Goal: Task Accomplishment & Management: Complete application form

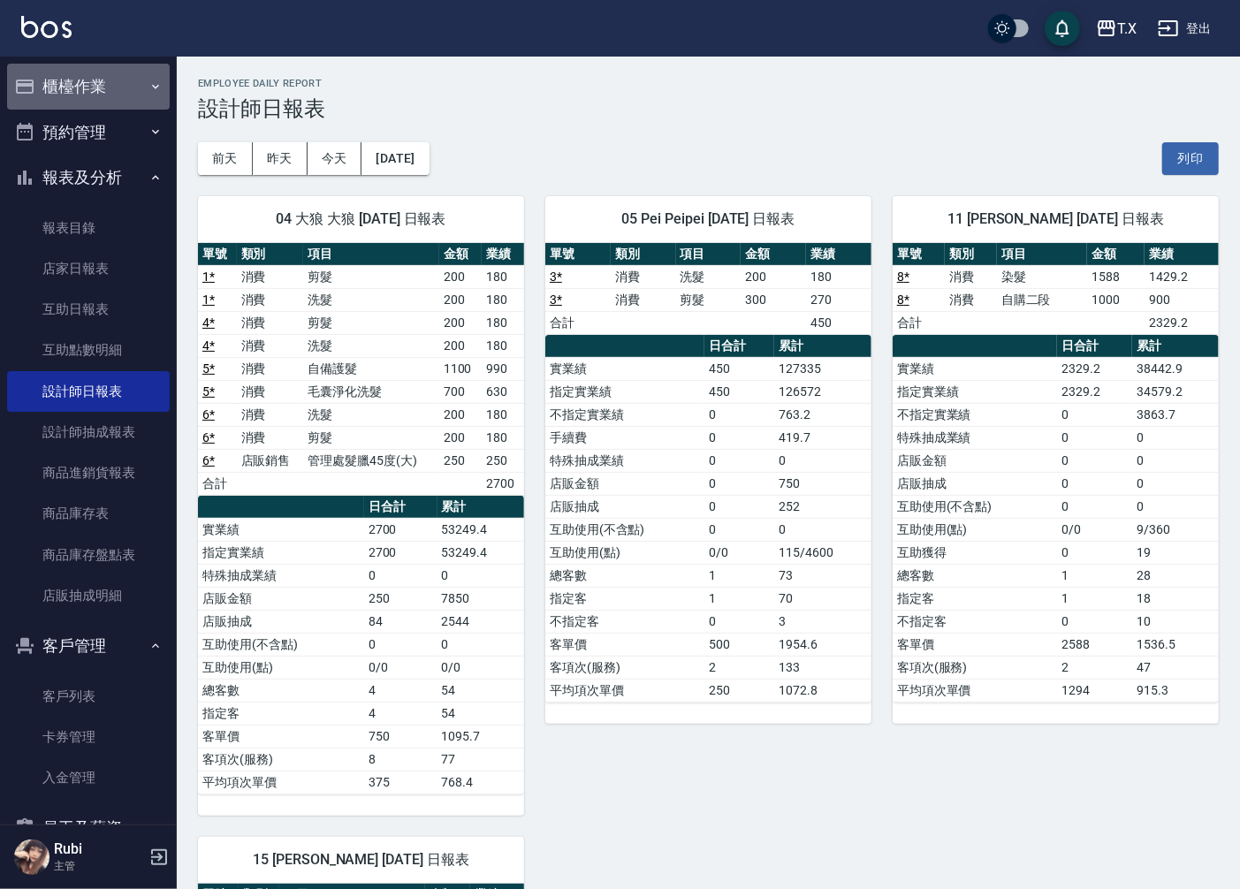
click at [98, 92] on button "櫃檯作業" at bounding box center [88, 87] width 163 height 46
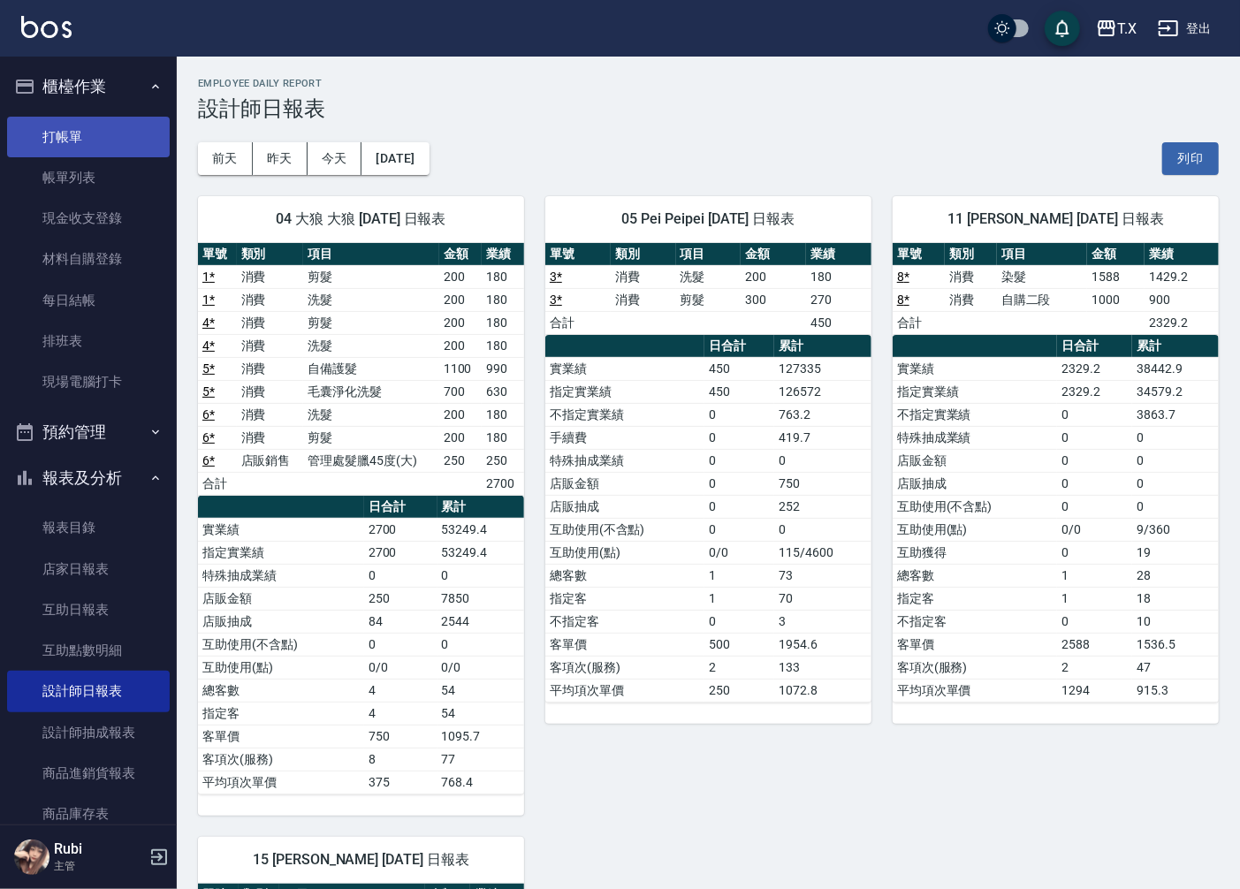
click at [106, 146] on link "打帳單" at bounding box center [88, 137] width 163 height 41
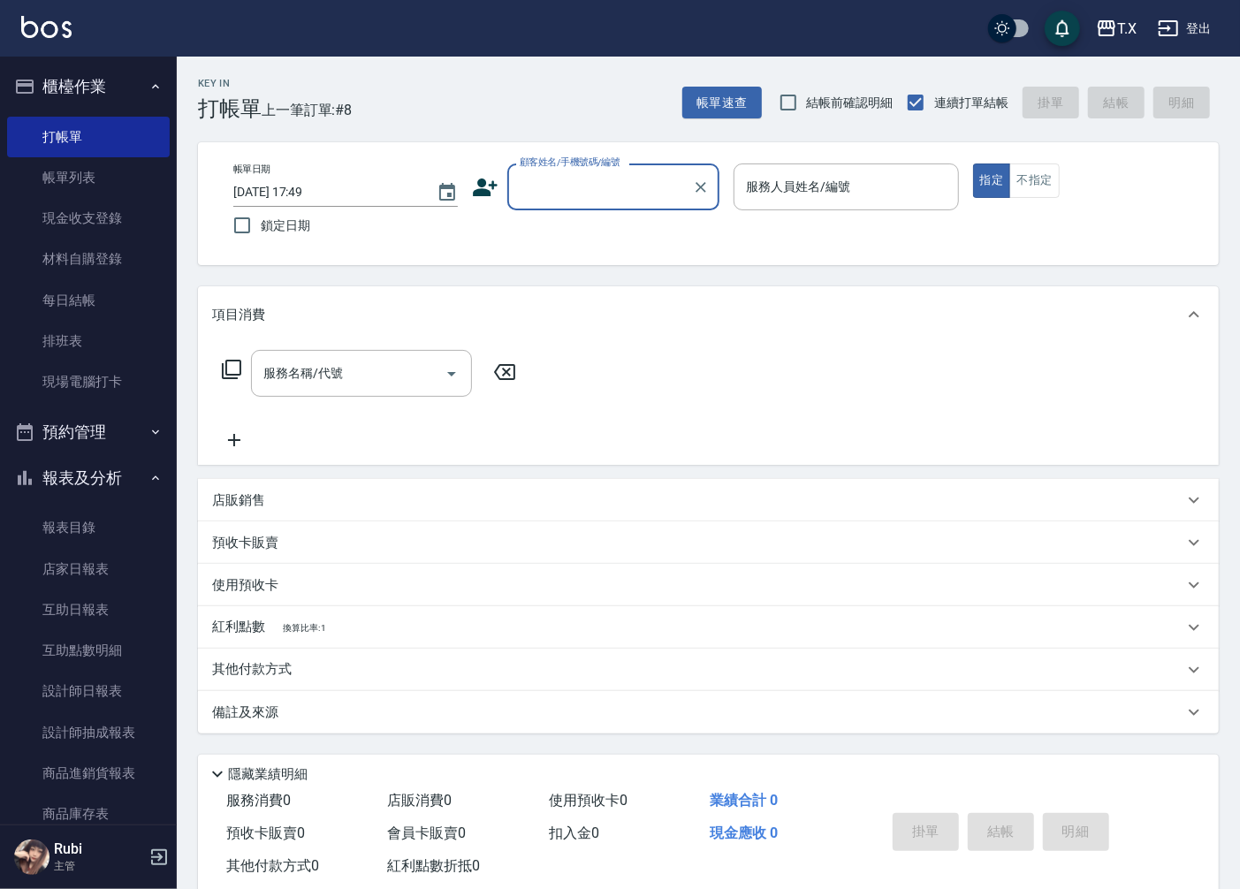
click at [545, 184] on input "顧客姓名/手機號碼/編號" at bounding box center [600, 186] width 170 height 31
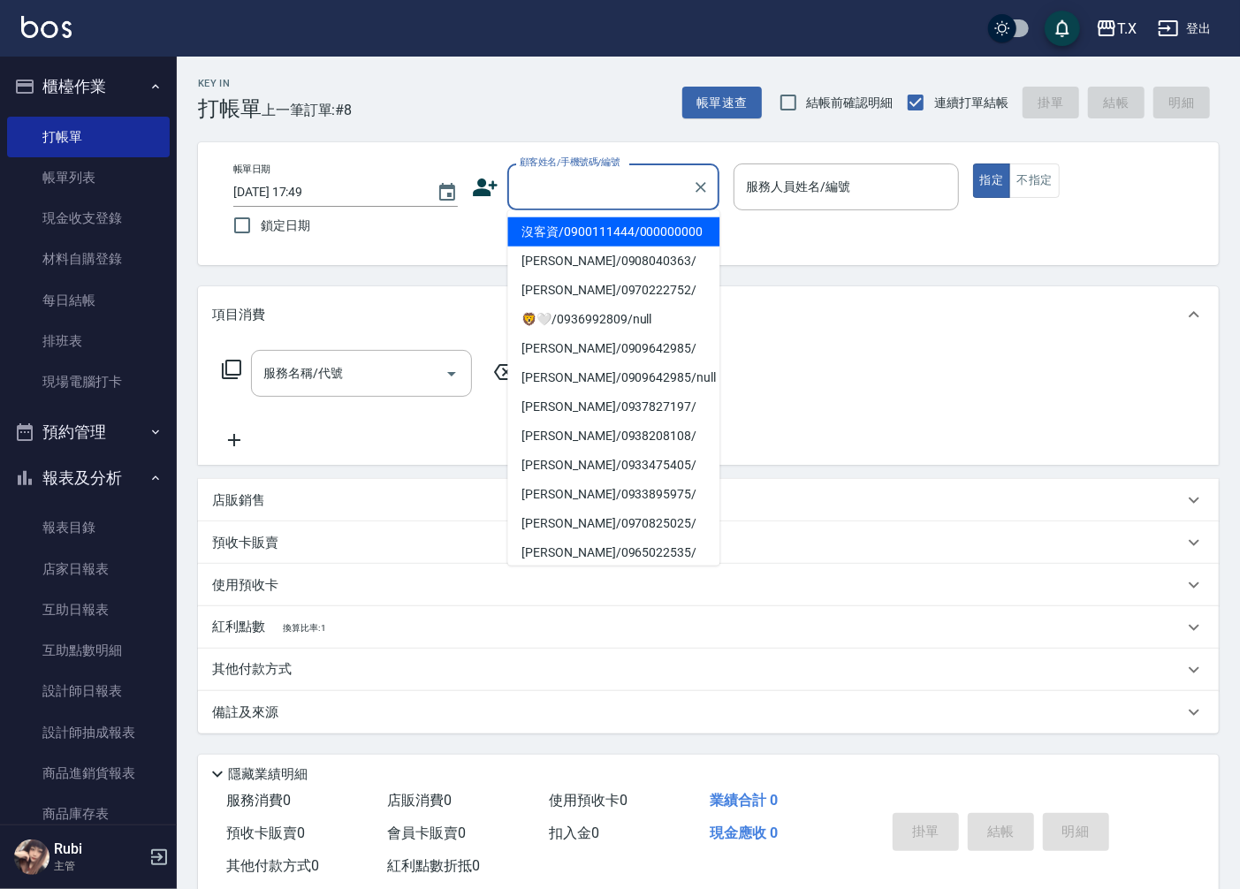
drag, startPoint x: 560, startPoint y: 244, endPoint x: 564, endPoint y: 234, distance: 10.3
click at [561, 244] on li "沒客資/0900111444/000000000" at bounding box center [613, 231] width 212 height 29
type input "沒客資/0900111444/000000000"
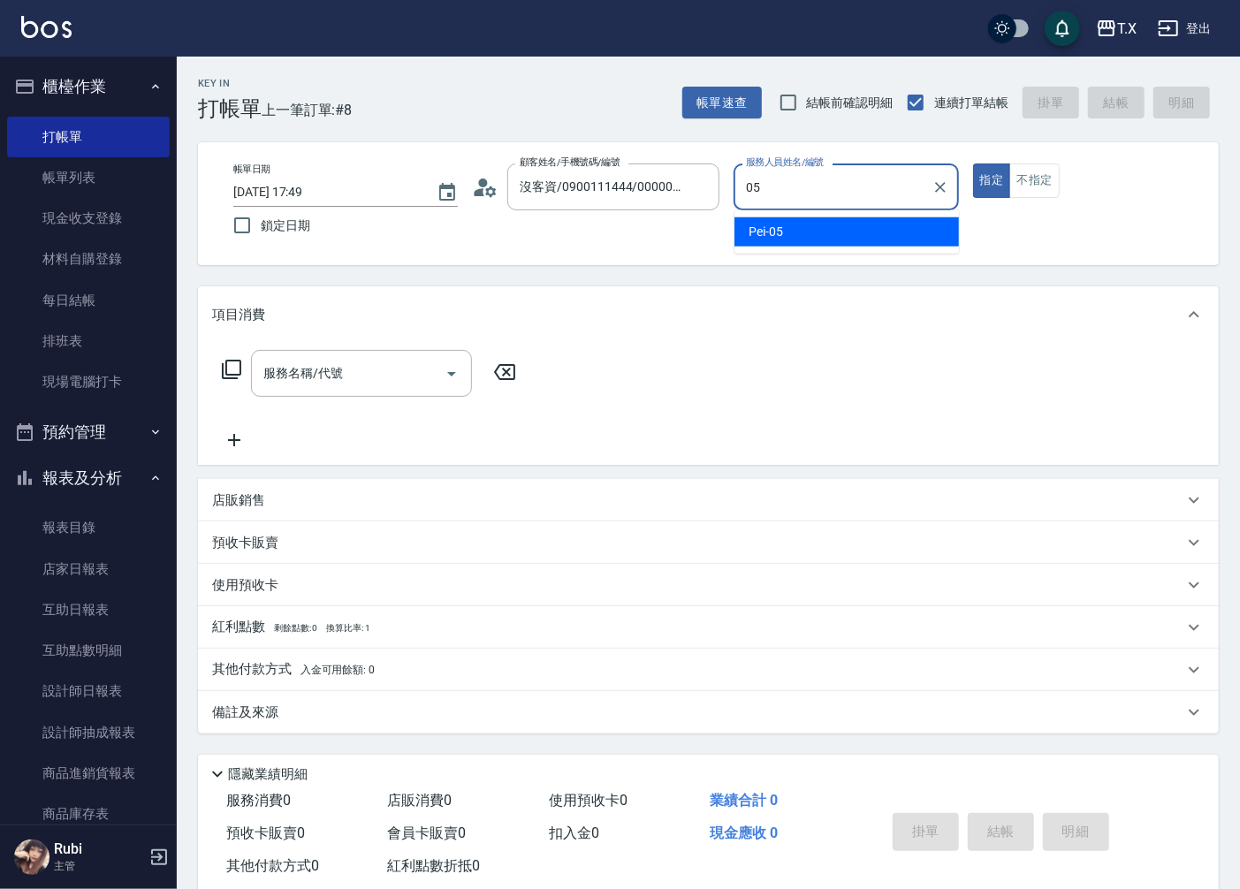
type input "Pei-05"
type button "true"
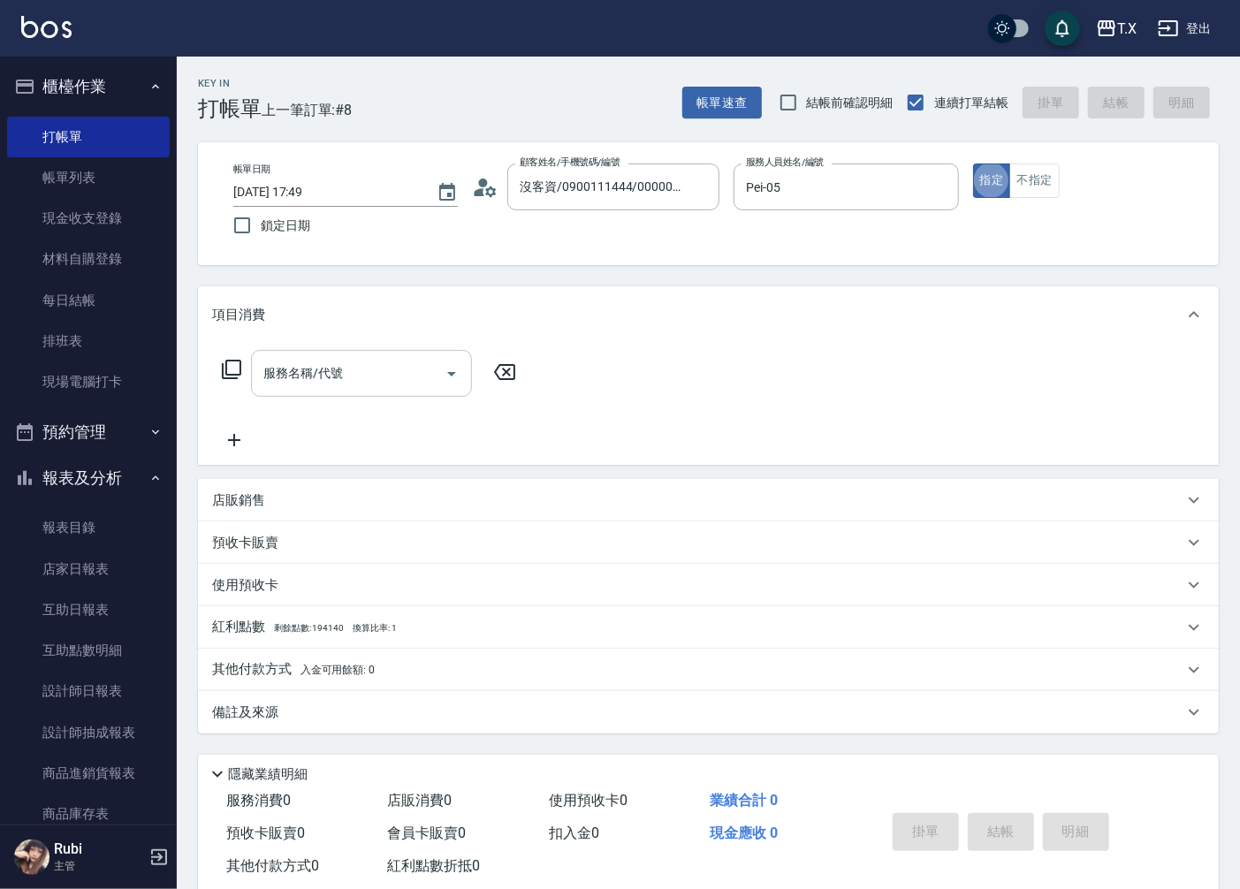
click at [308, 378] on div "服務名稱/代號 服務名稱/代號" at bounding box center [361, 373] width 221 height 47
type input "301"
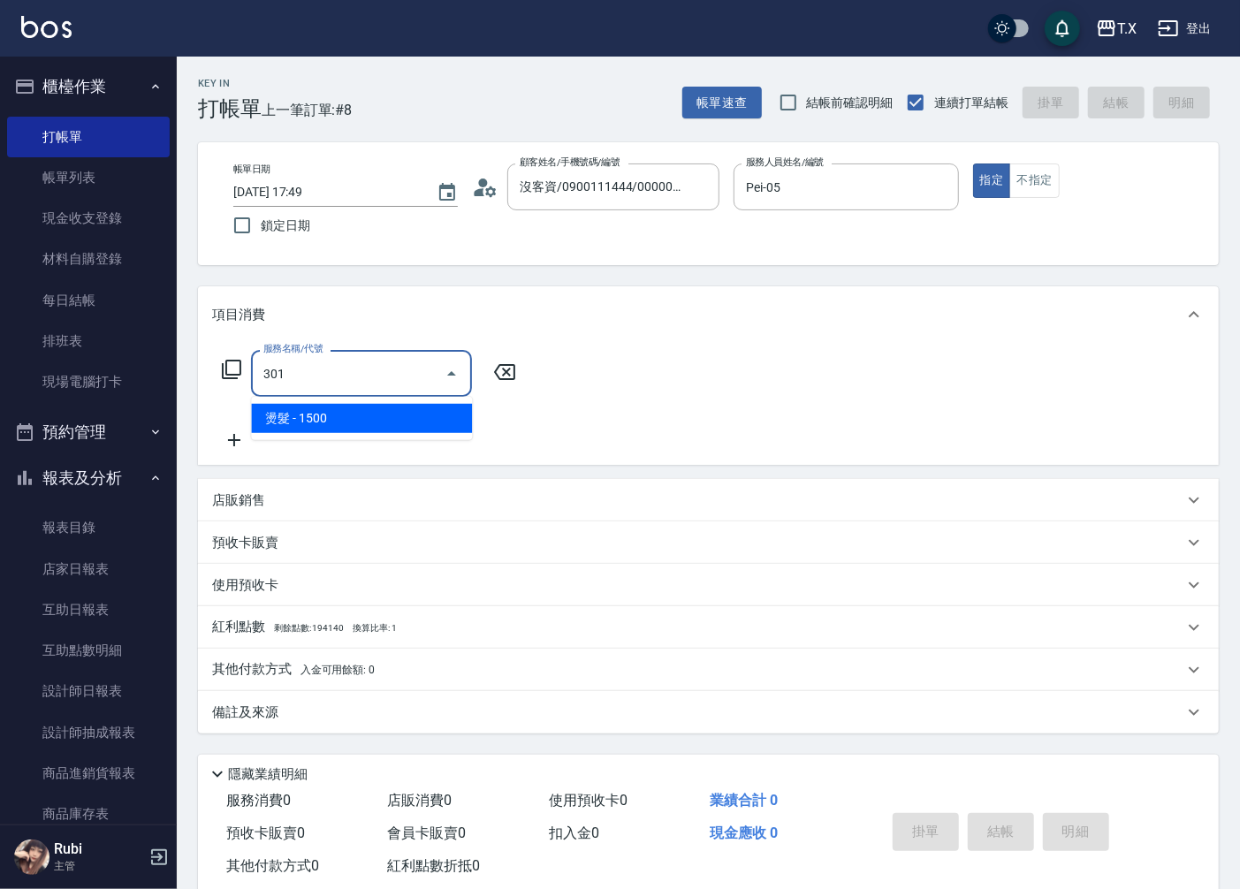
type input "150"
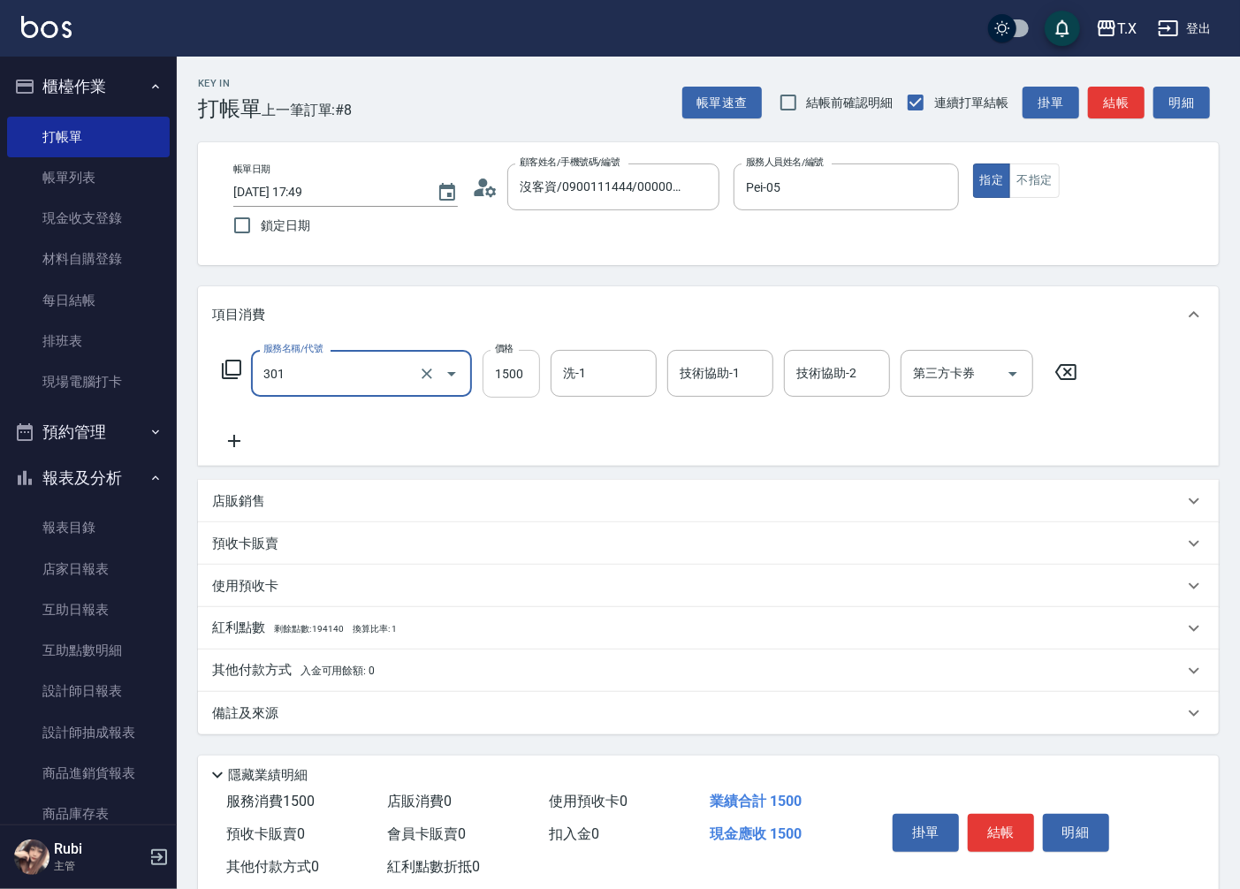
type input "燙髮(301)"
click at [514, 367] on input "1500" at bounding box center [511, 374] width 57 height 48
type input "14"
type input "0"
type input "140"
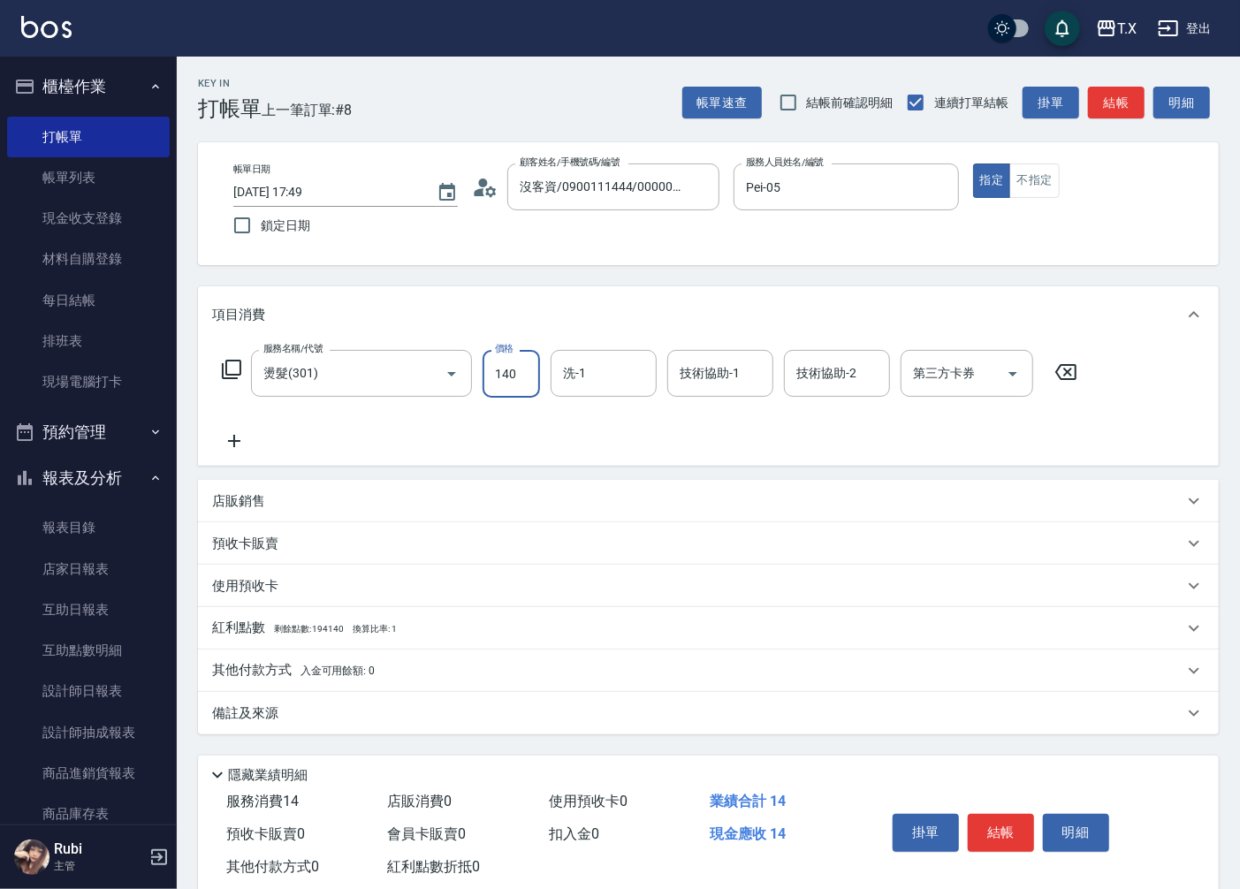
type input "140"
type input "1400"
click at [233, 442] on icon at bounding box center [234, 441] width 12 height 12
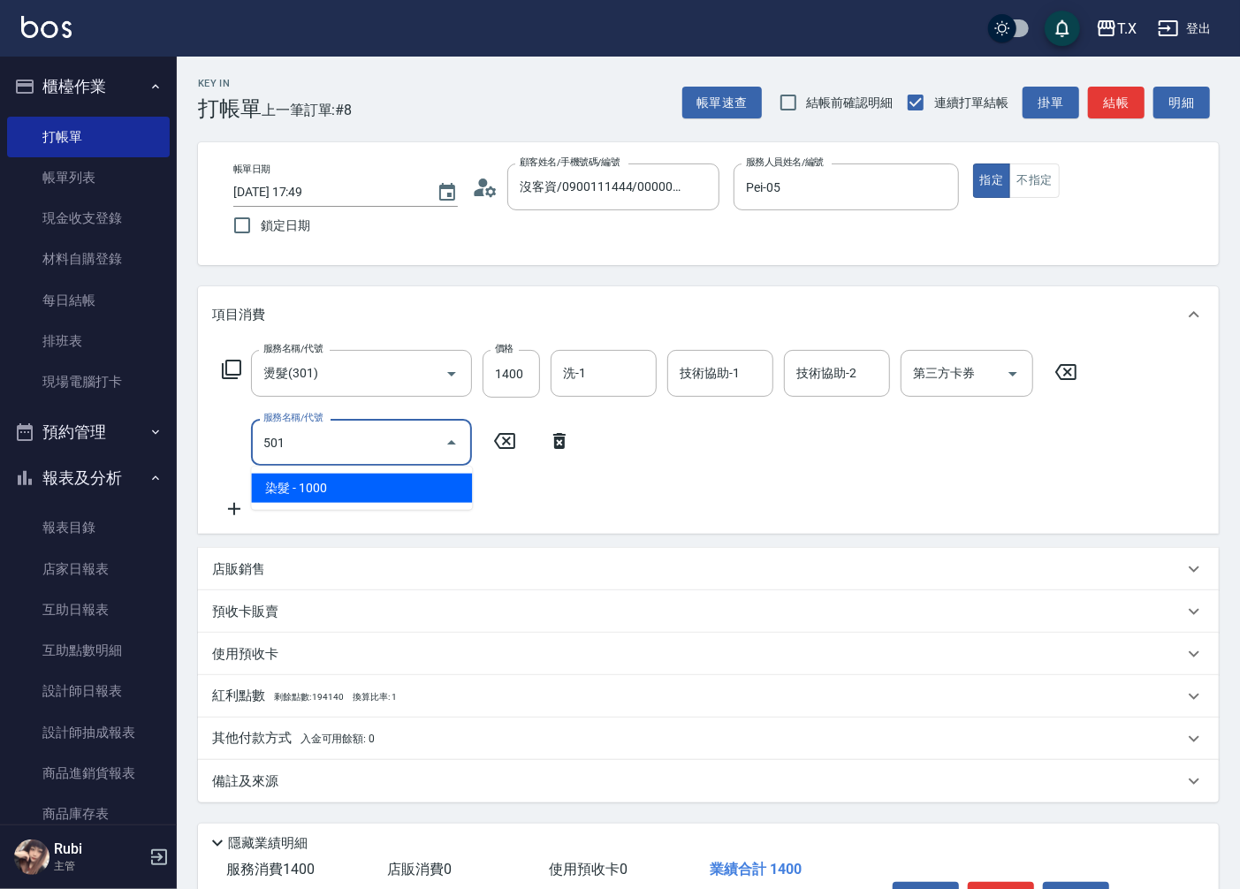
type input "501"
type input "240"
type input "染髮(501)"
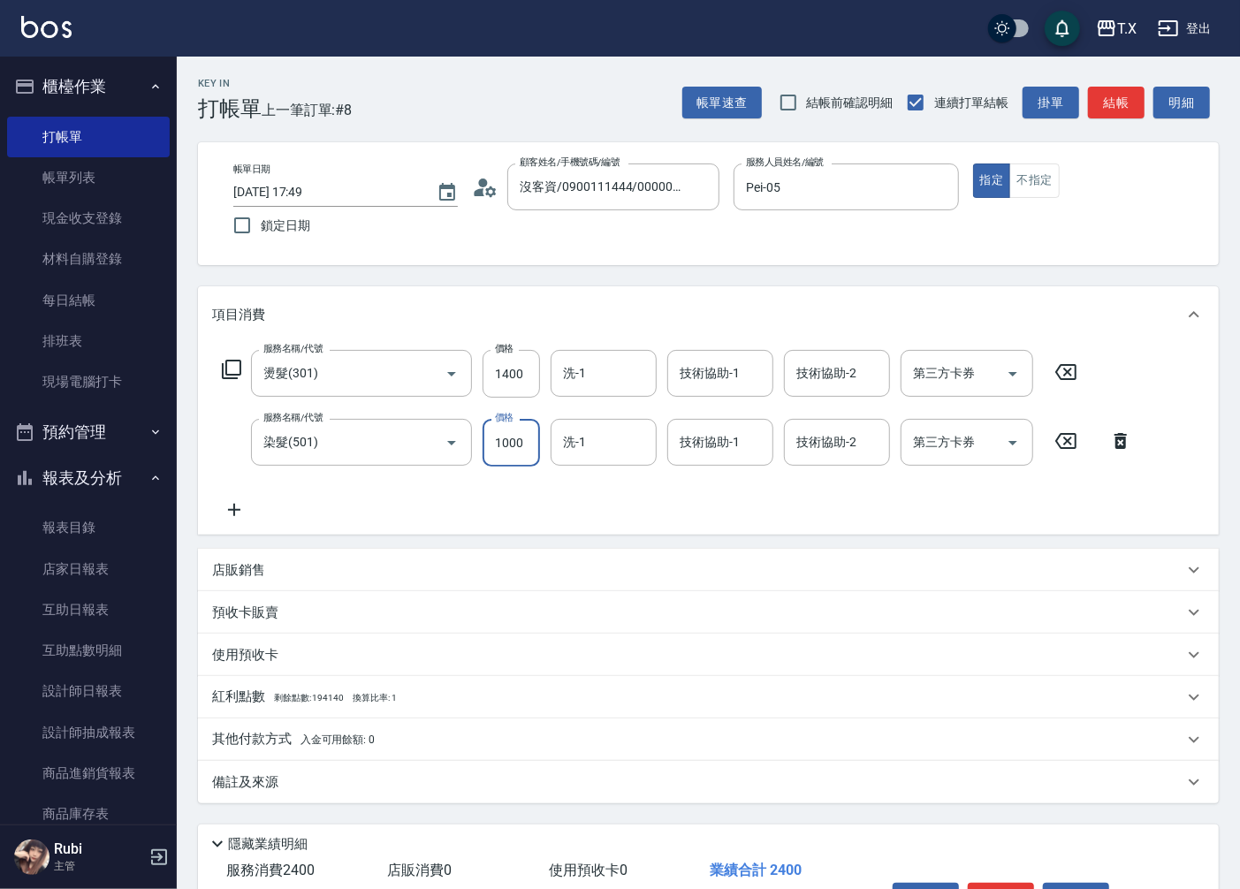
click at [240, 509] on icon at bounding box center [234, 509] width 44 height 21
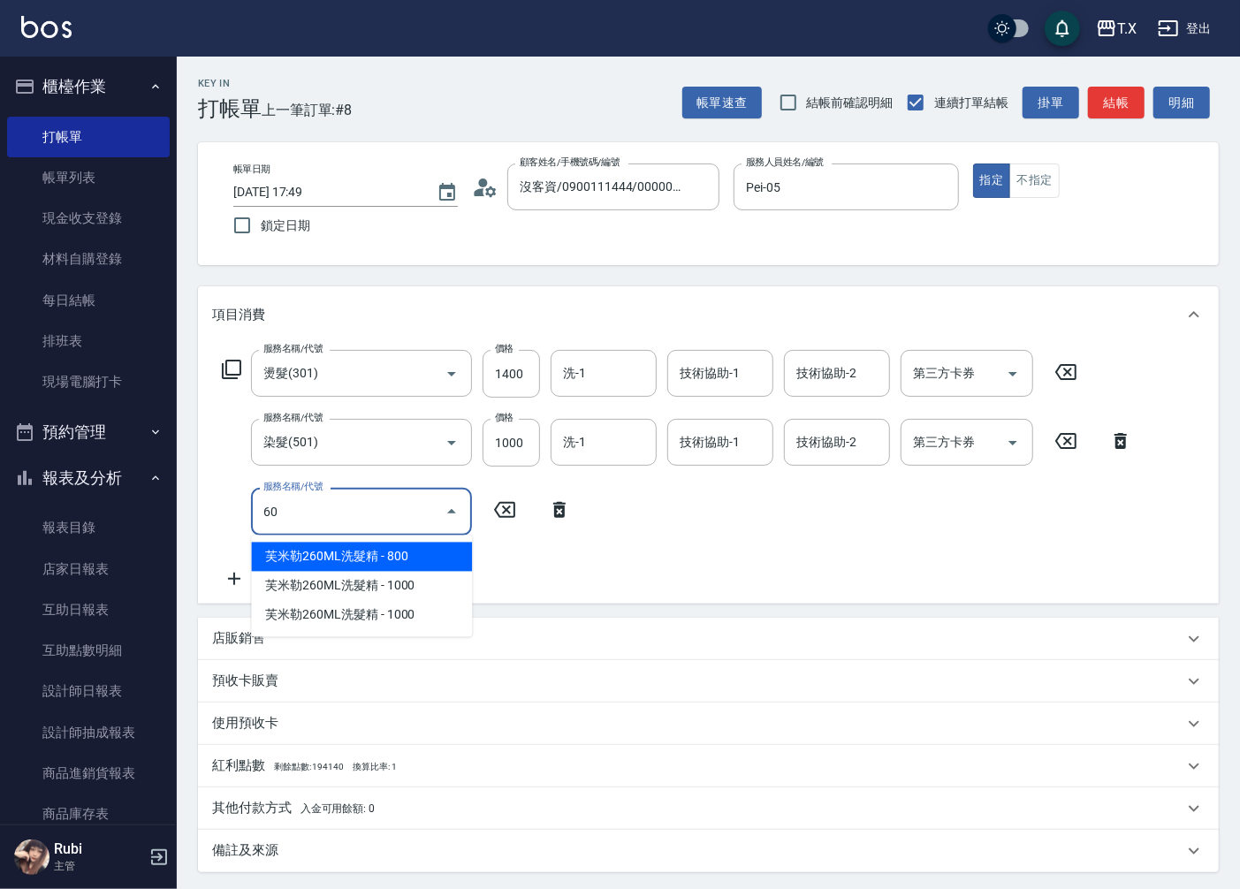
type input "601"
type input "270"
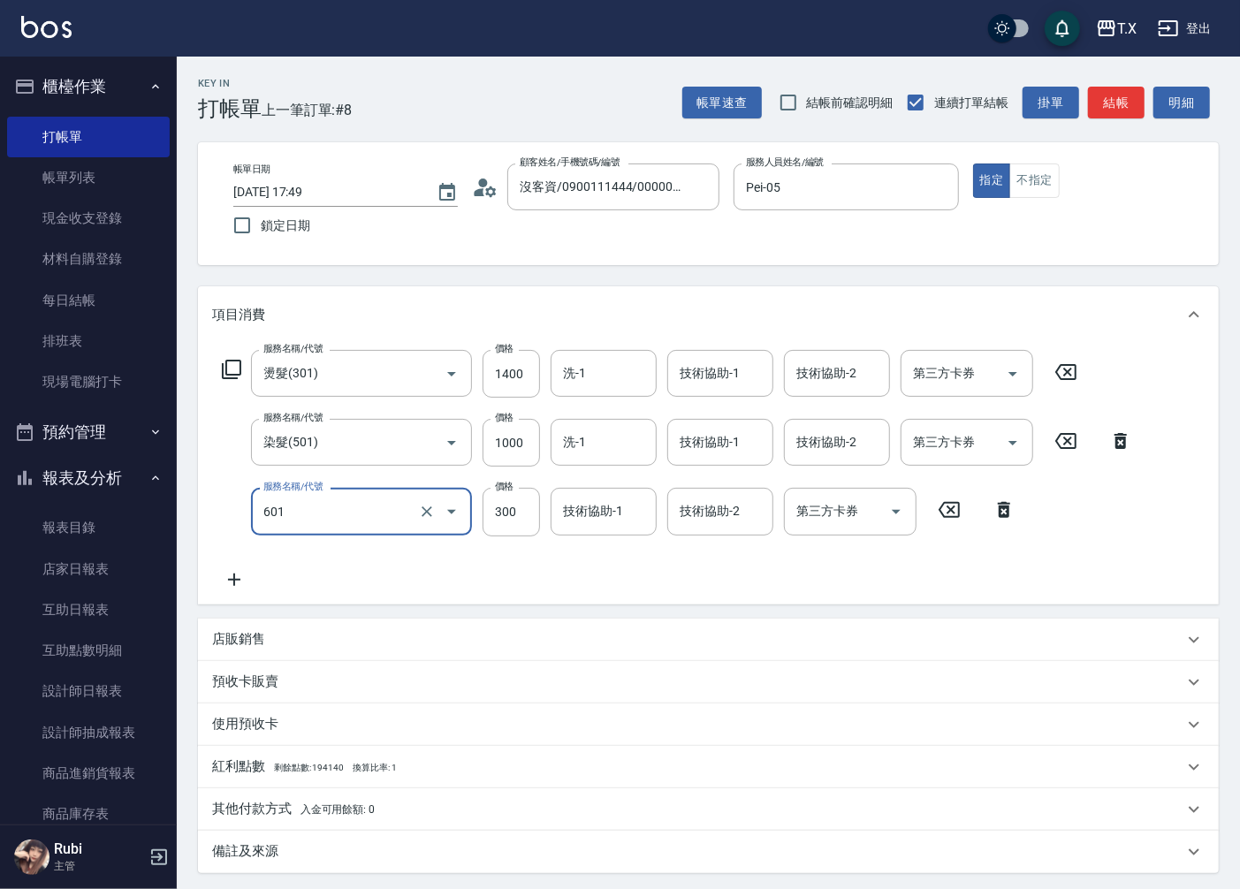
type input "自備護髮(601)"
type input "1"
type input "240"
type input "10"
type input "250"
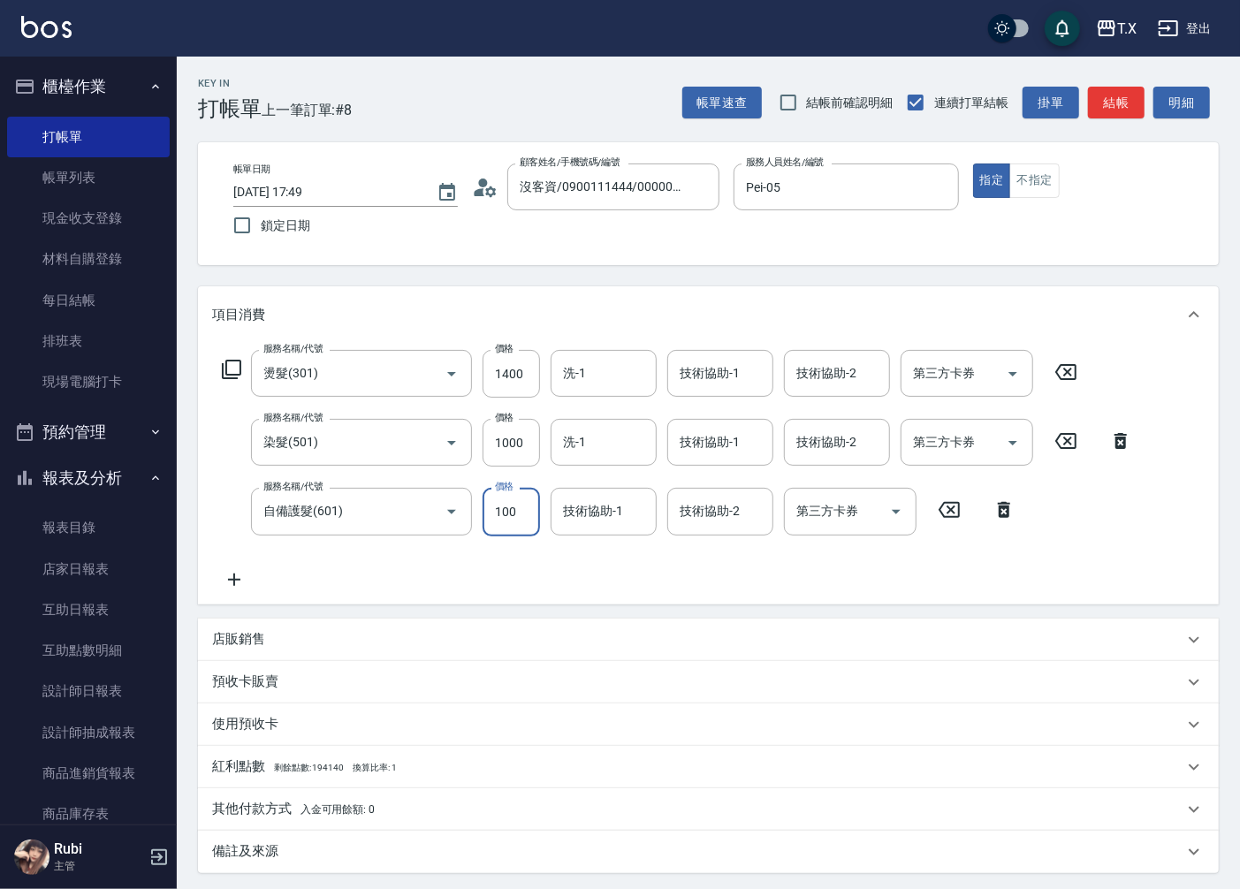
type input "1000"
type input "340"
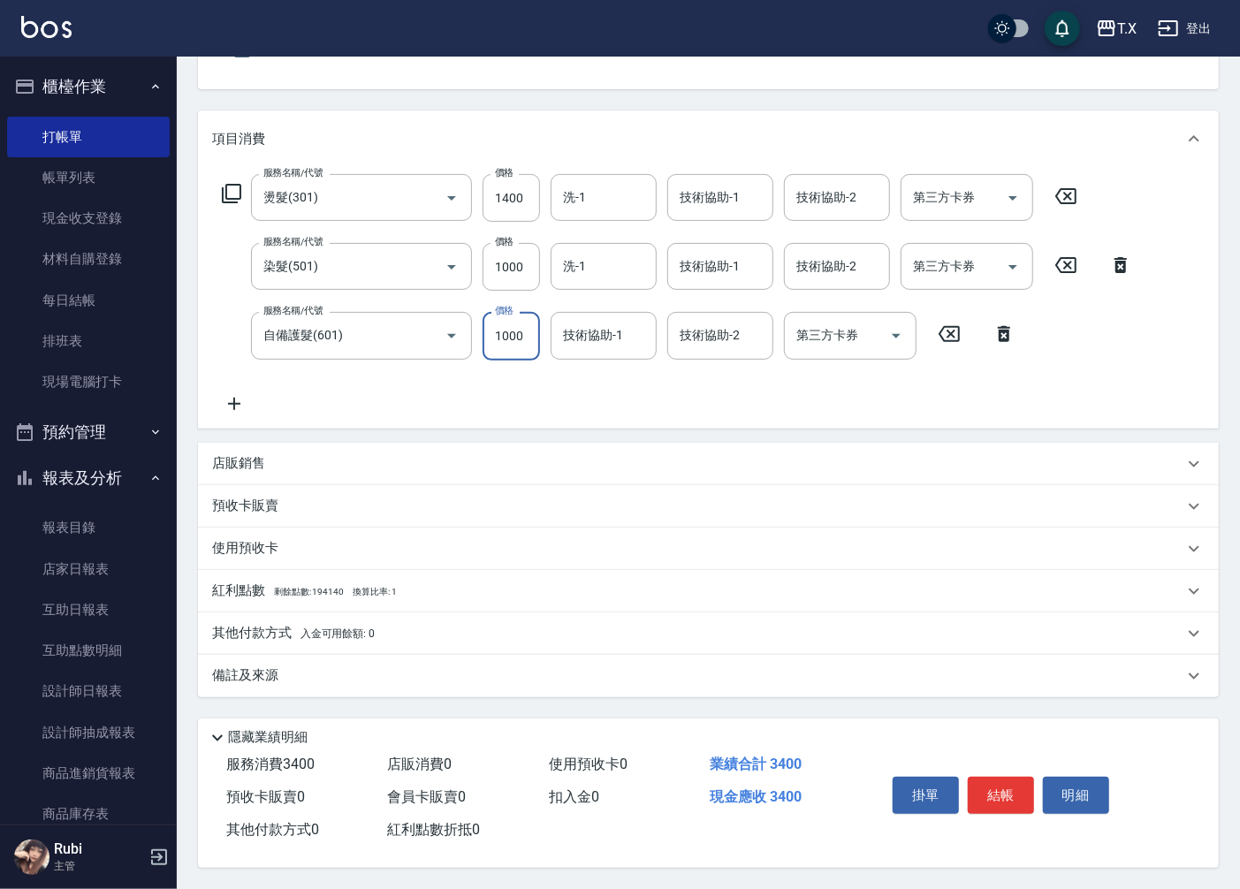
type input "1000"
click at [252, 624] on p "其他付款方式 入金可用餘額: 0" at bounding box center [293, 633] width 163 height 19
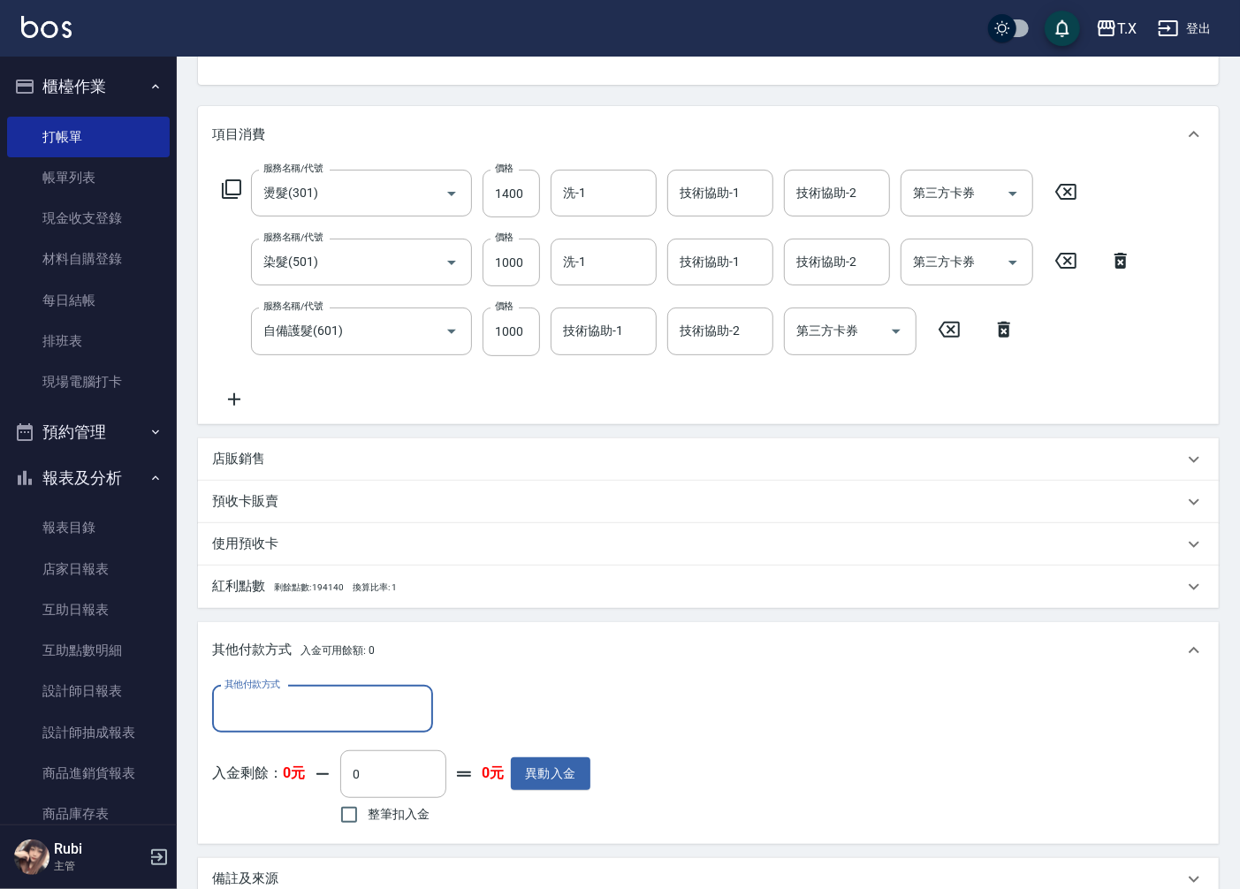
scroll to position [0, 0]
click at [356, 707] on input "其他付款方式" at bounding box center [322, 709] width 205 height 31
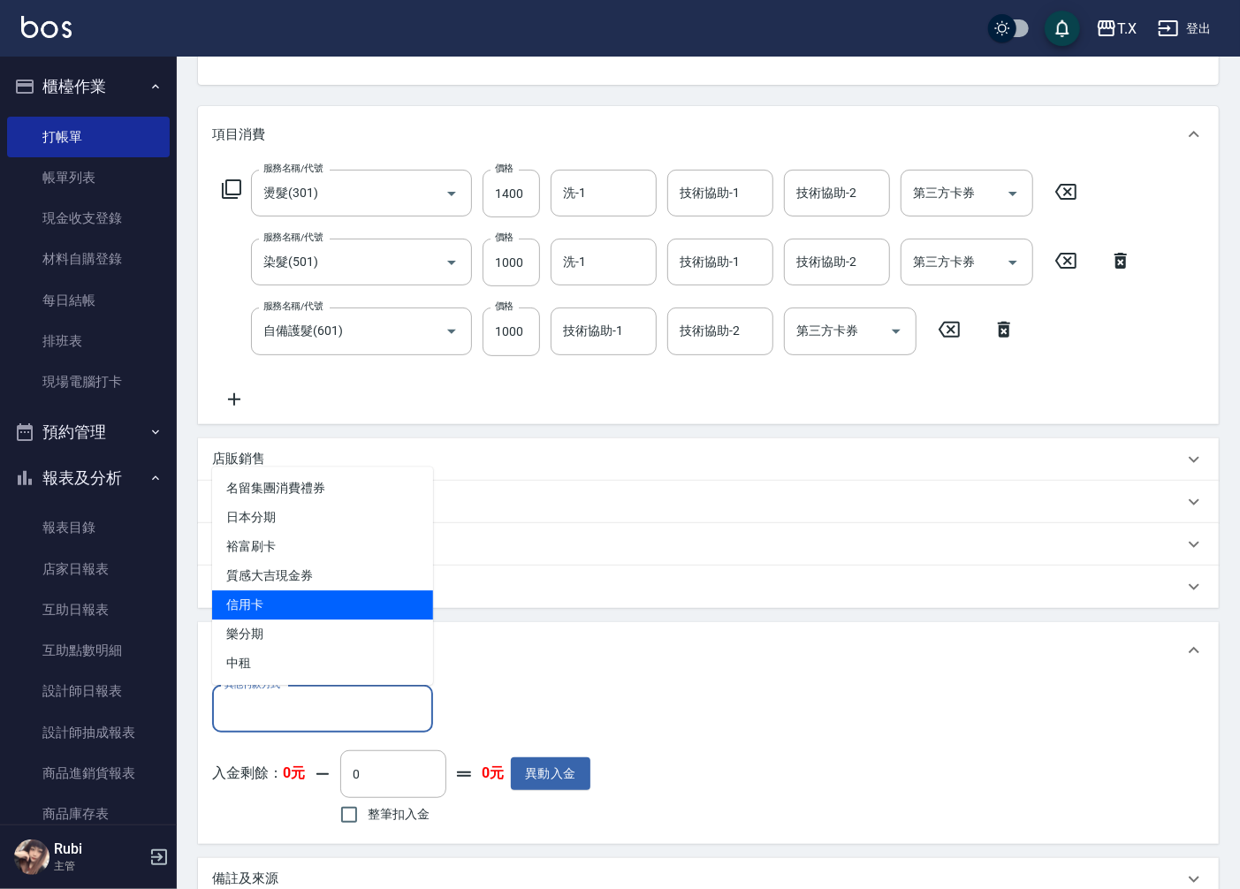
click at [281, 613] on span "信用卡" at bounding box center [322, 604] width 221 height 29
type input "信用卡"
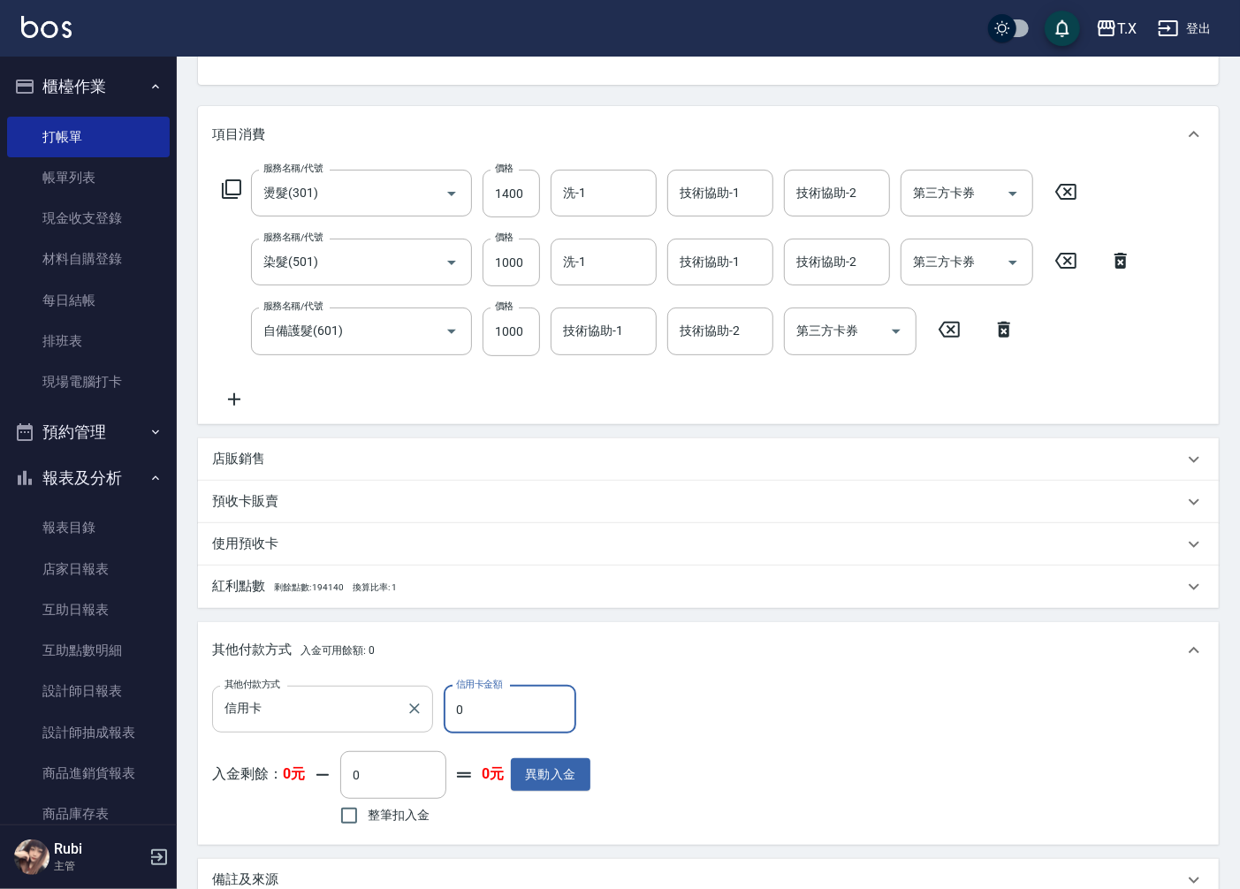
drag, startPoint x: 490, startPoint y: 703, endPoint x: 427, endPoint y: 717, distance: 64.3
click at [435, 717] on div "其他付款方式 信用卡 其他付款方式 信用卡金額 0 信用卡金額" at bounding box center [401, 710] width 378 height 48
type input "3"
type input "330"
type input "328"
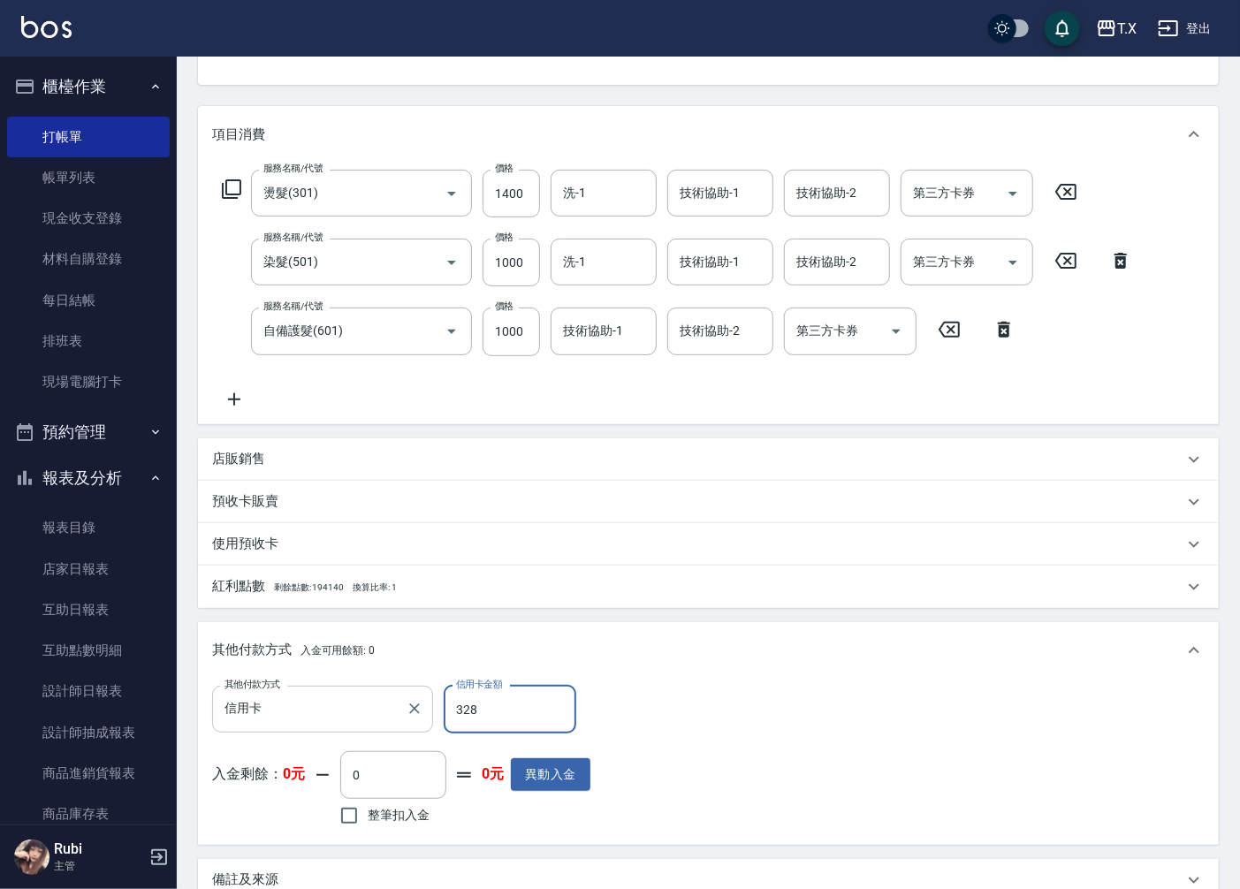
type input "300"
type input "3287"
type input "10"
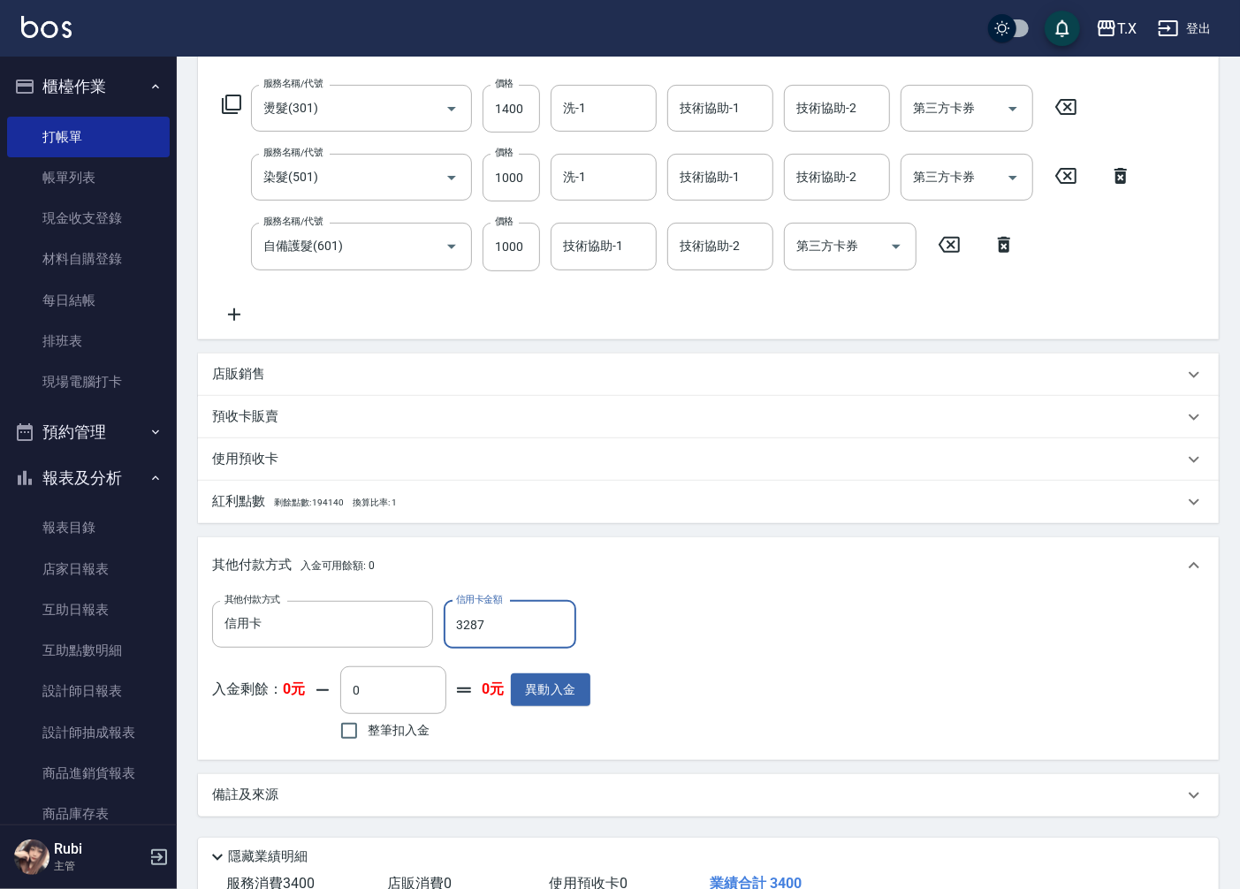
scroll to position [390, 0]
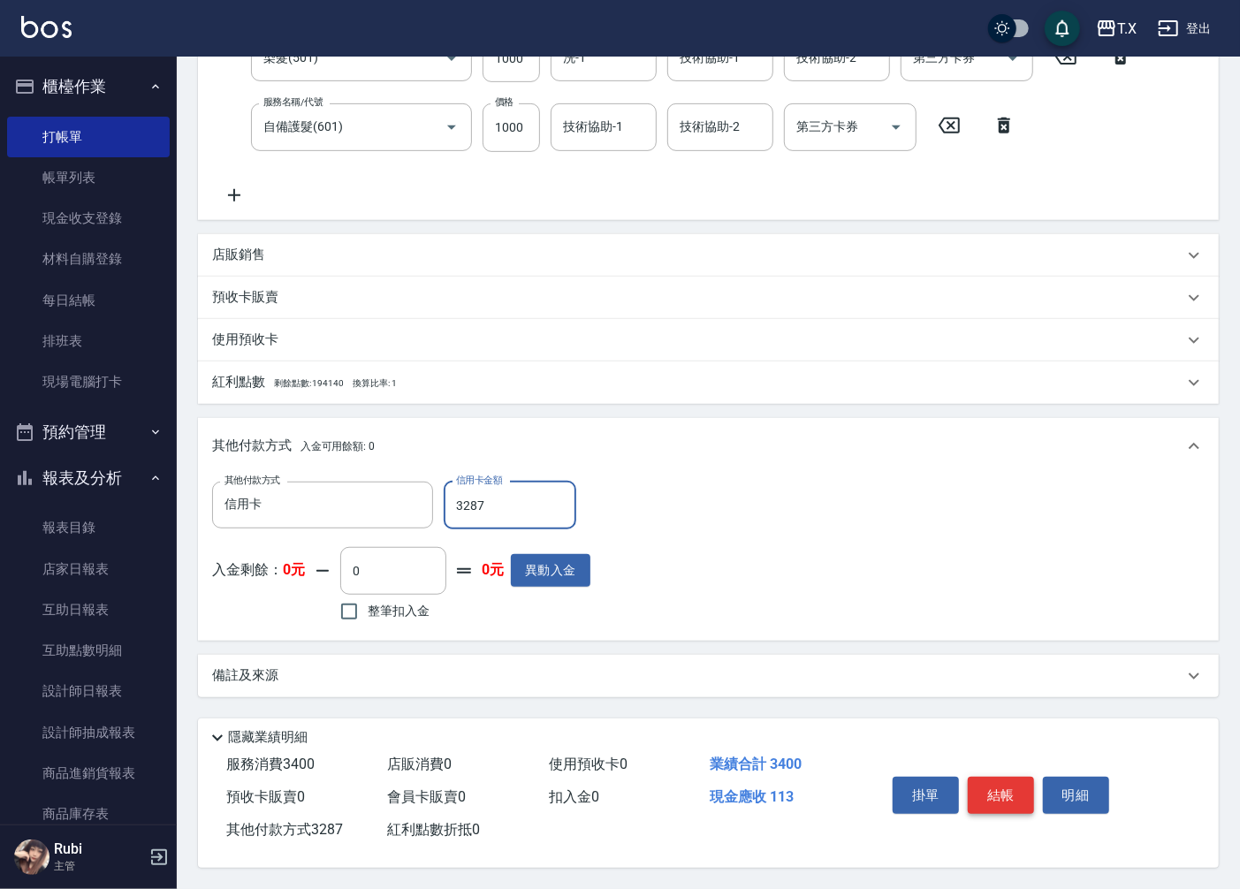
type input "3287"
click at [997, 784] on button "結帳" at bounding box center [1001, 795] width 66 height 37
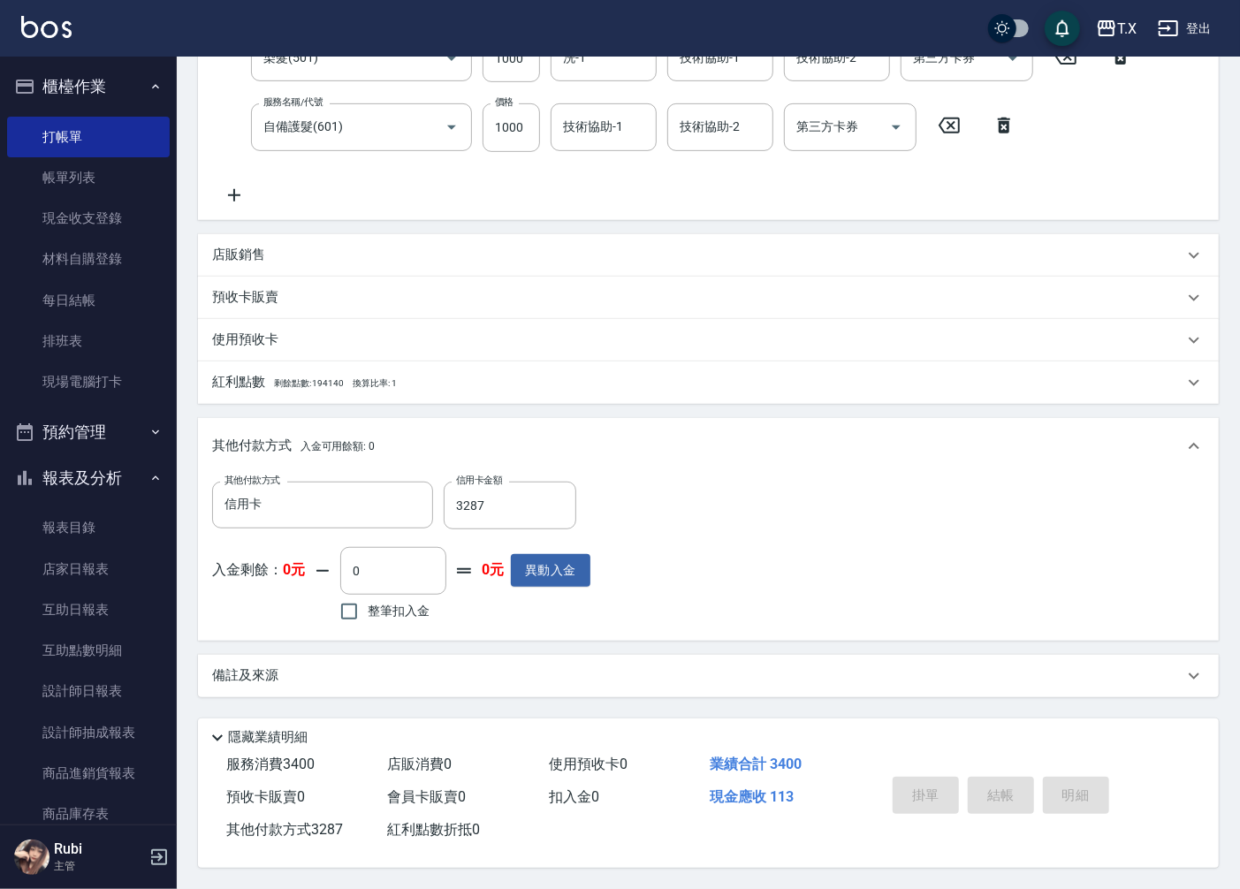
type input "[DATE] 17:50"
type input "0"
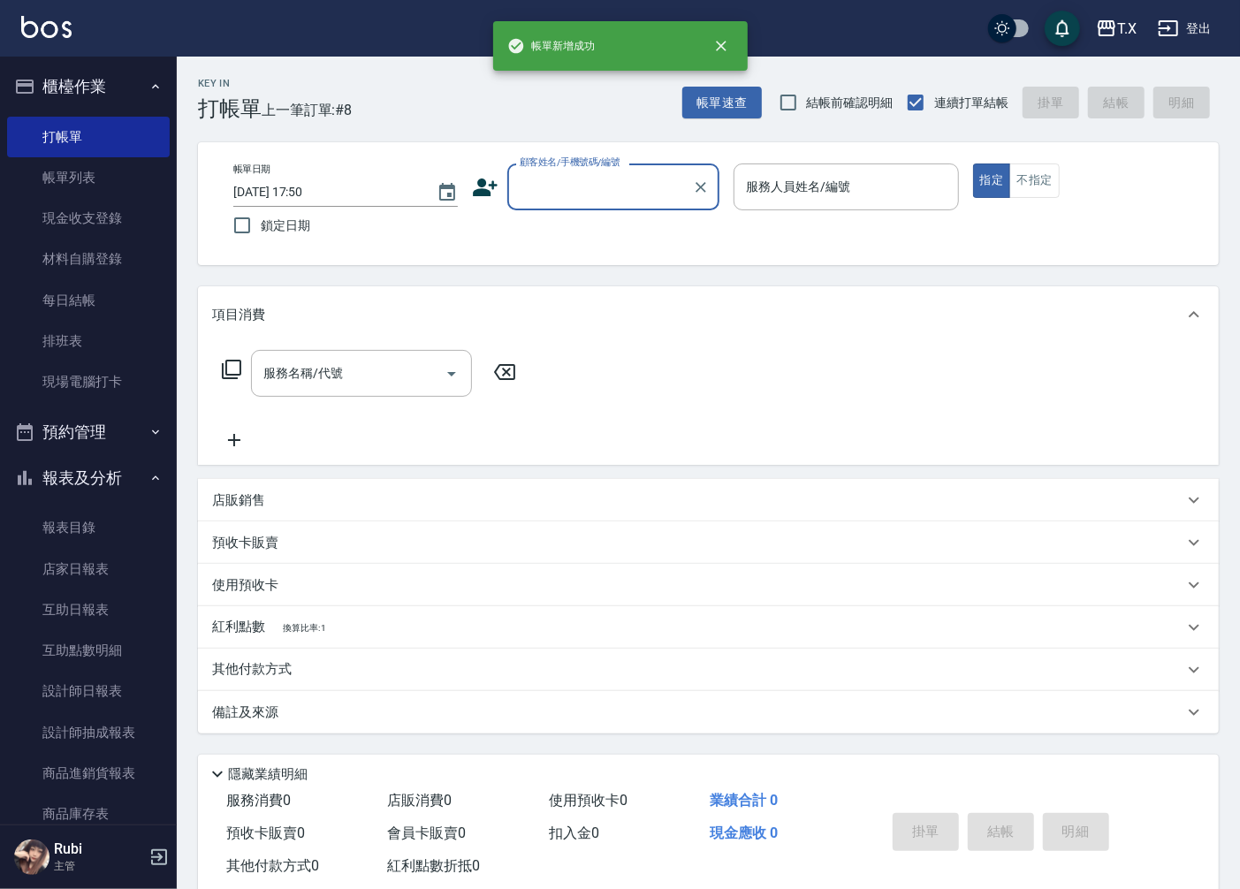
scroll to position [0, 0]
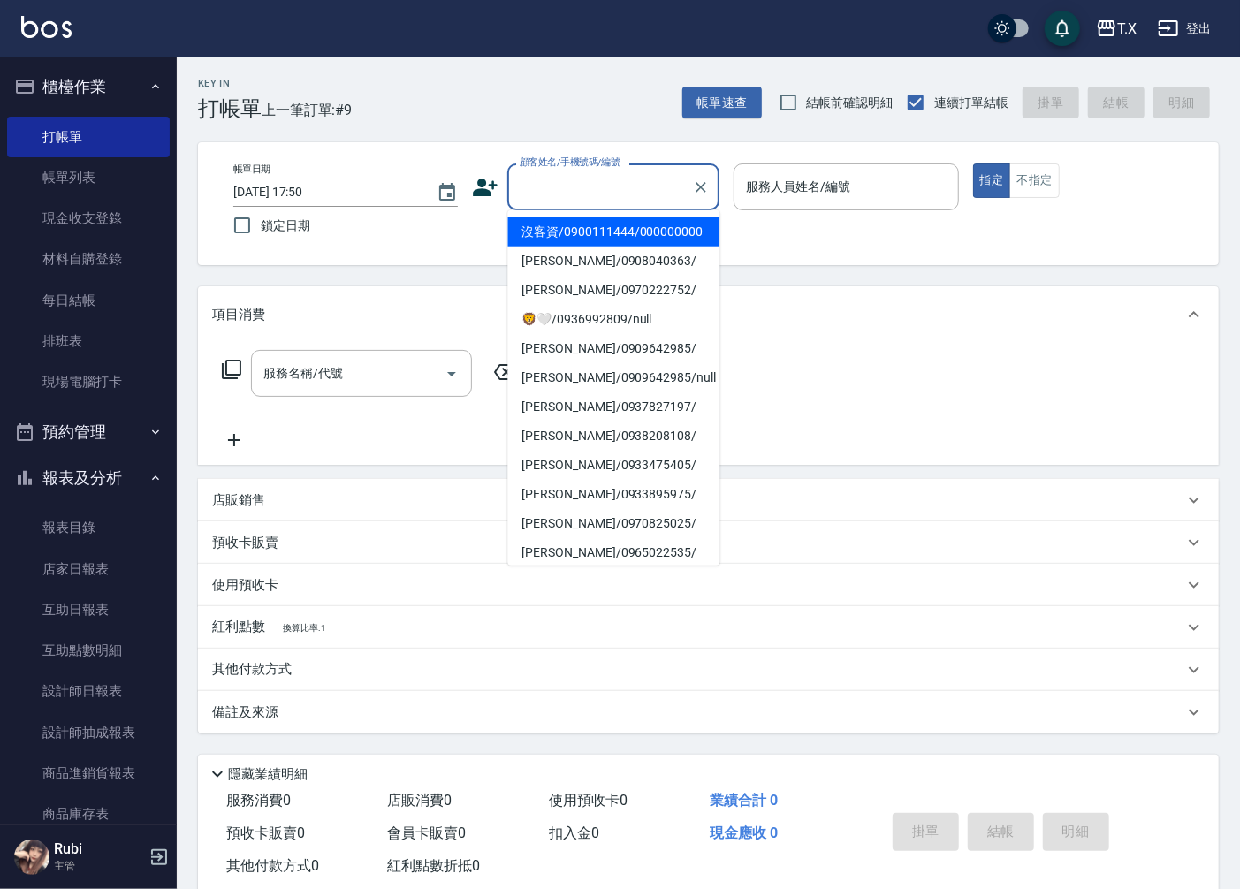
click at [595, 186] on input "顧客姓名/手機號碼/編號" at bounding box center [600, 186] width 170 height 31
click at [625, 240] on li "沒客資/0900111444/000000000" at bounding box center [613, 231] width 212 height 29
type input "沒客資/0900111444/000000000"
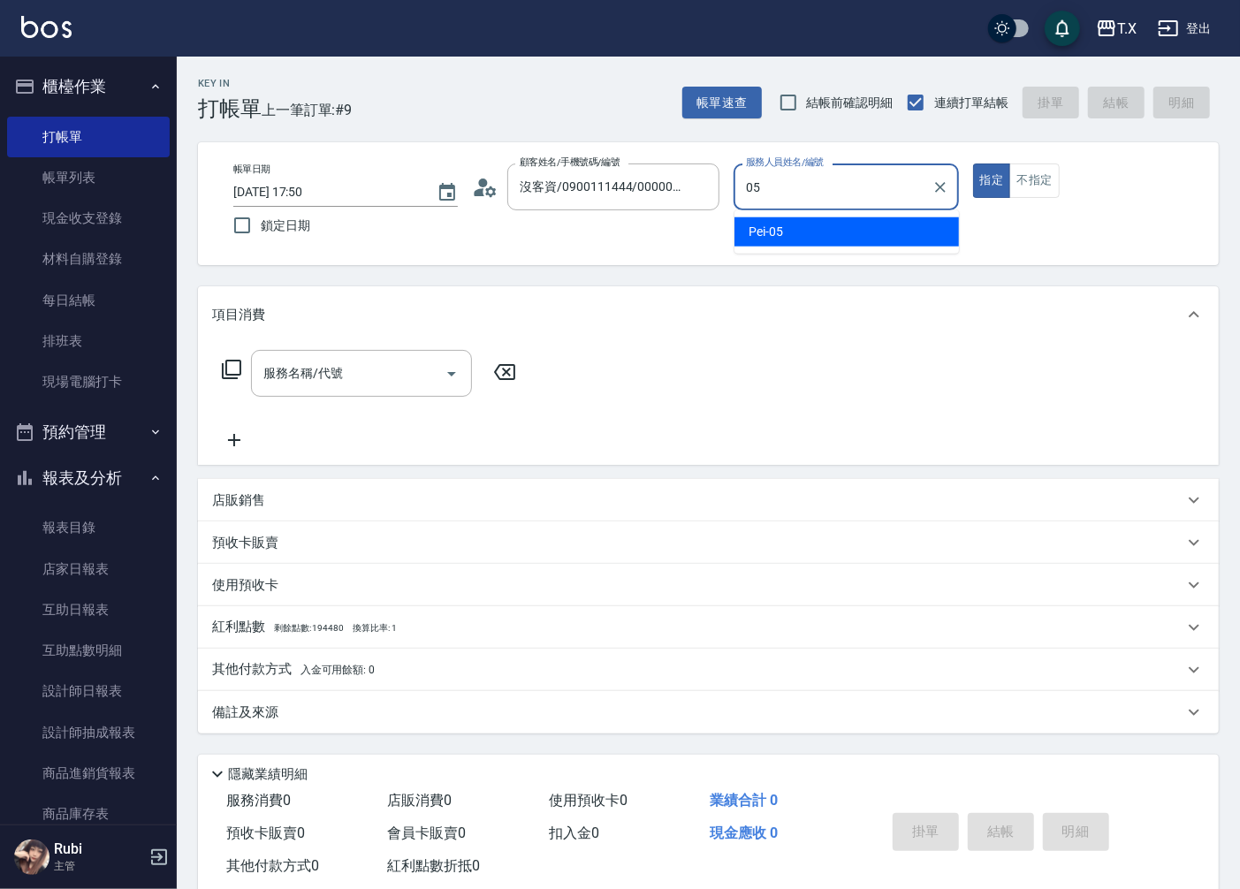
type input "Pei-05"
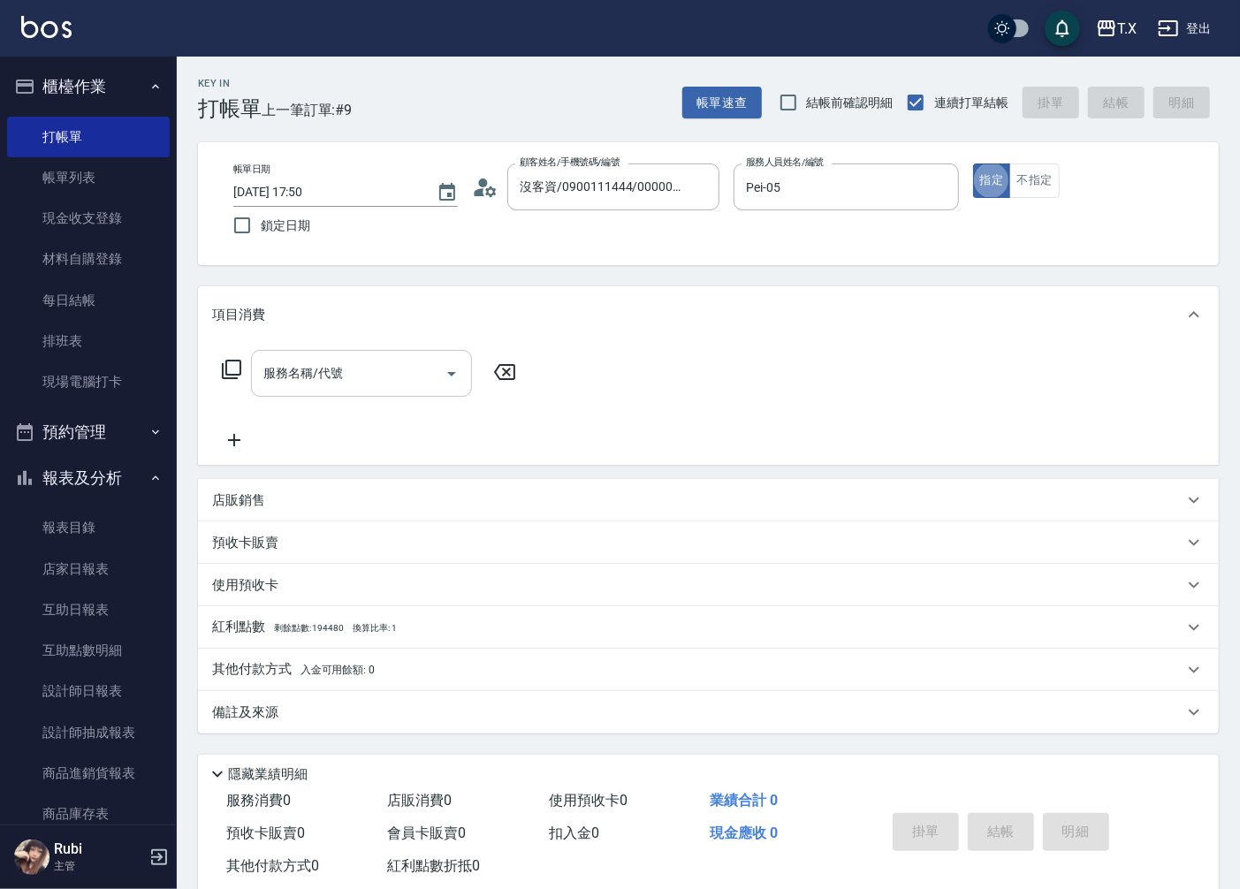
click at [376, 376] on input "服務名稱/代號" at bounding box center [348, 373] width 179 height 31
type input "301"
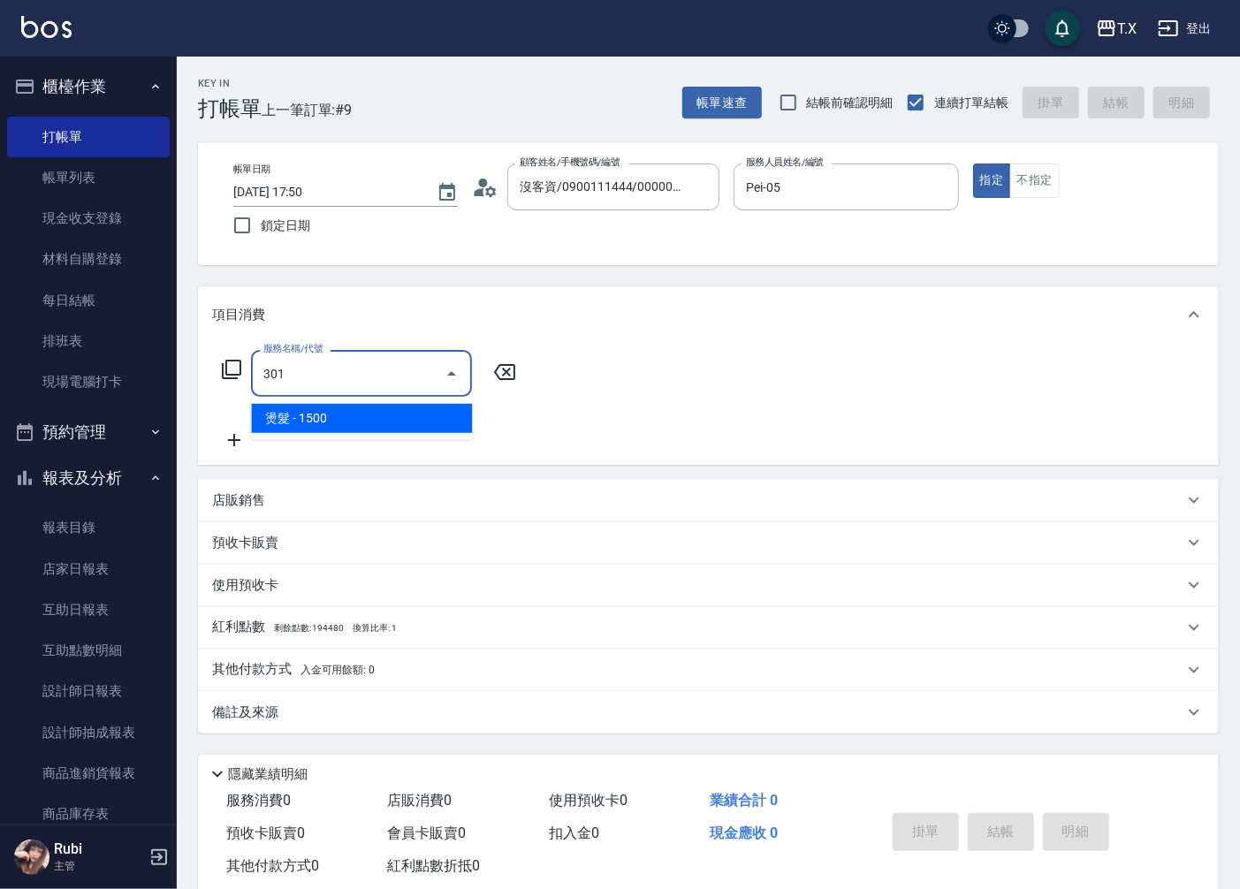
type input "150"
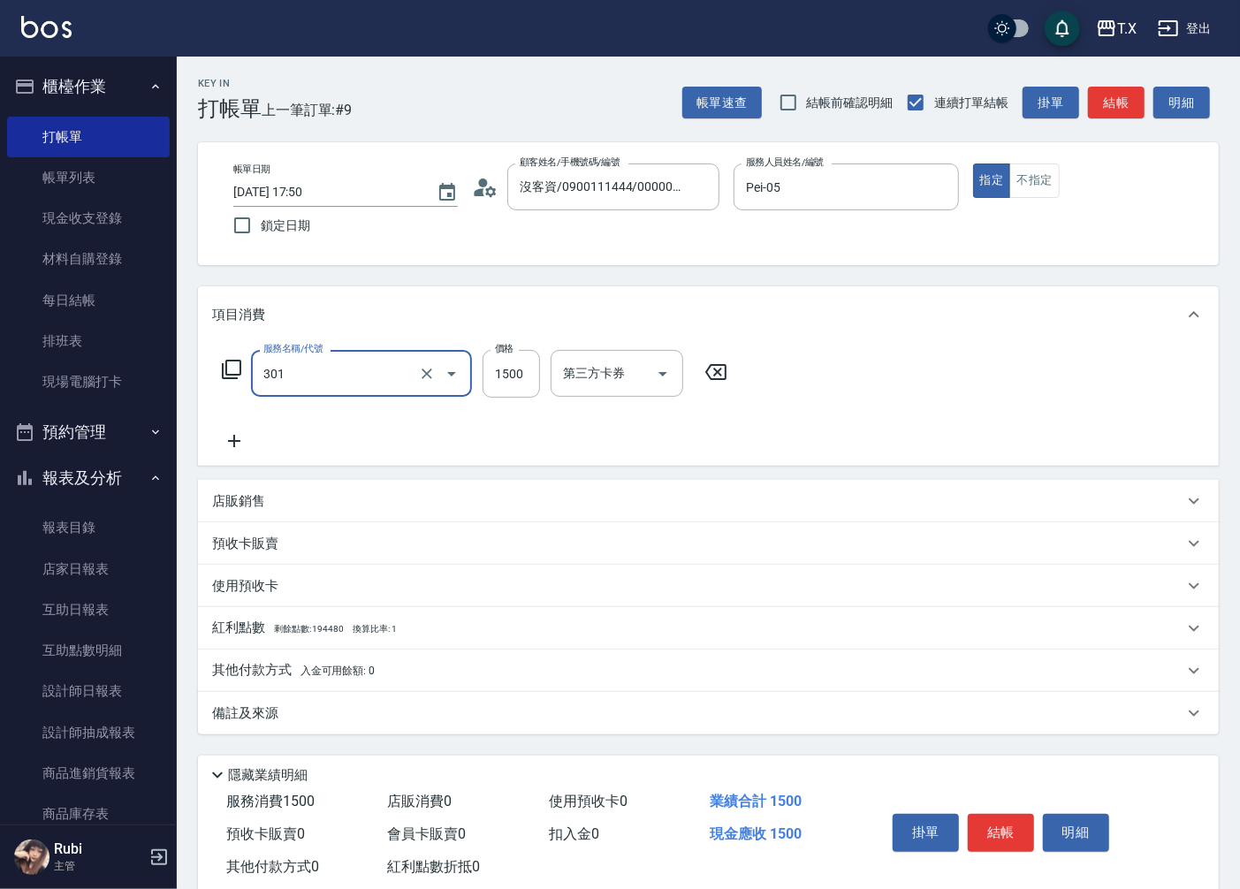
type input "燙髮(301)"
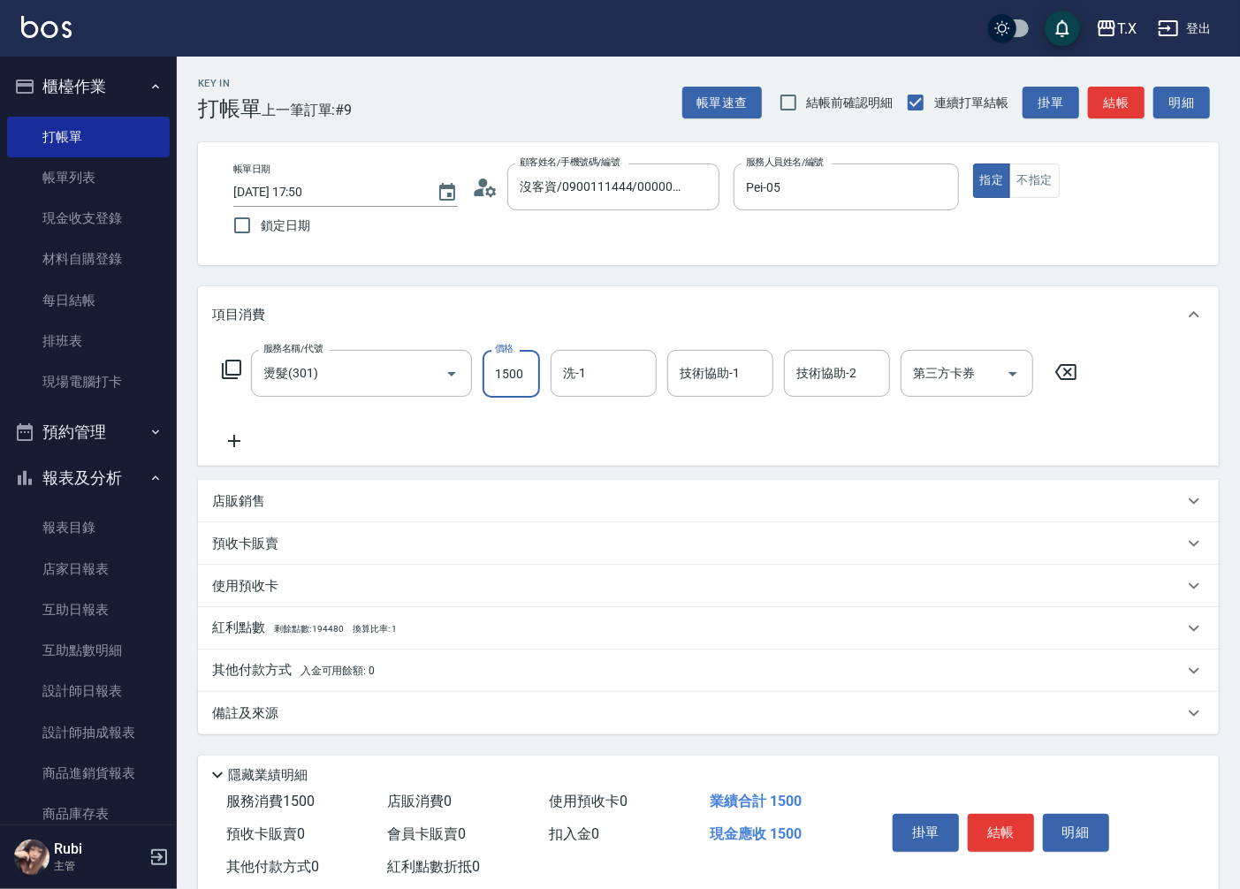
type input "1"
type input "0"
type input "140"
type input "1400"
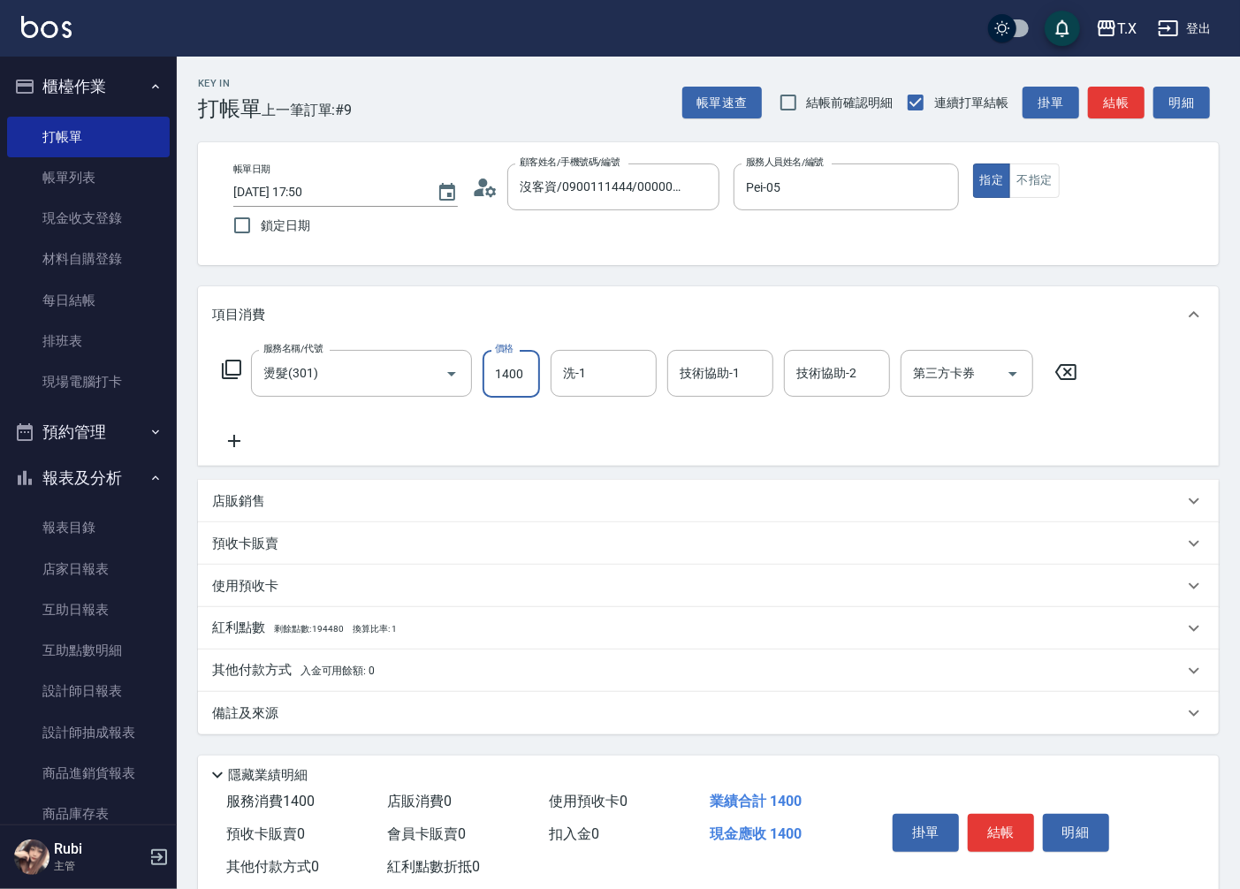
click at [239, 442] on icon at bounding box center [234, 441] width 12 height 12
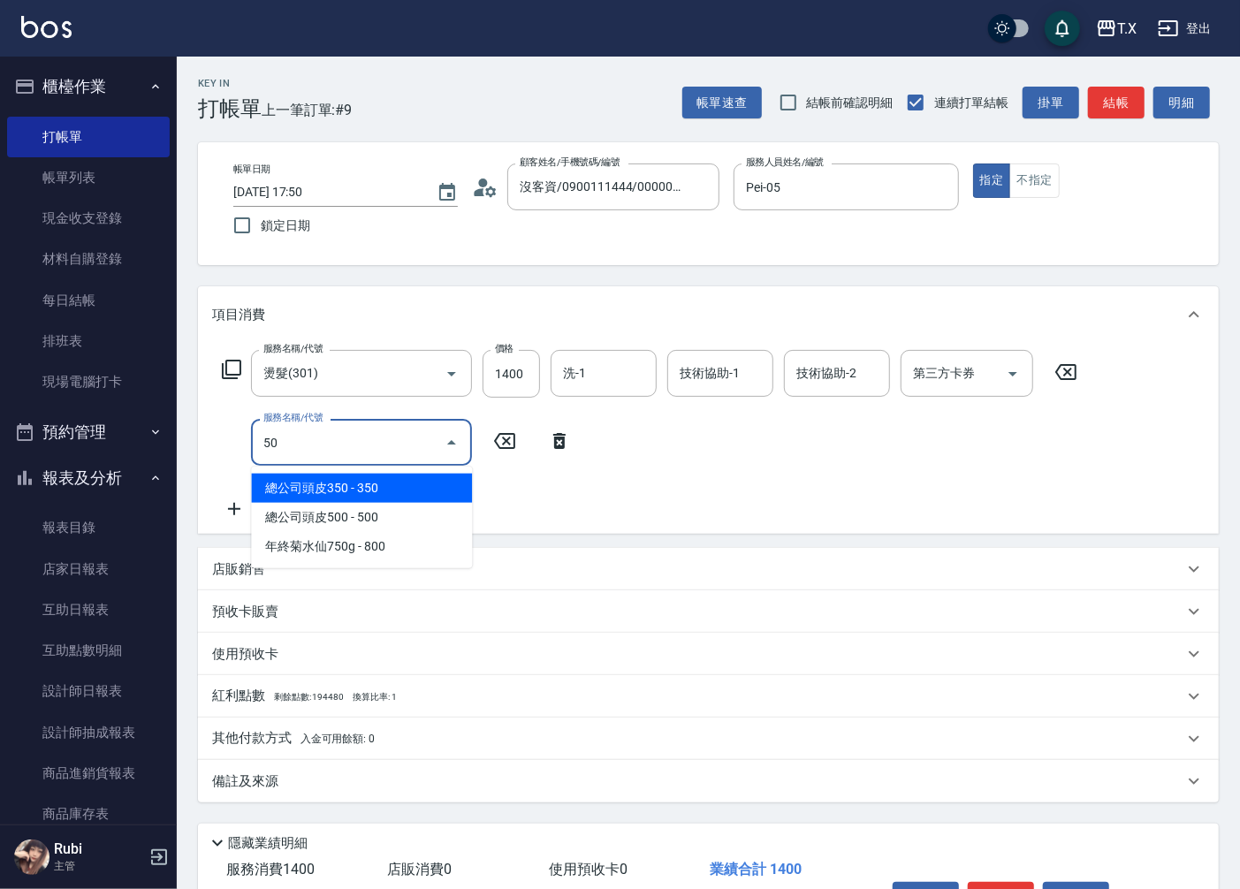
type input "501"
type input "240"
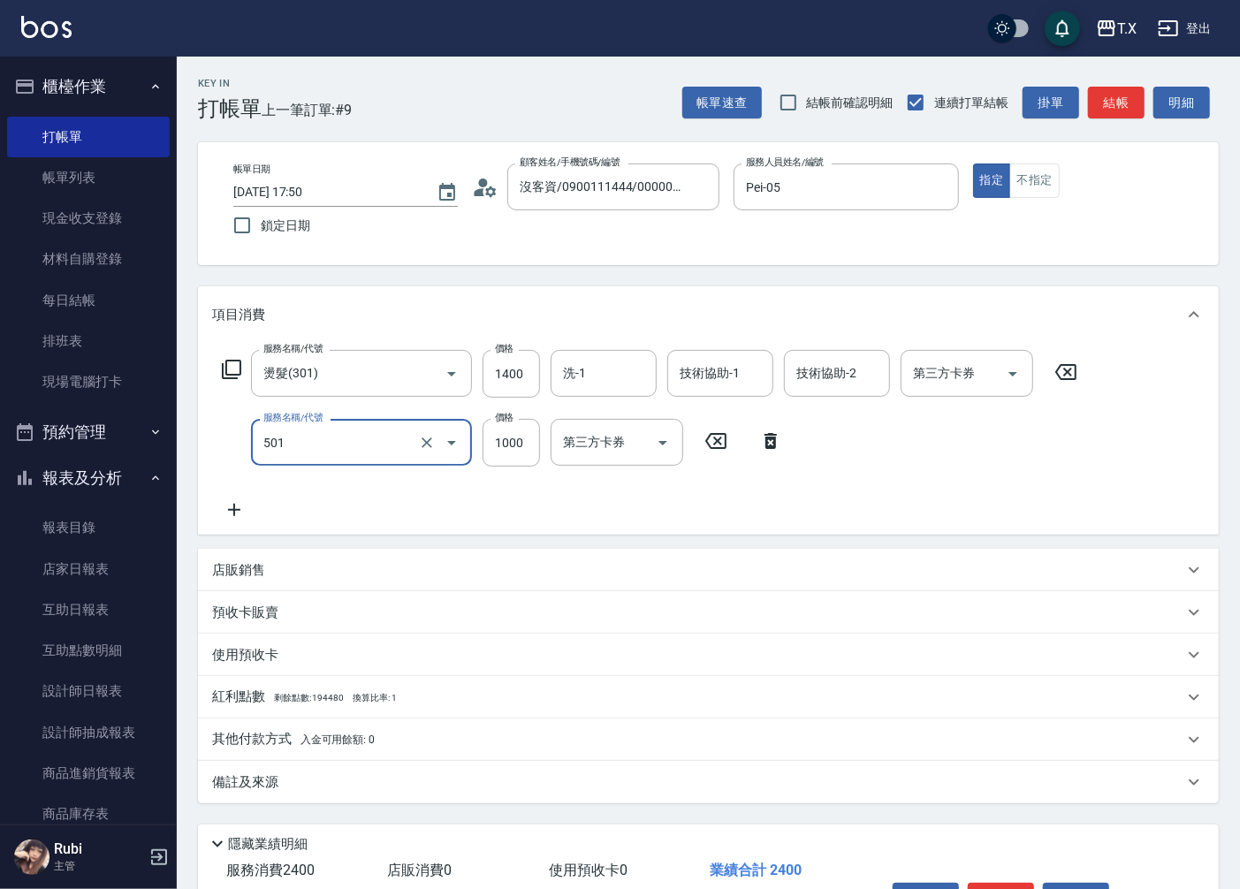
type input "染髮(501)"
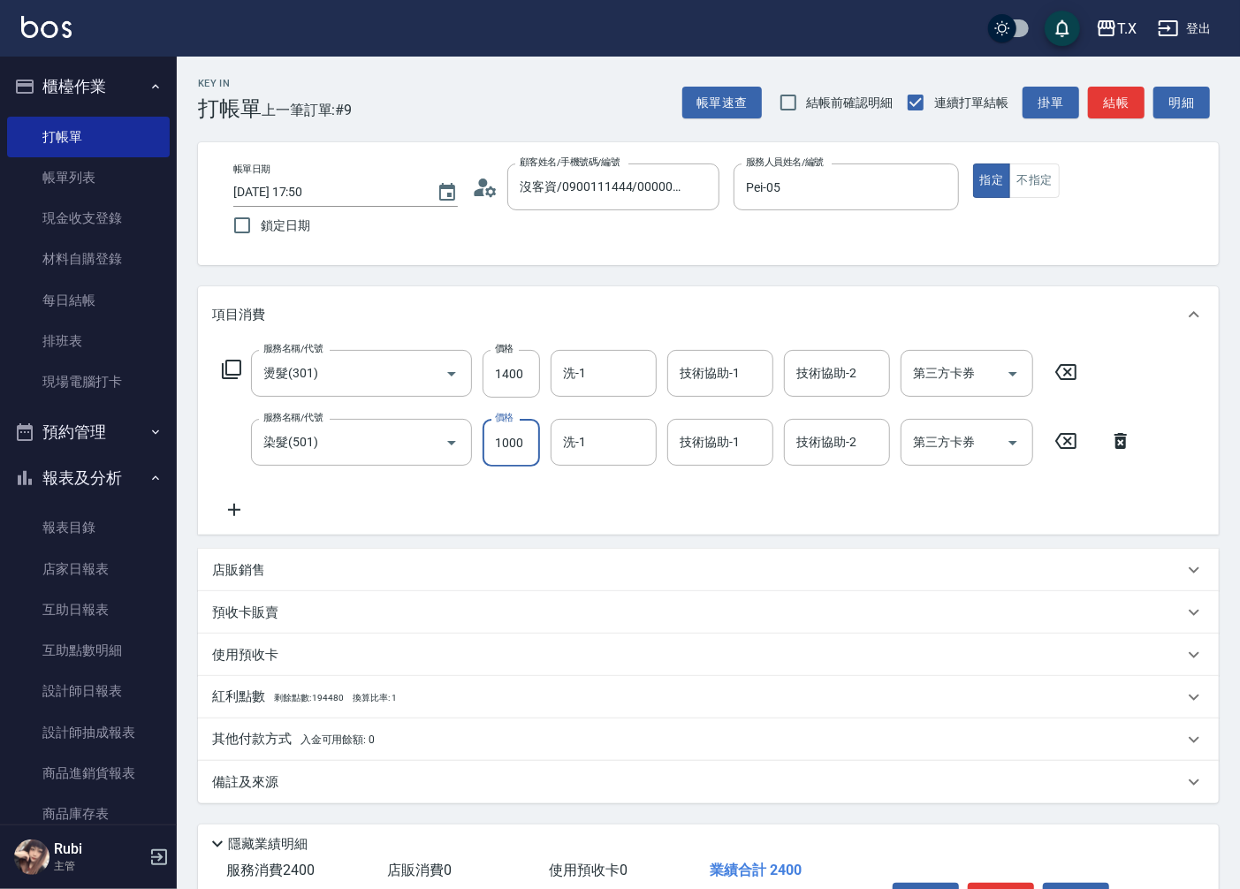
click at [236, 507] on icon at bounding box center [234, 509] width 44 height 21
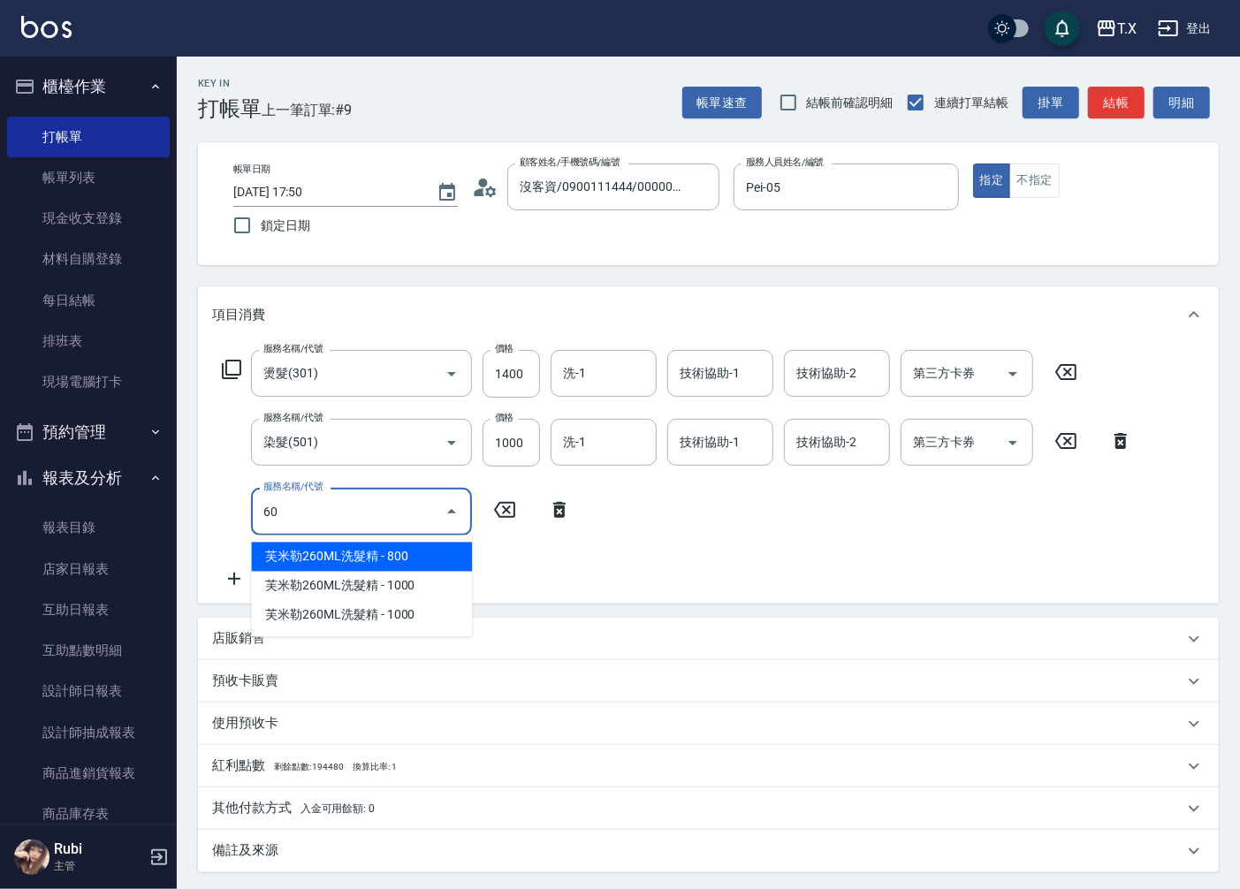
type input "601"
type input "270"
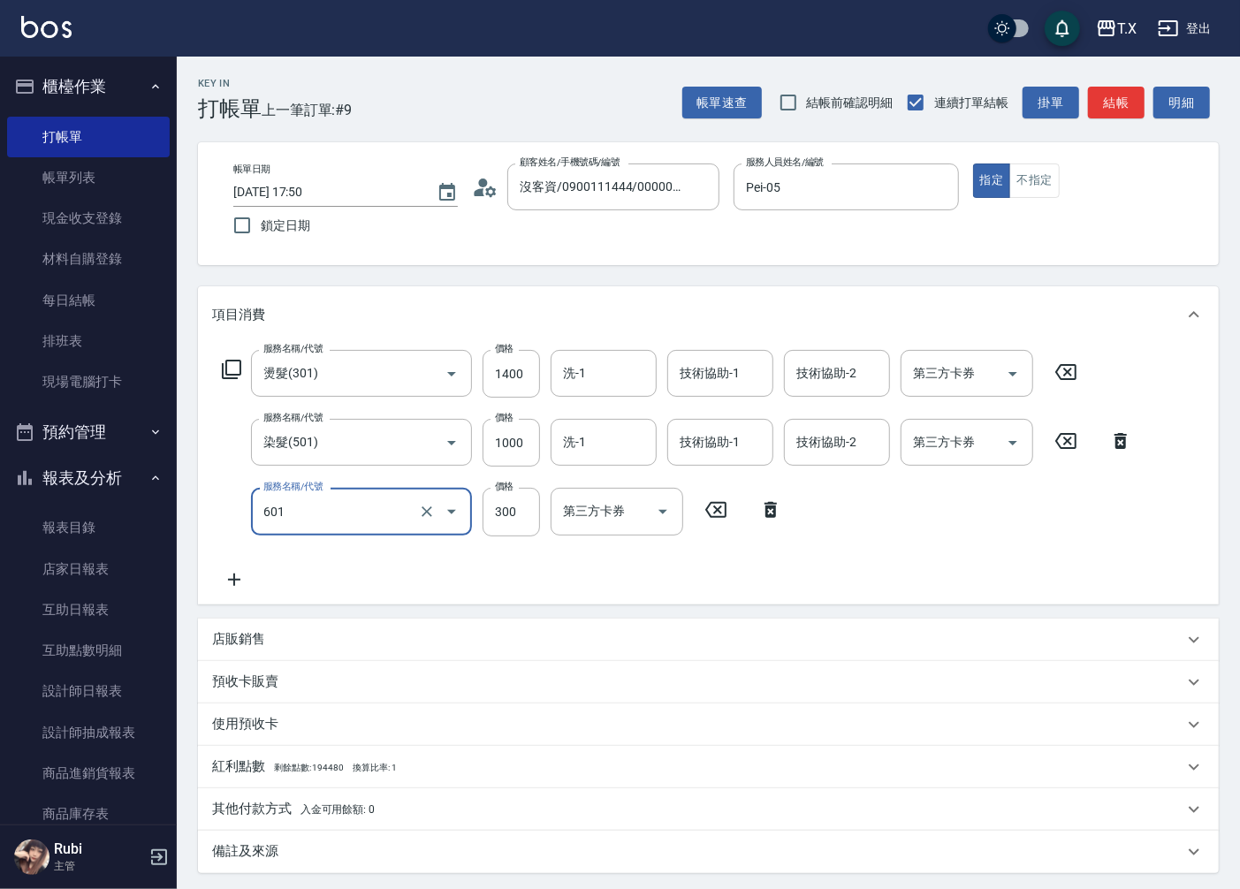
type input "自備護髮(601)"
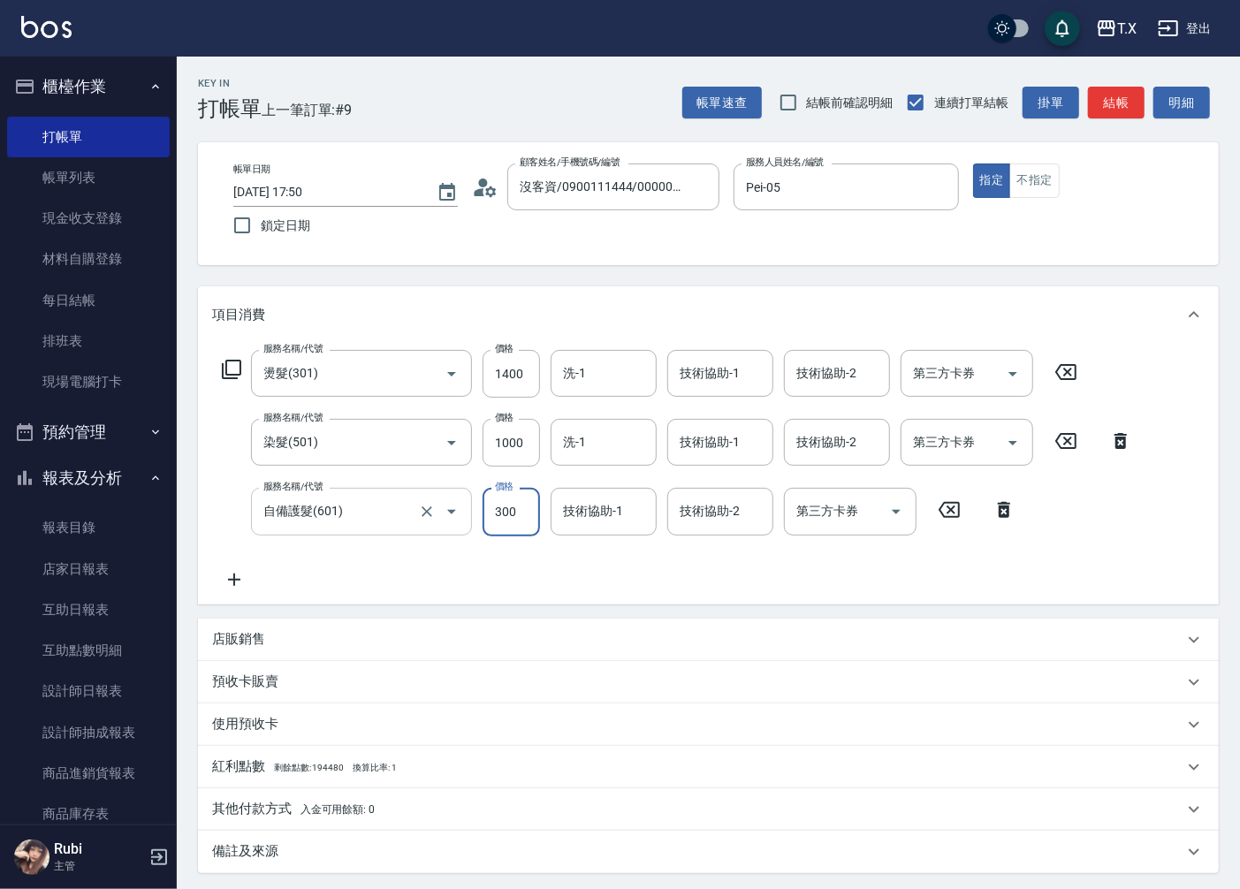
type input "1"
type input "240"
type input "1500"
type input "390"
type input "1500"
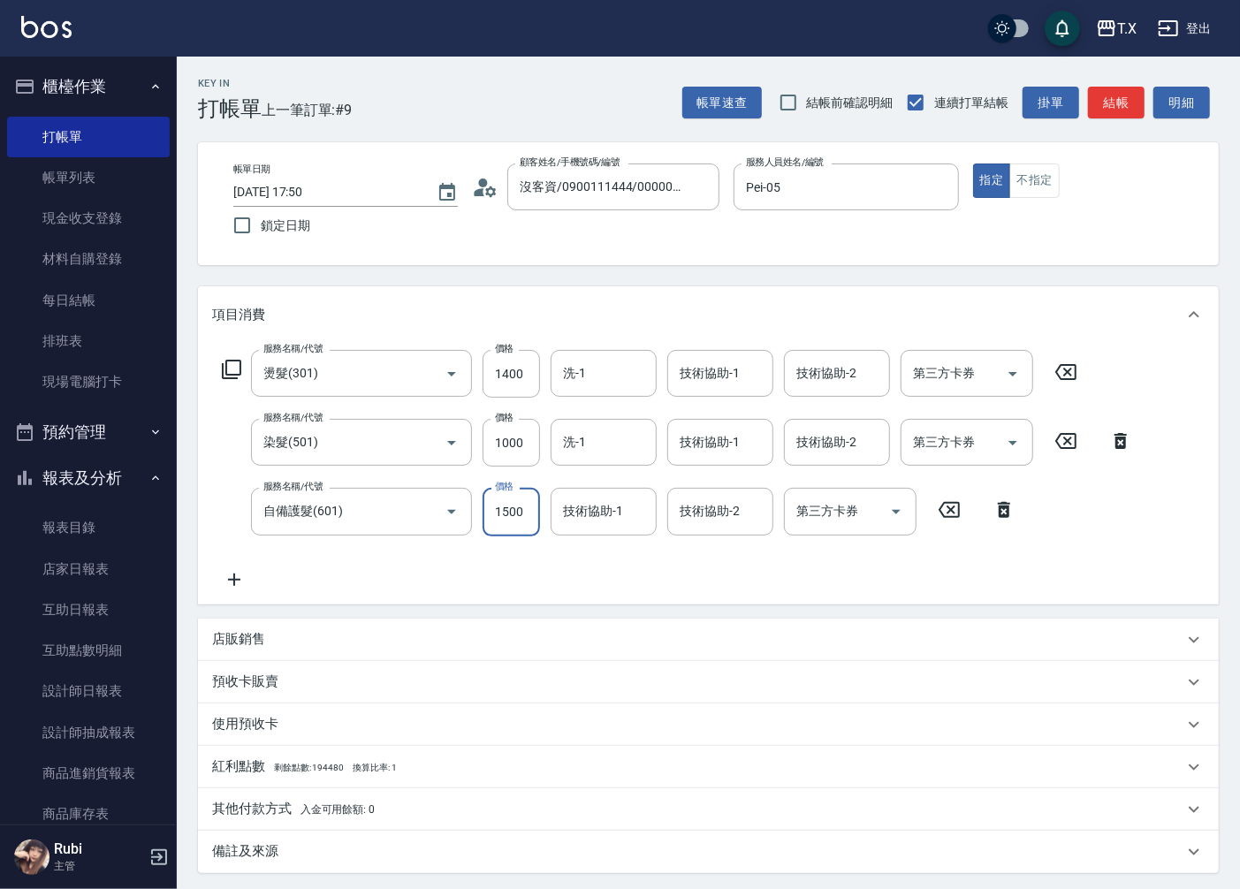
drag, startPoint x: 290, startPoint y: 562, endPoint x: 322, endPoint y: 536, distance: 41.4
click at [290, 562] on div "服務名稱/代號 燙髮(301) 服務名稱/代號 價格 1400 價格 洗-1 洗-1 技術協助-1 技術協助-1 技術協助-2 技術協助-2 第三方卡券 第三…" at bounding box center [677, 470] width 931 height 240
click at [286, 806] on p "其他付款方式 入金可用餘額: 0" at bounding box center [293, 809] width 163 height 19
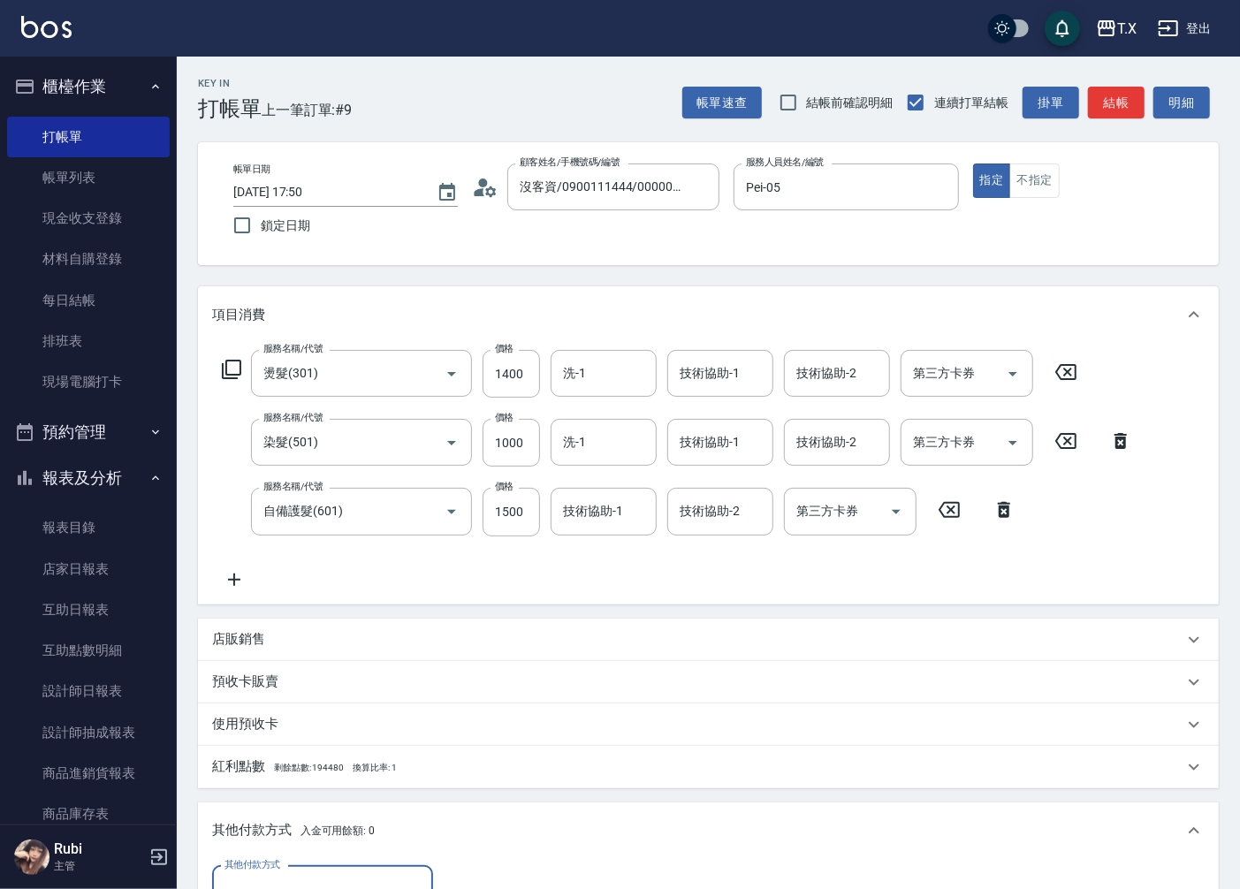
scroll to position [98, 0]
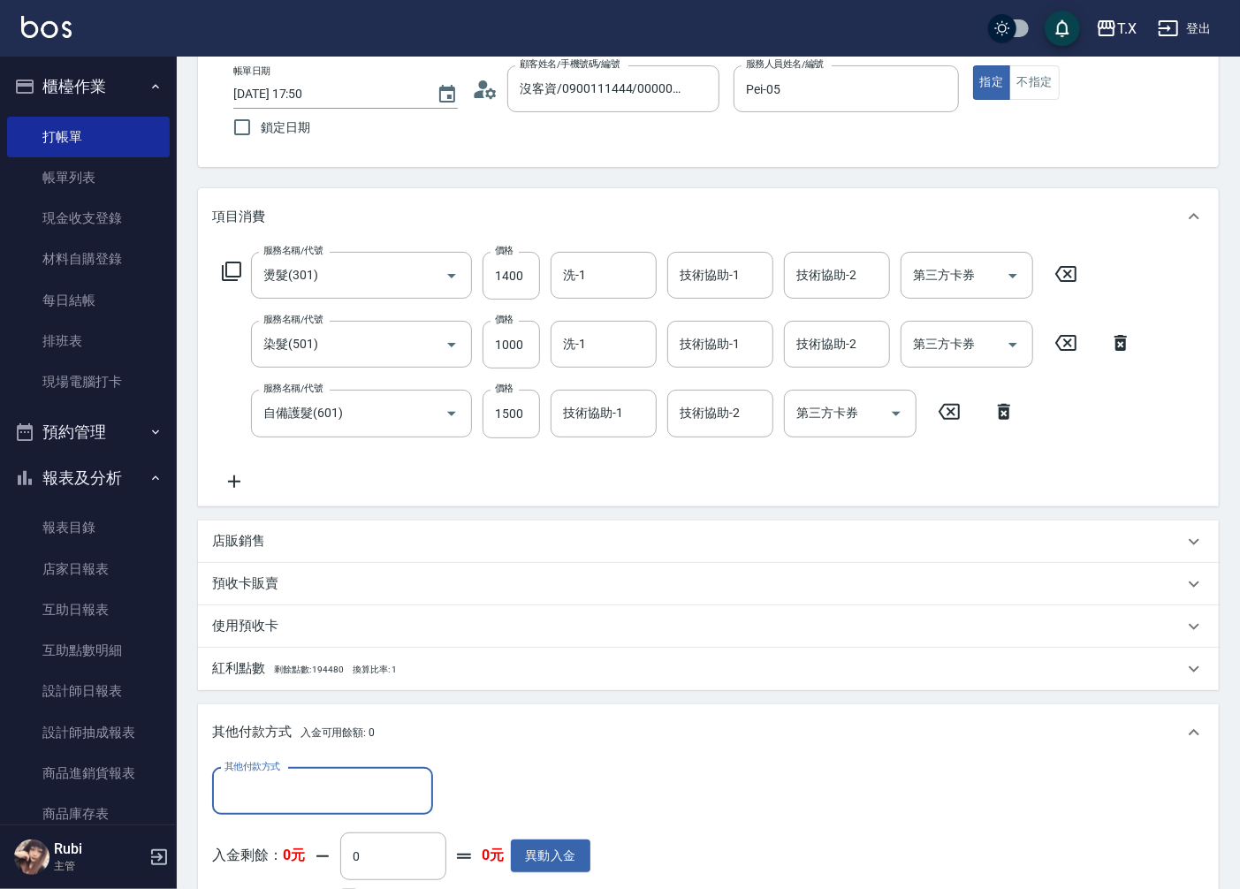
click at [241, 792] on input "其他付款方式" at bounding box center [322, 791] width 205 height 31
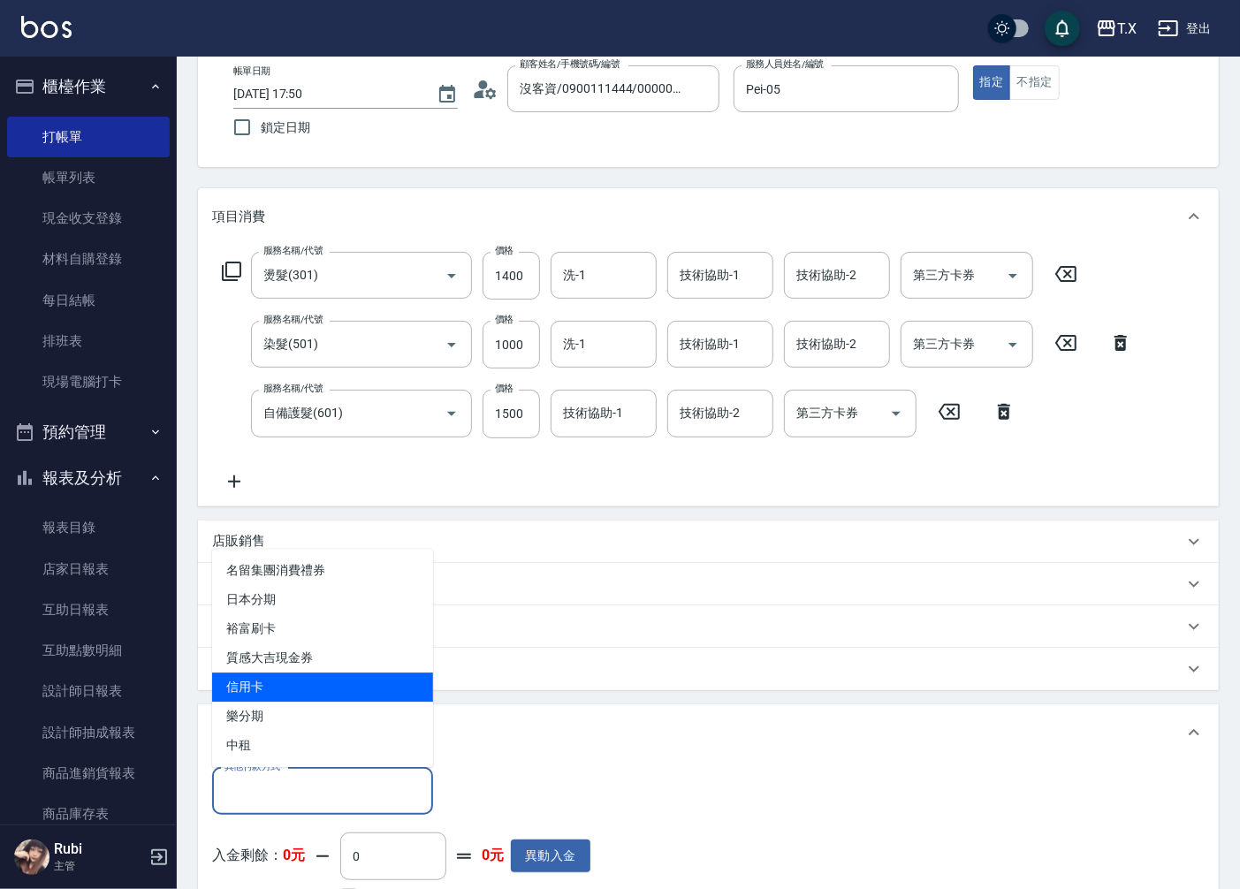
click at [268, 688] on span "信用卡" at bounding box center [322, 687] width 221 height 29
type input "信用卡"
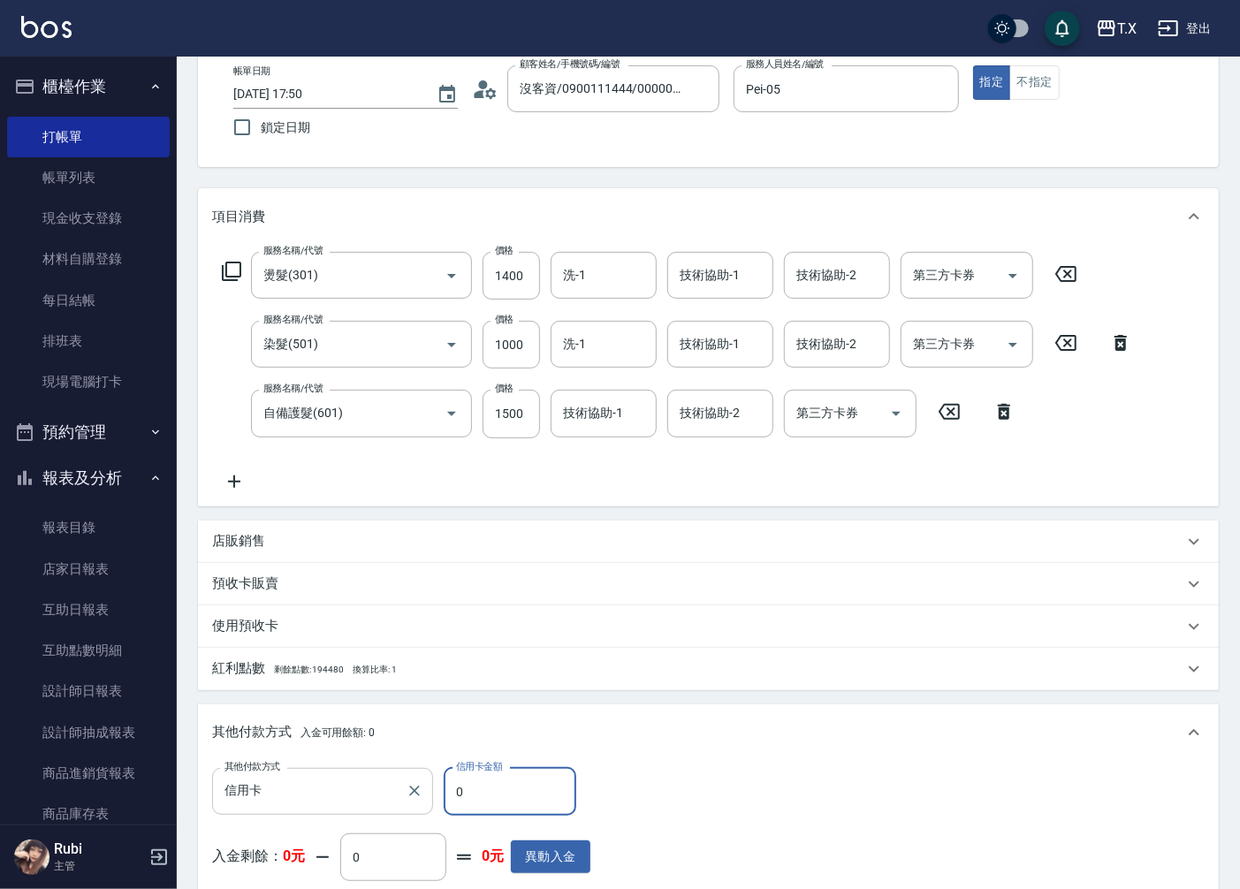
click at [418, 788] on icon "Clear" at bounding box center [415, 791] width 18 height 18
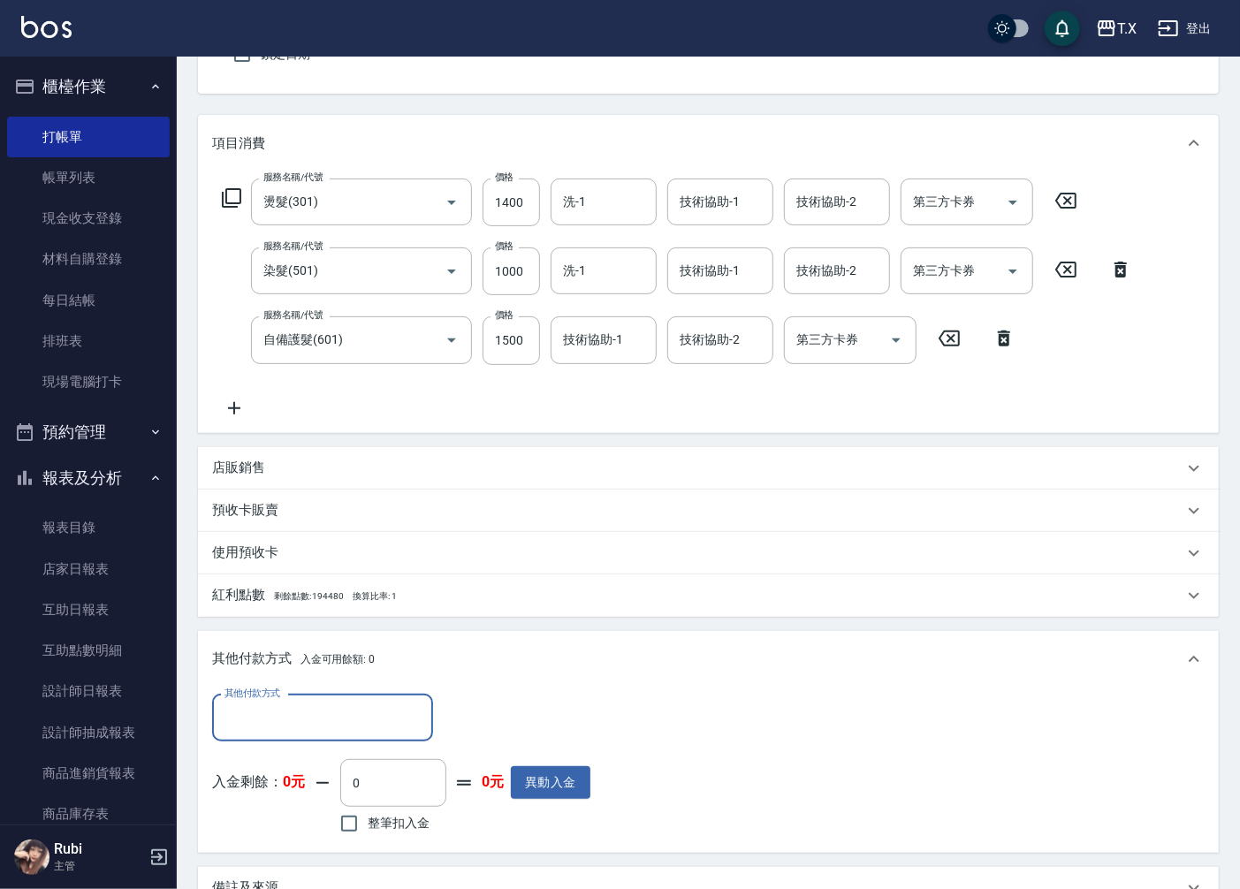
scroll to position [389, 0]
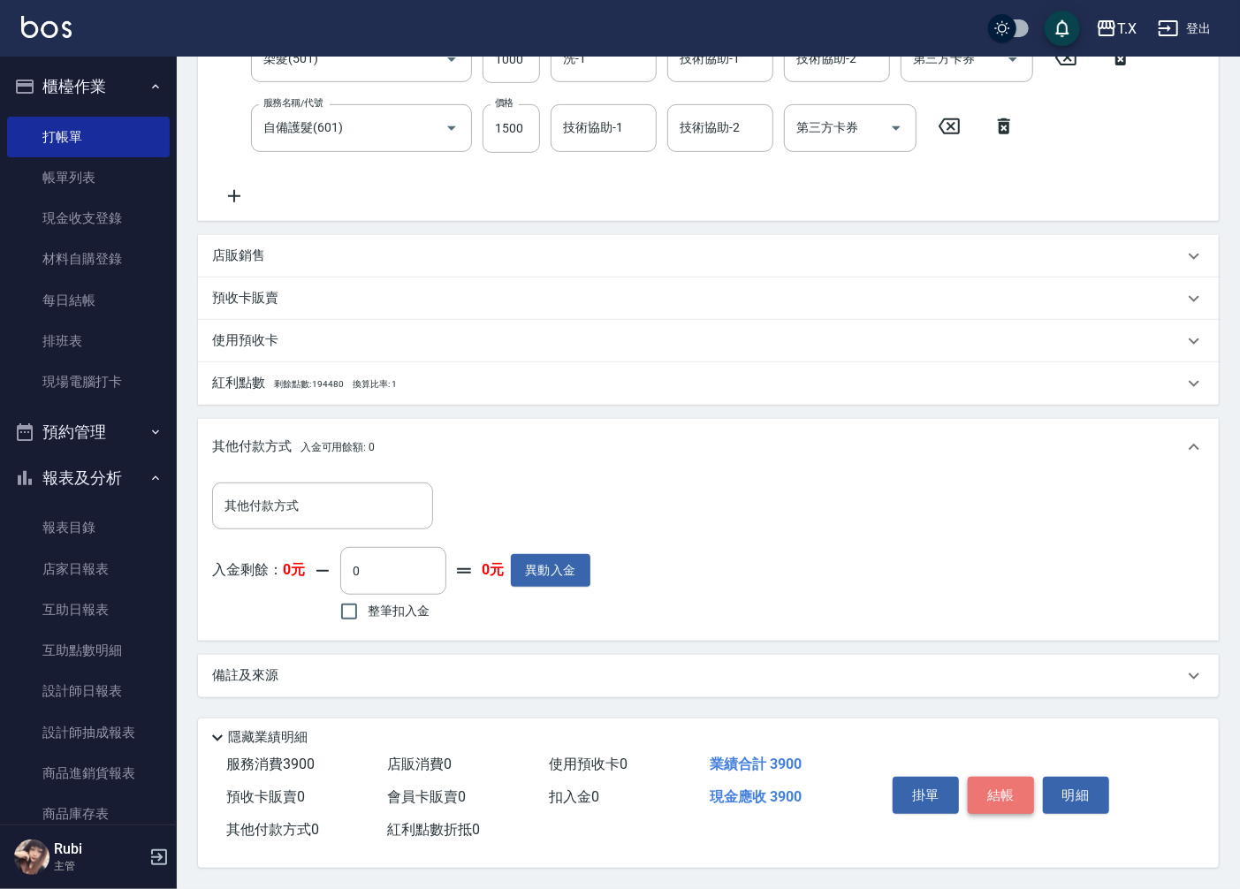
click at [1001, 785] on button "結帳" at bounding box center [1001, 795] width 66 height 37
type input "[DATE] 18:17"
type input "0"
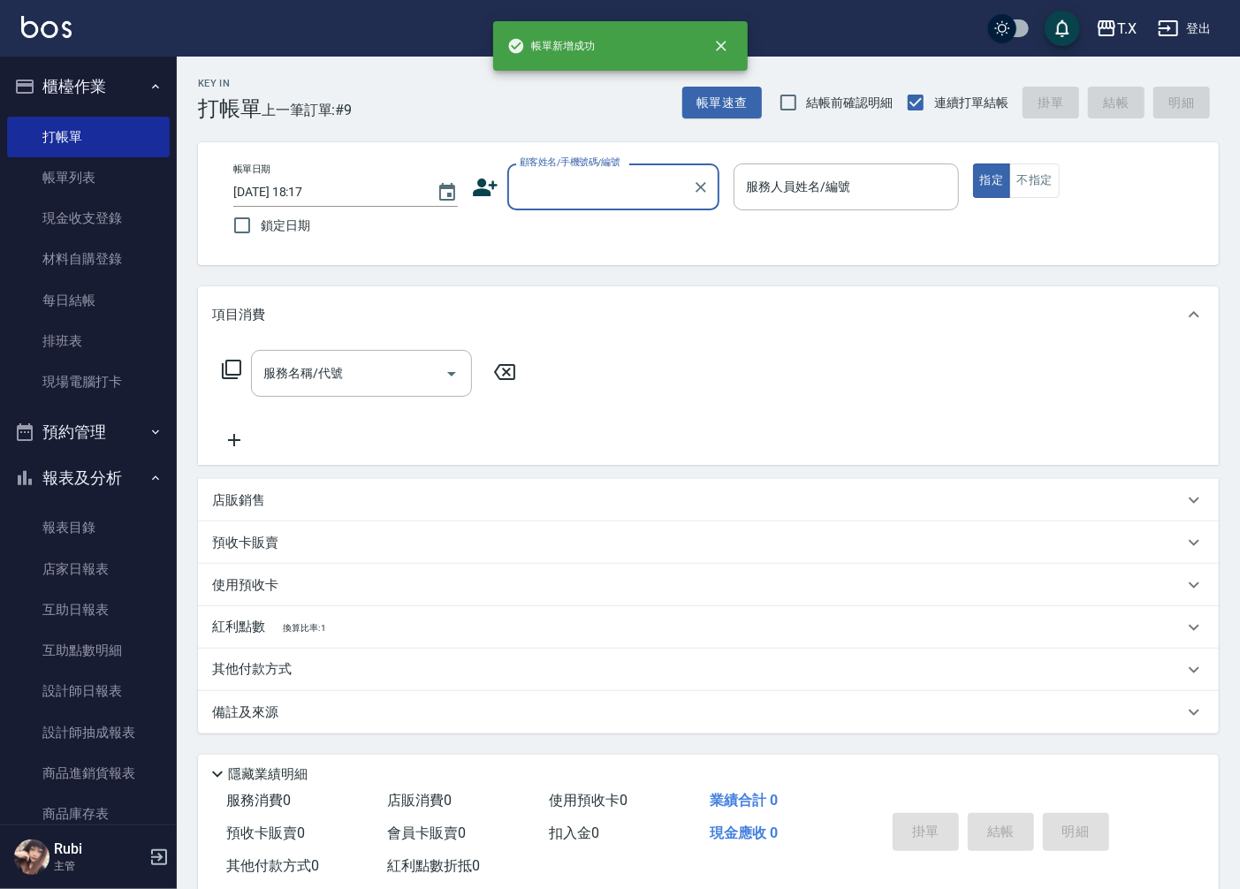
scroll to position [0, 0]
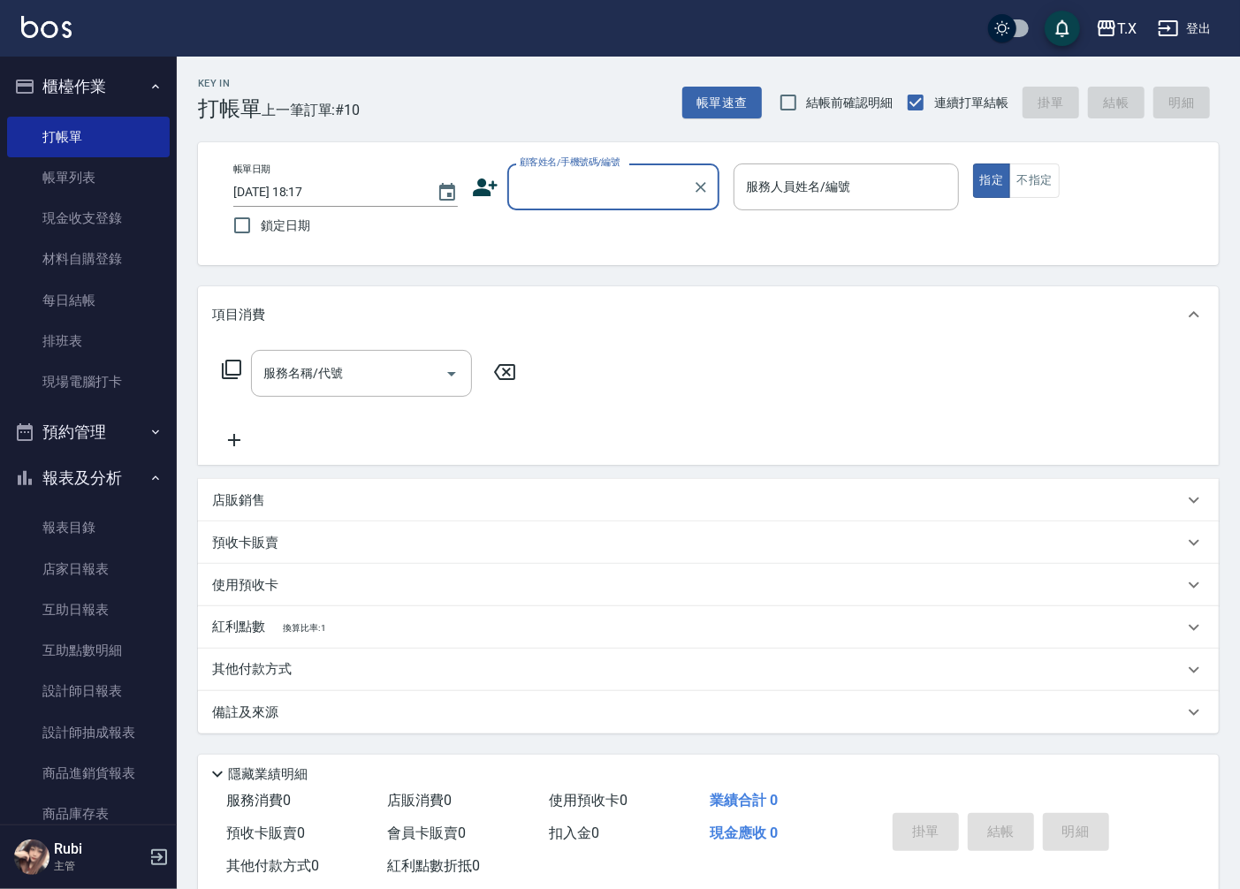
click at [590, 186] on input "顧客姓名/手機號碼/編號" at bounding box center [600, 186] width 170 height 31
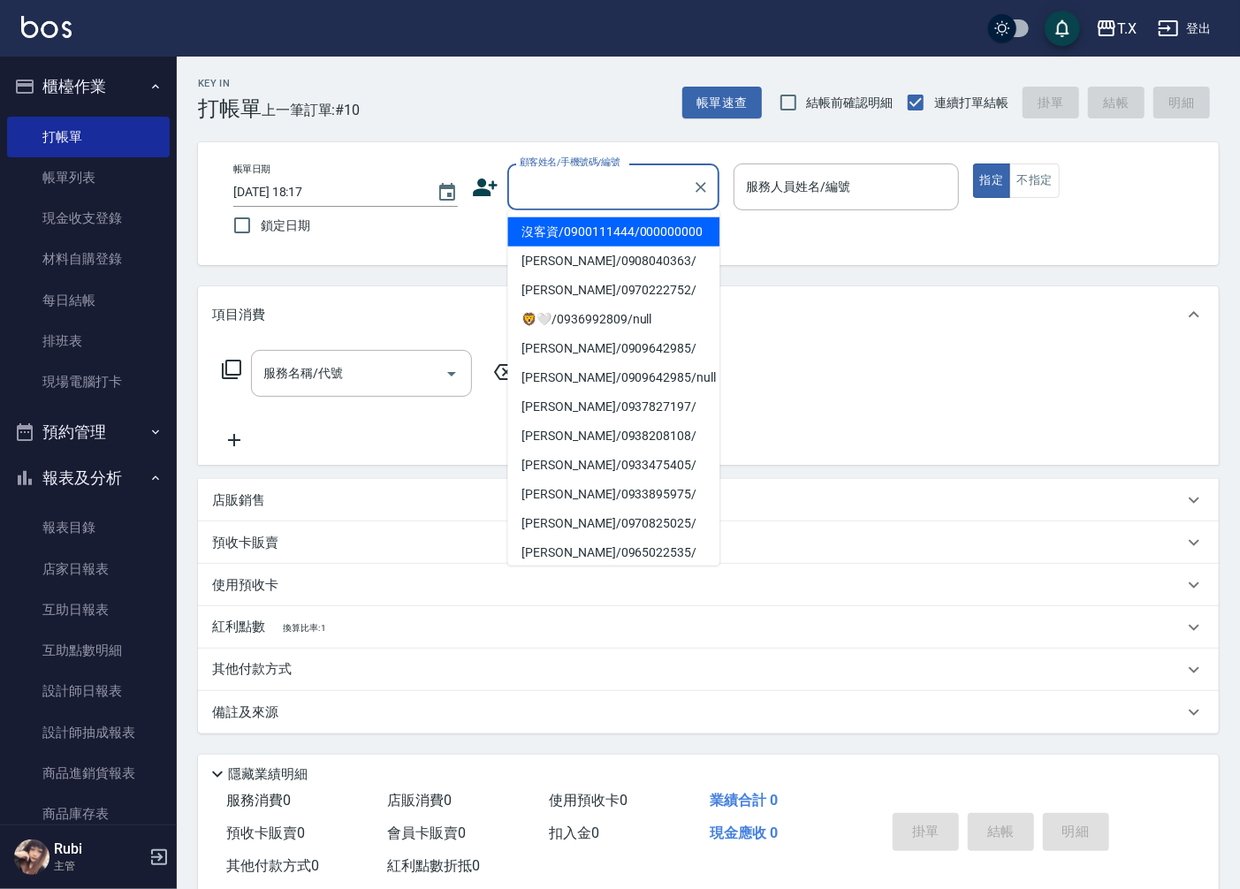
click at [578, 247] on li "沒客資/0900111444/000000000" at bounding box center [613, 231] width 212 height 29
type input "沒客資/0900111444/000000000"
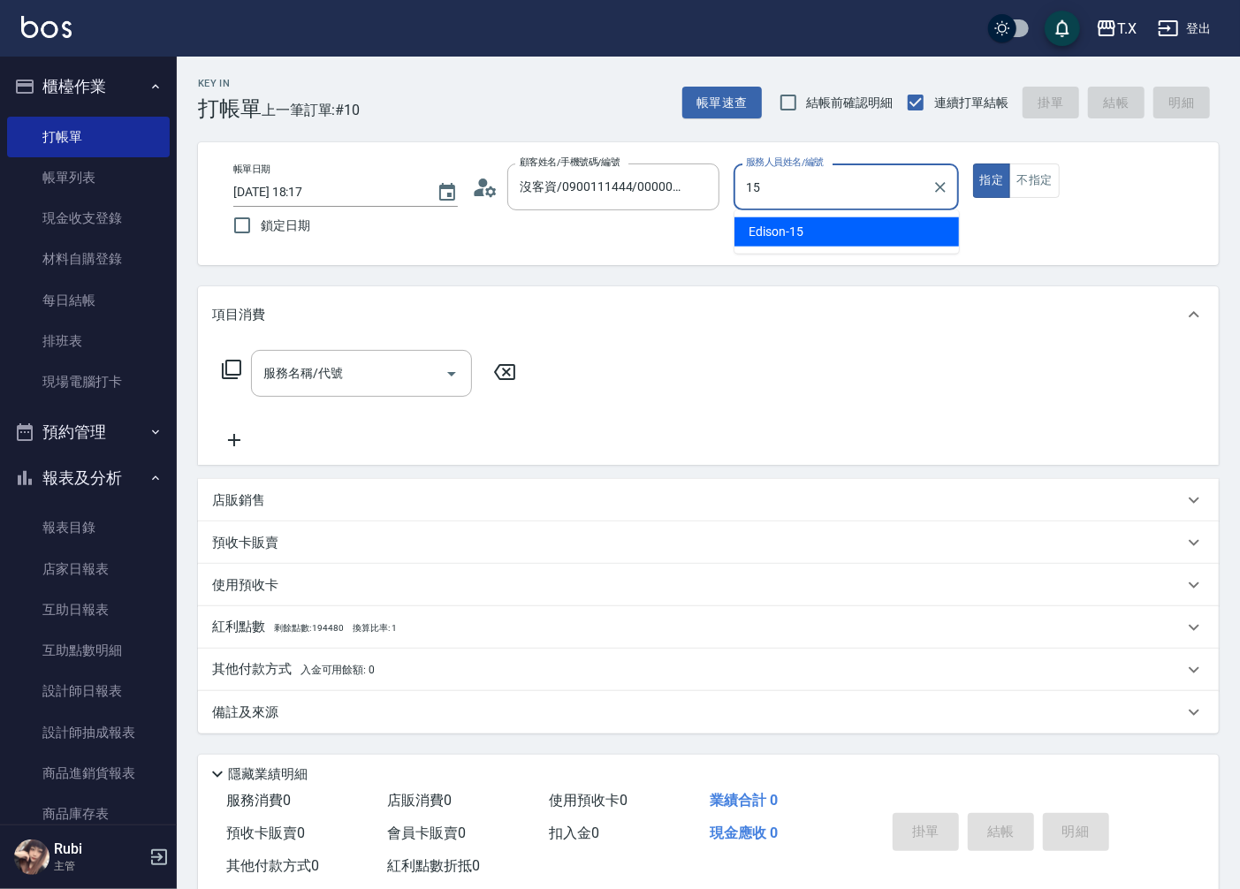
type input "Edison-15"
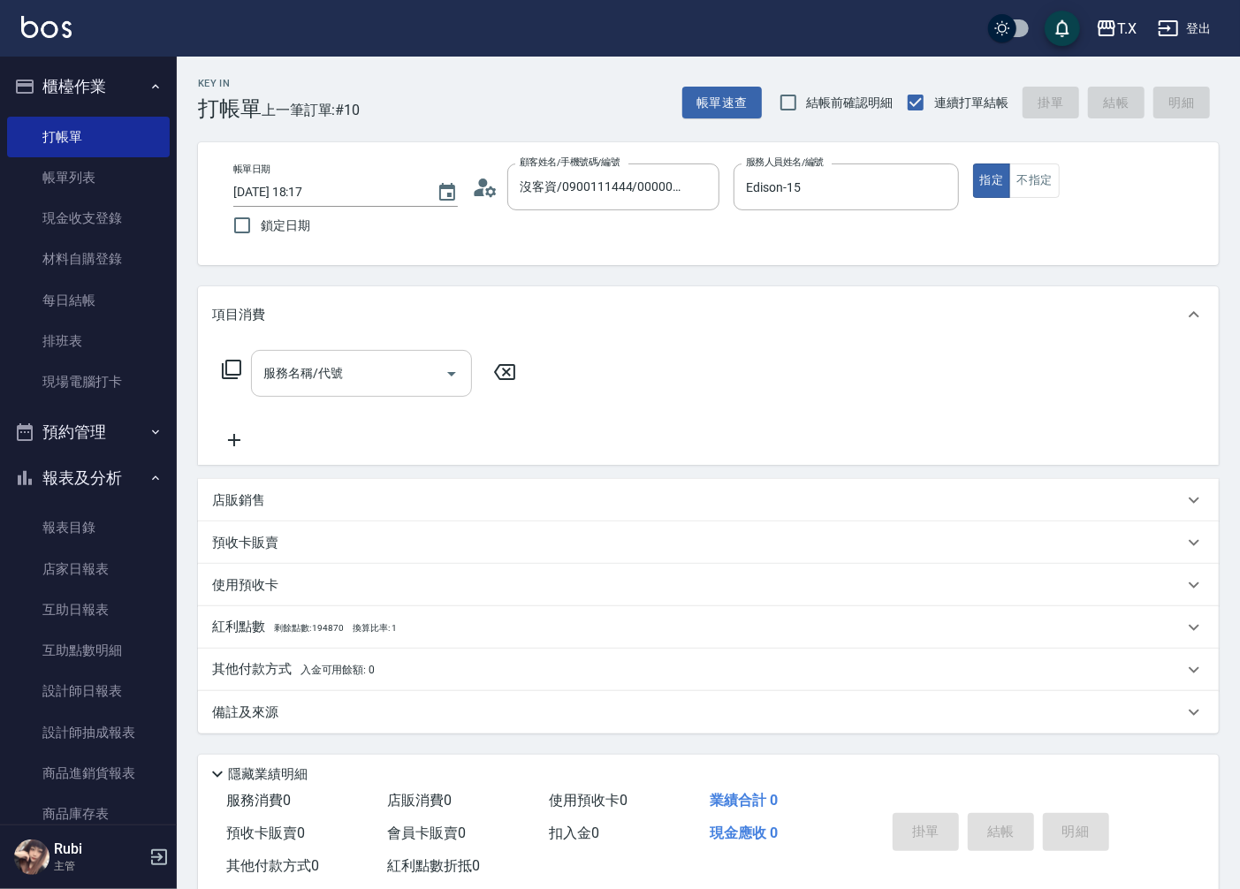
click at [318, 369] on input "服務名稱/代號" at bounding box center [348, 373] width 179 height 31
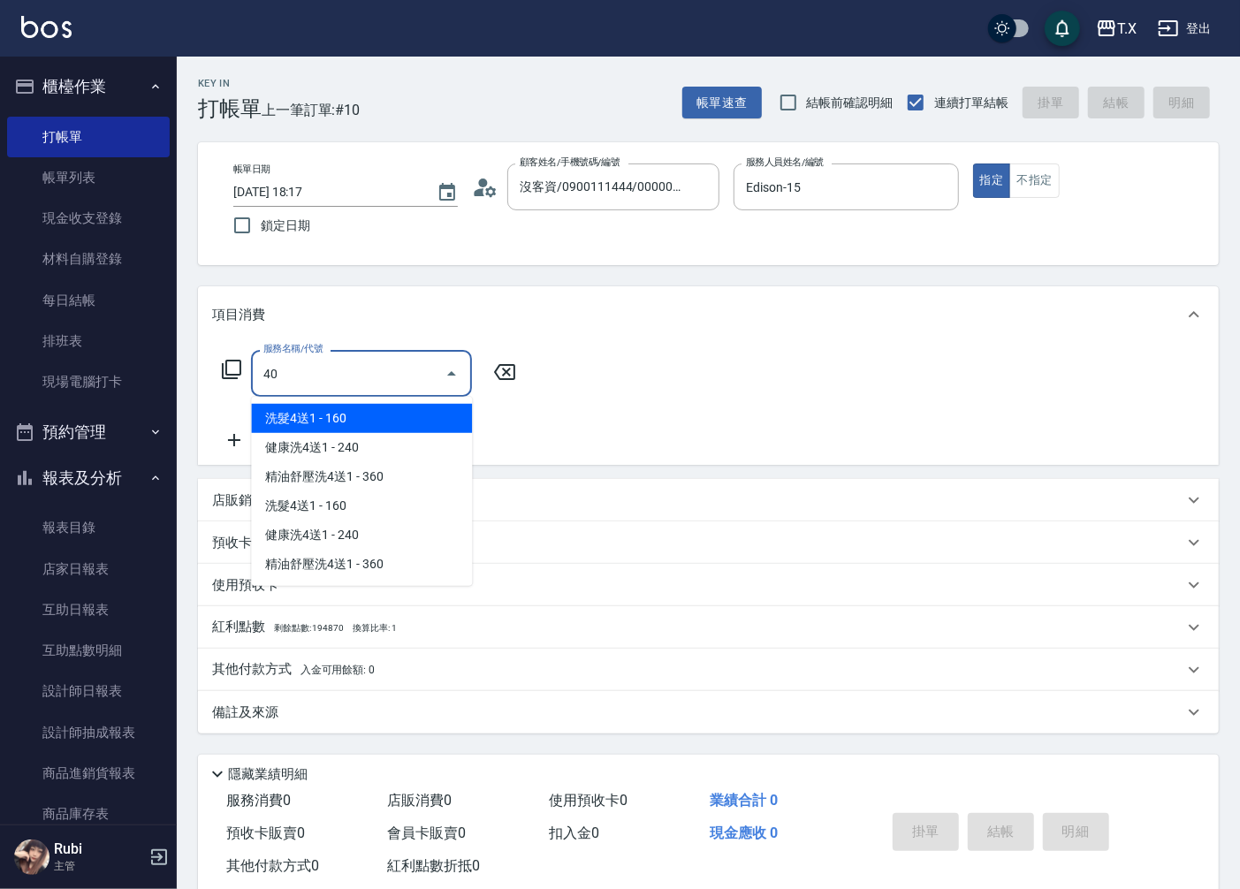
type input "401"
type input "20"
type input "剪髮(401)"
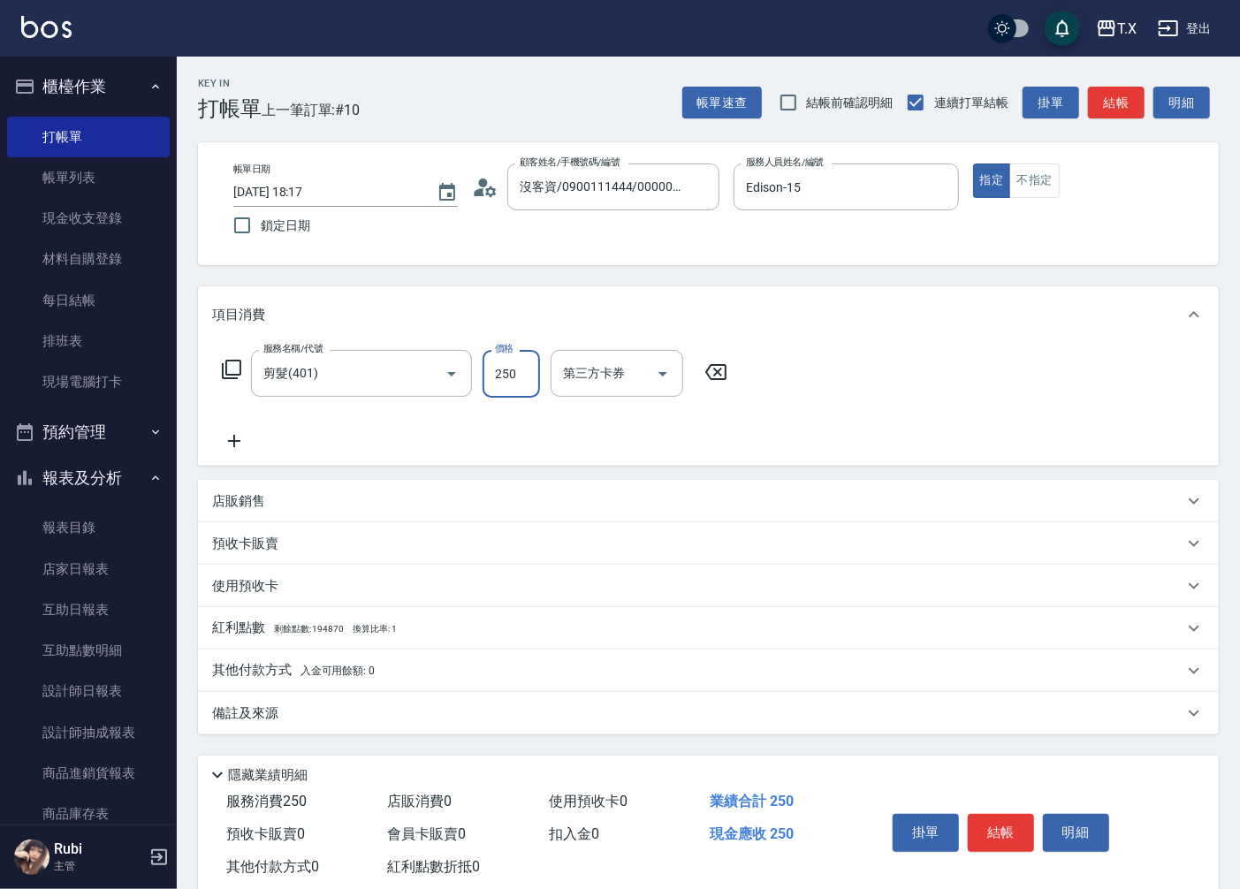
type input "3"
type input "0"
type input "300"
type input "30"
type input "300"
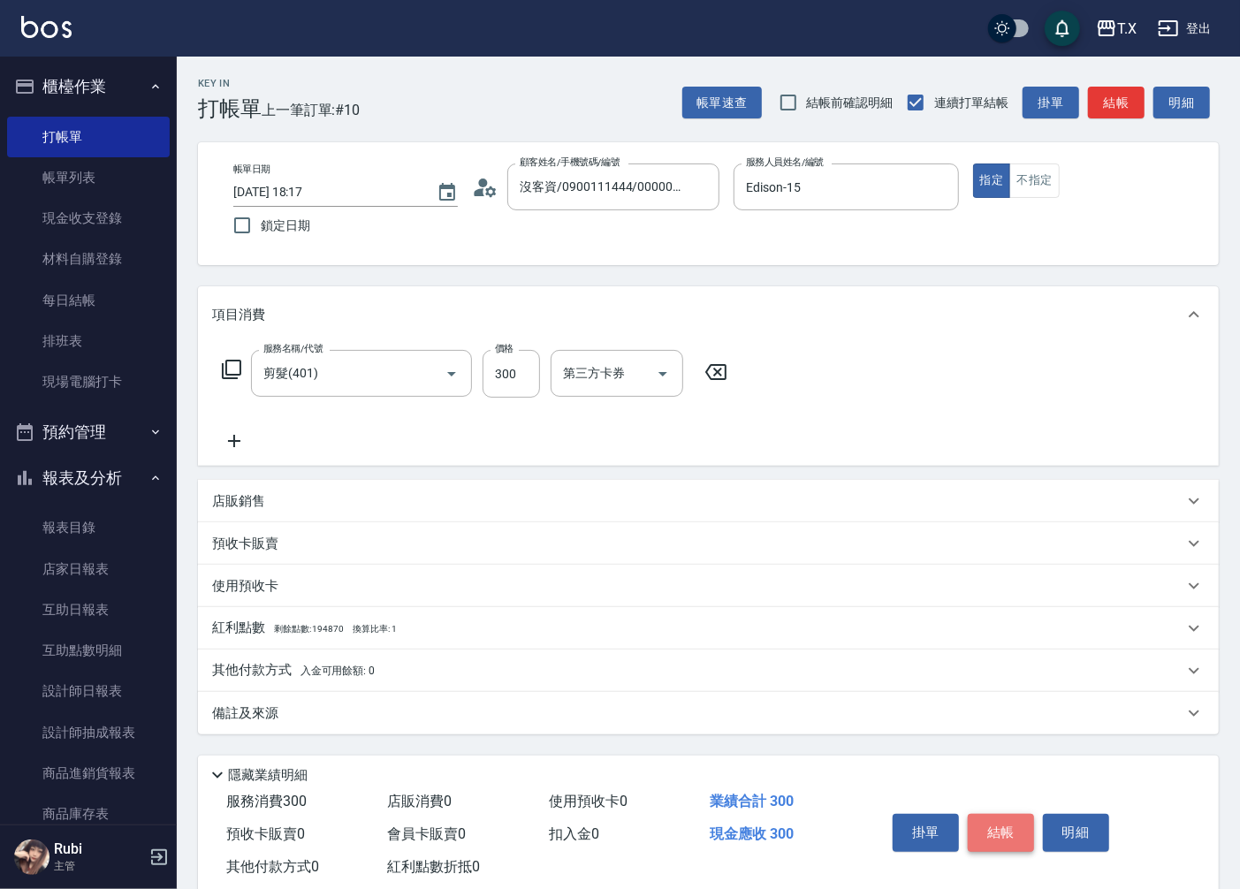
click at [993, 834] on button "結帳" at bounding box center [1001, 832] width 66 height 37
type input "0"
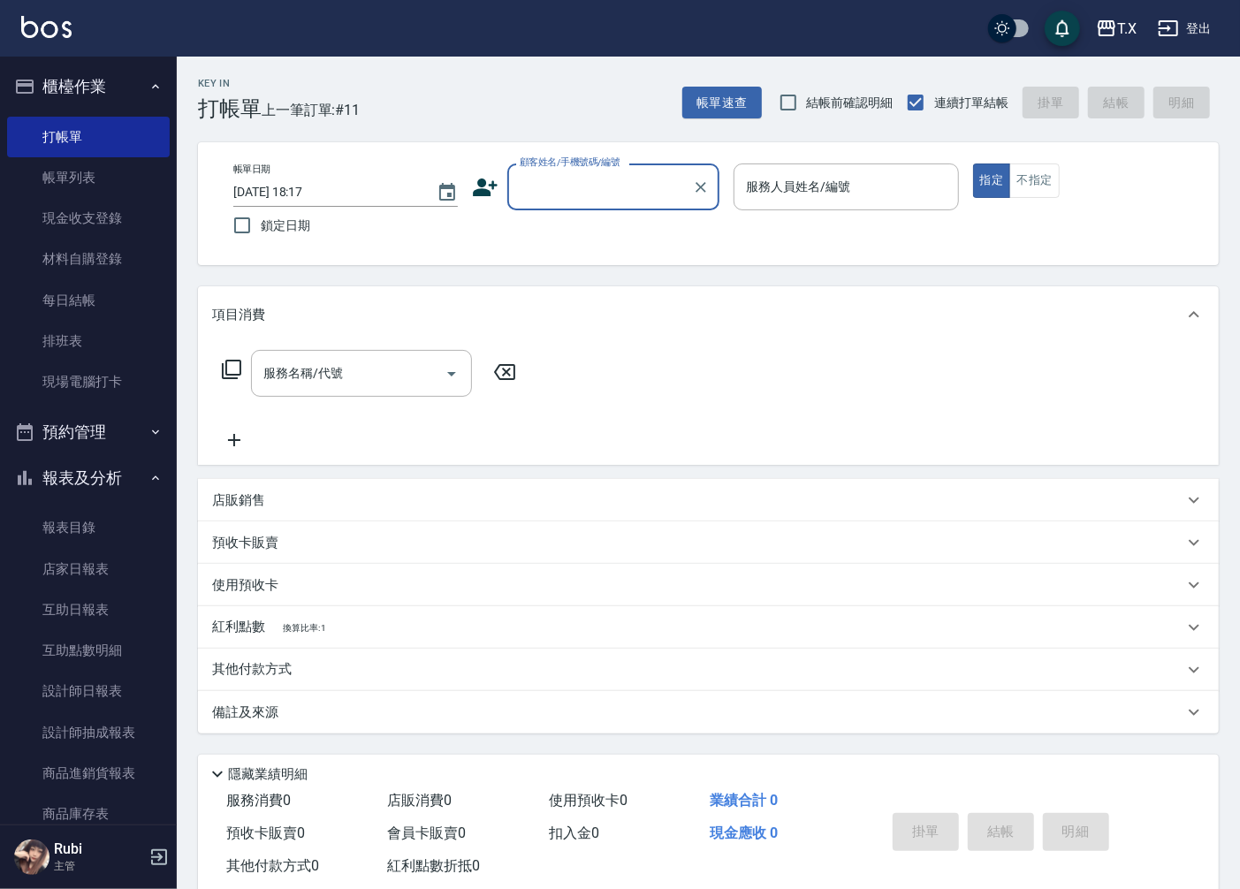
click at [630, 187] on input "顧客姓名/手機號碼/編號" at bounding box center [600, 186] width 170 height 31
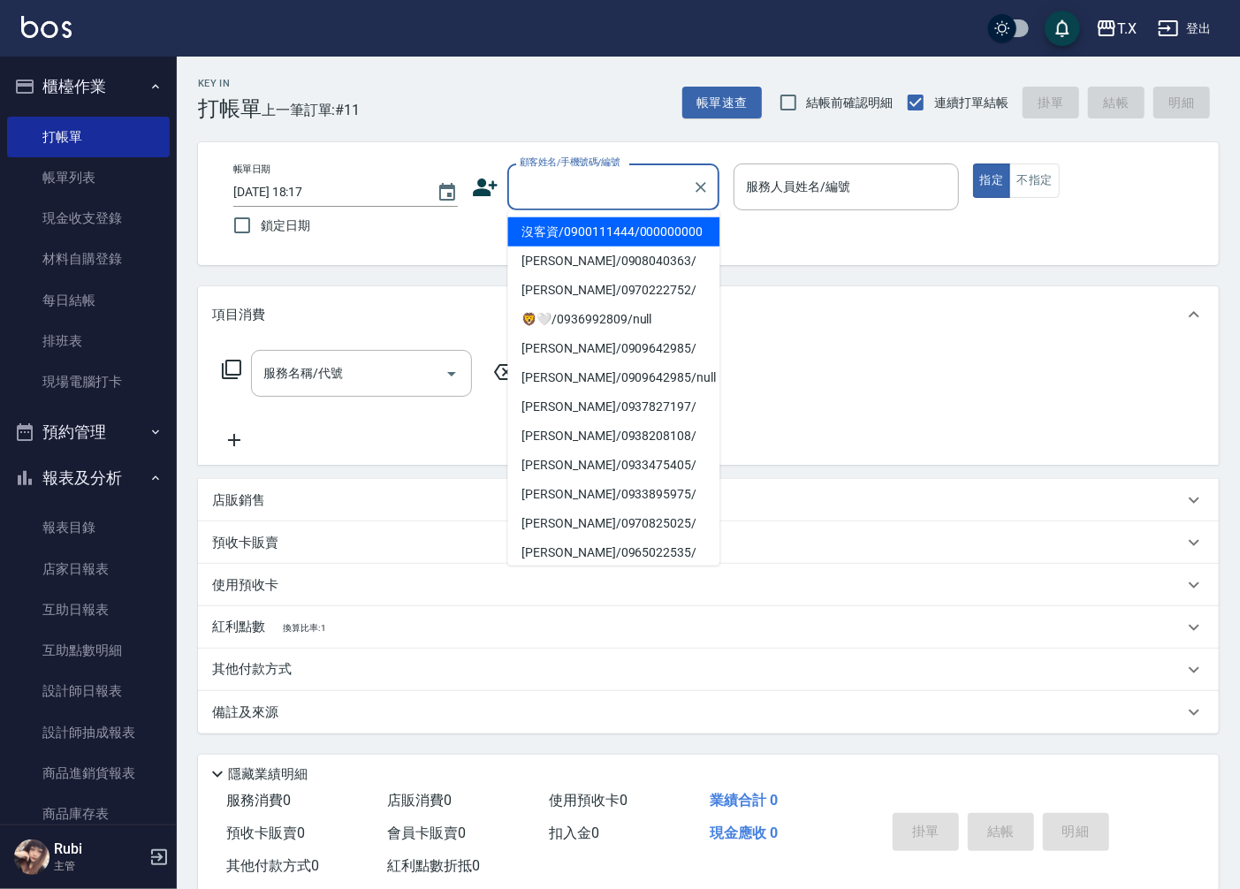
click at [633, 240] on li "沒客資/0900111444/000000000" at bounding box center [613, 231] width 212 height 29
type input "沒客資/0900111444/000000000"
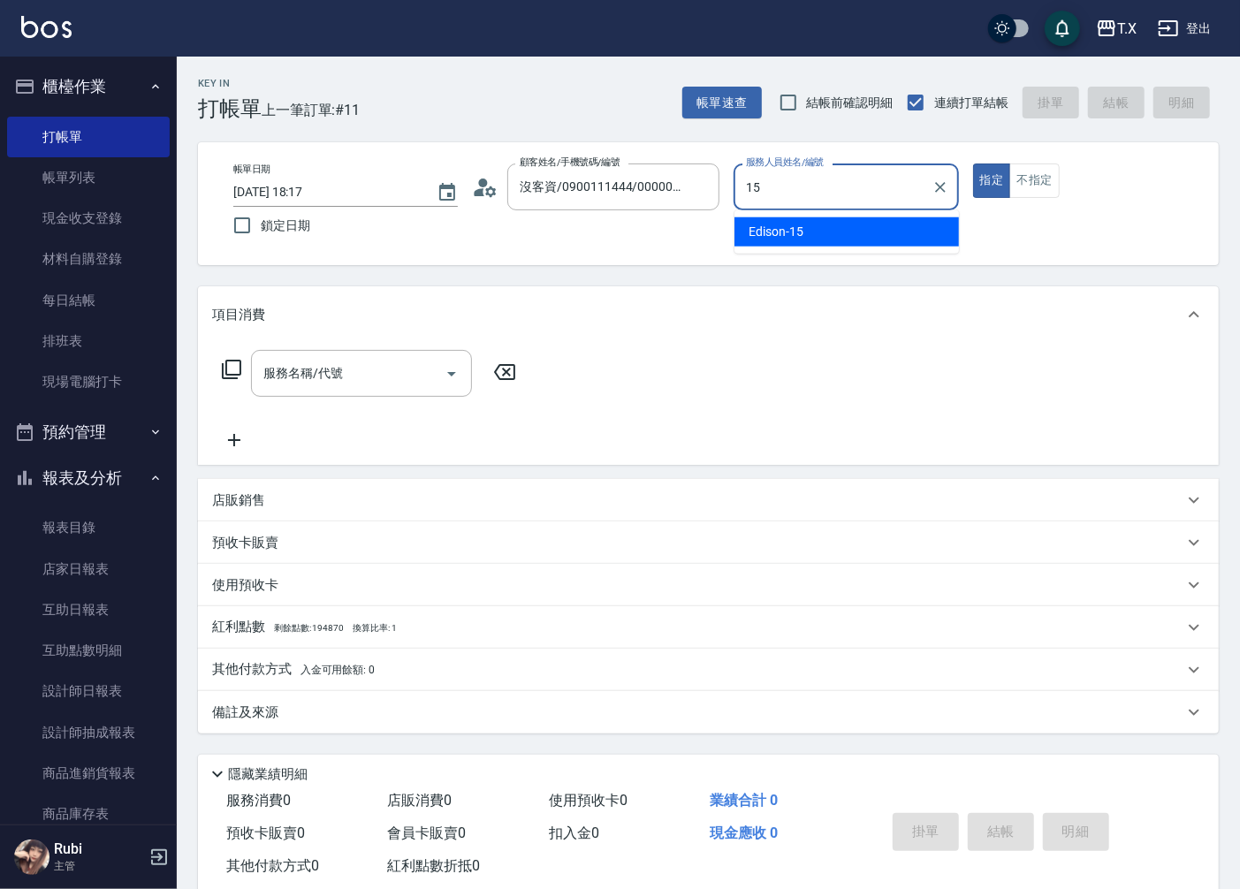
type input "Edison-15"
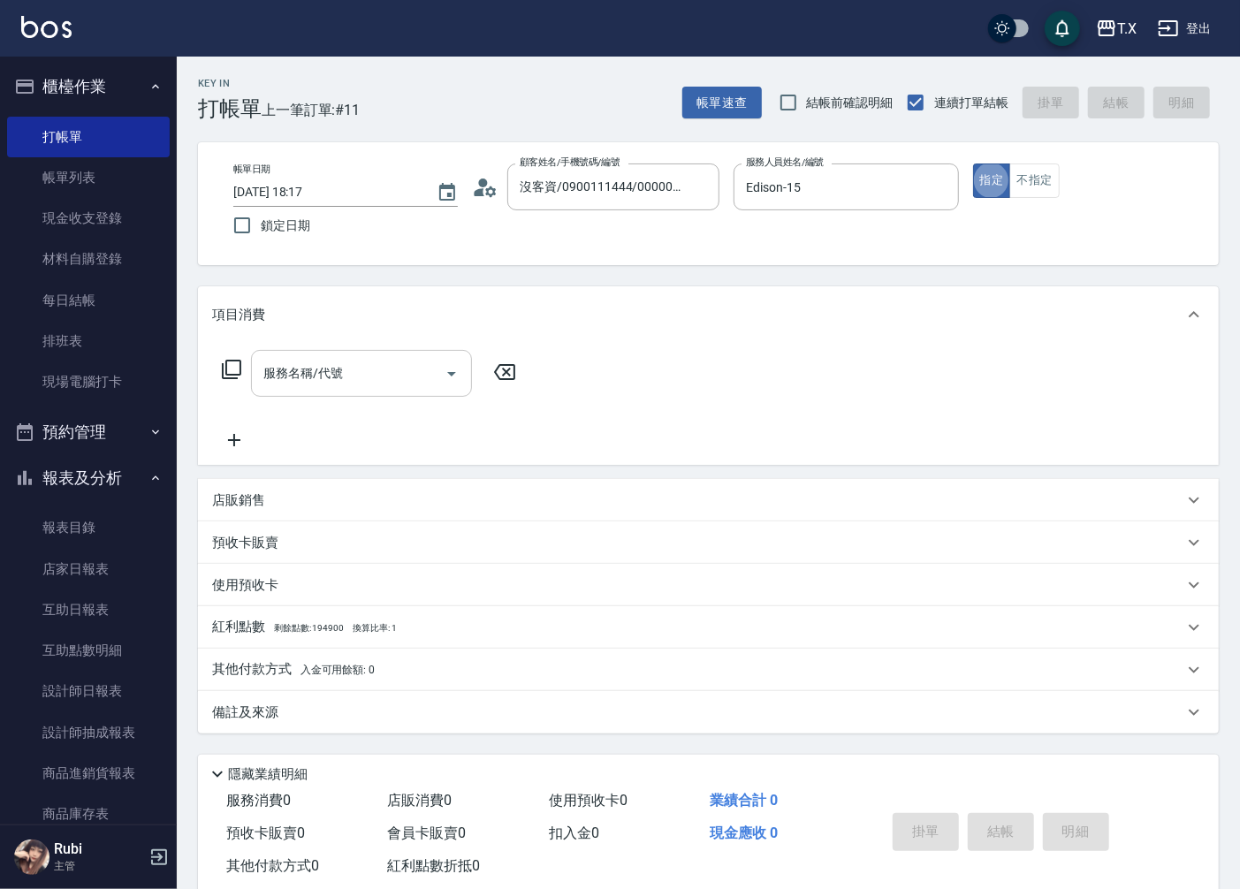
click at [349, 365] on input "服務名稱/代號" at bounding box center [348, 373] width 179 height 31
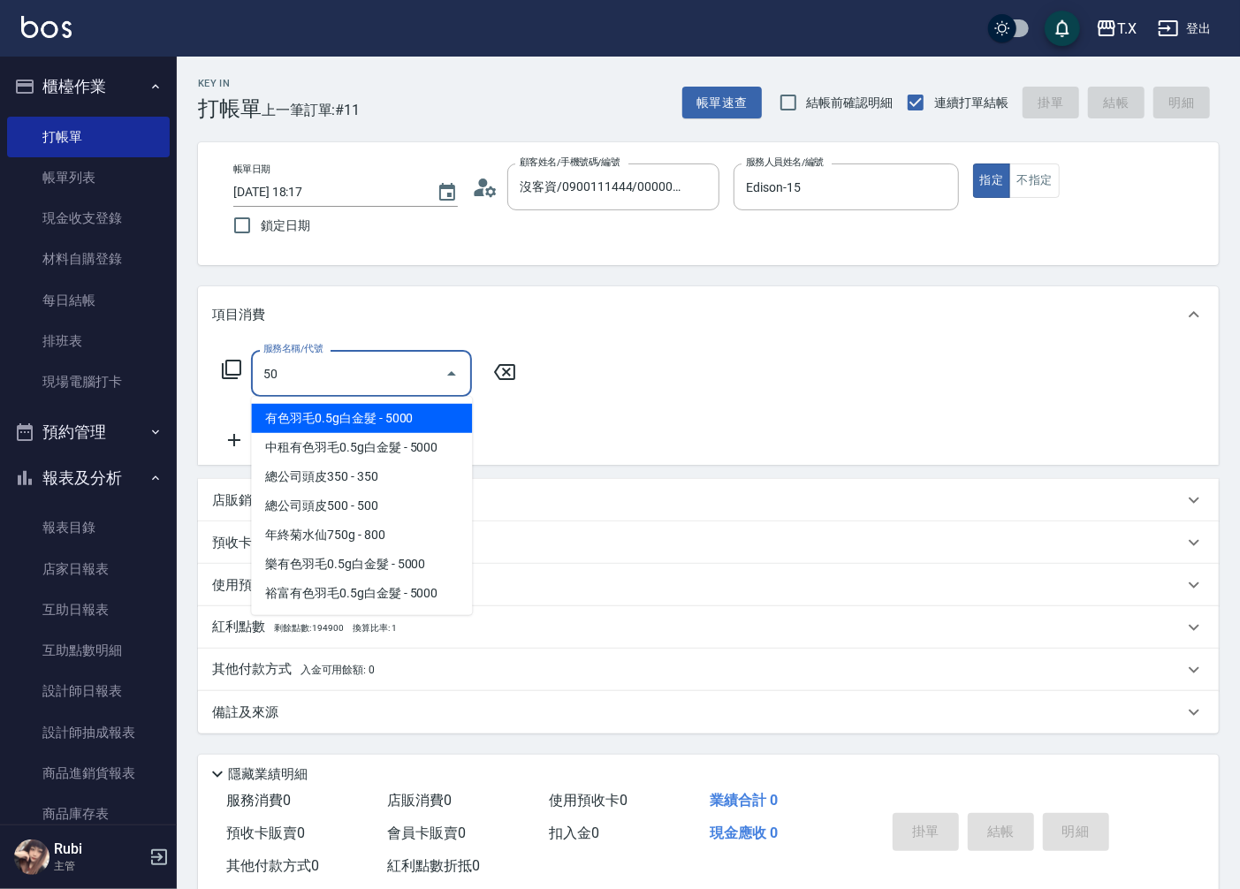
type input "501"
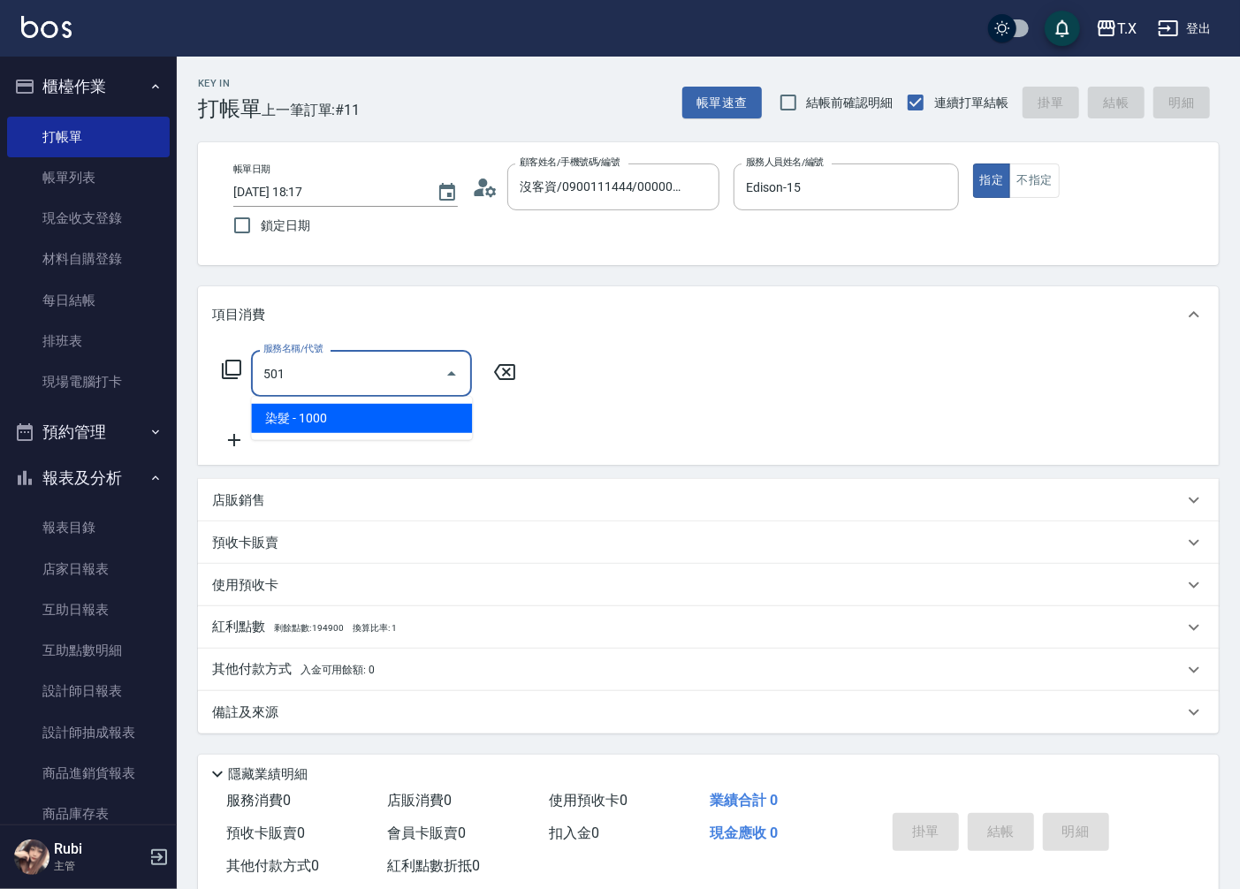
type input "100"
type input "染髮(501)"
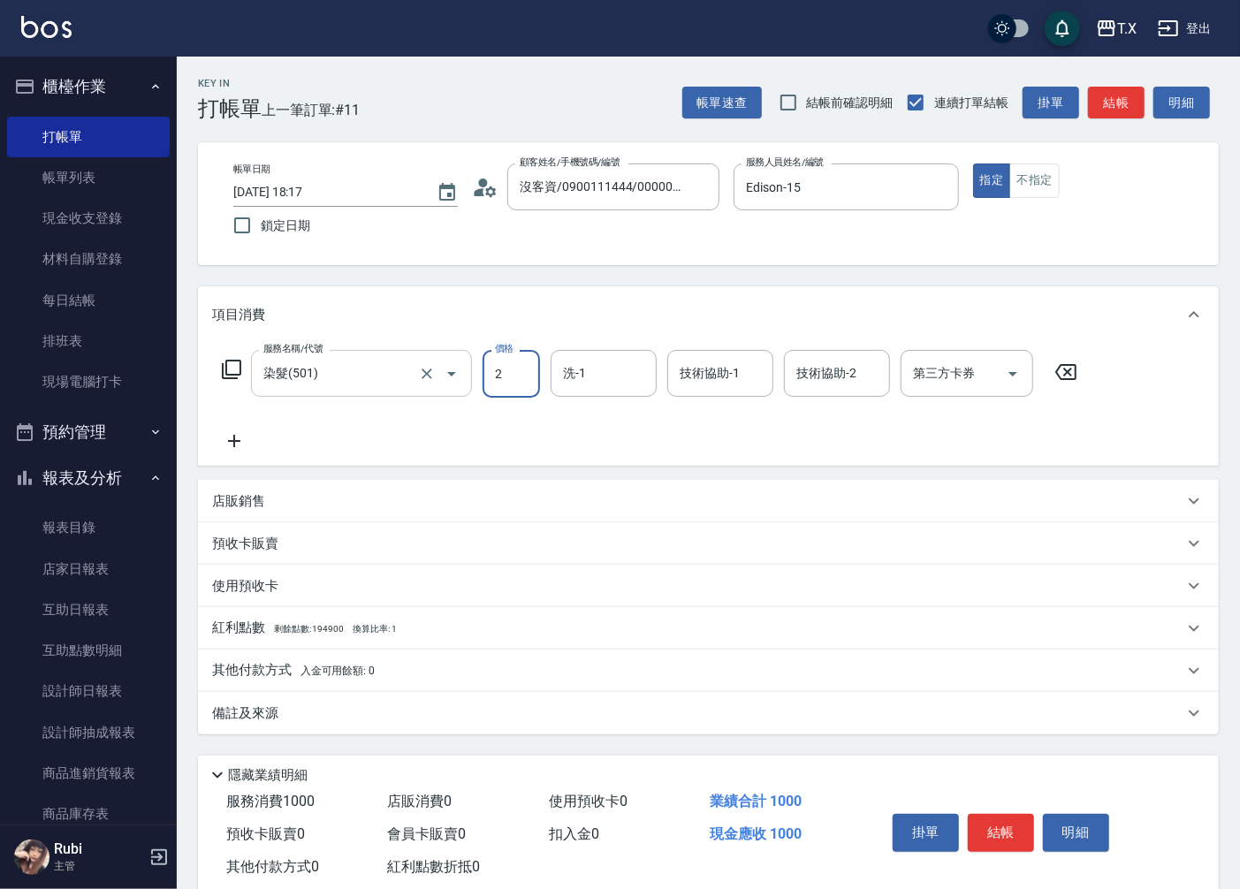
type input "25"
type input "0"
type input "250"
type input "20"
type input "2500"
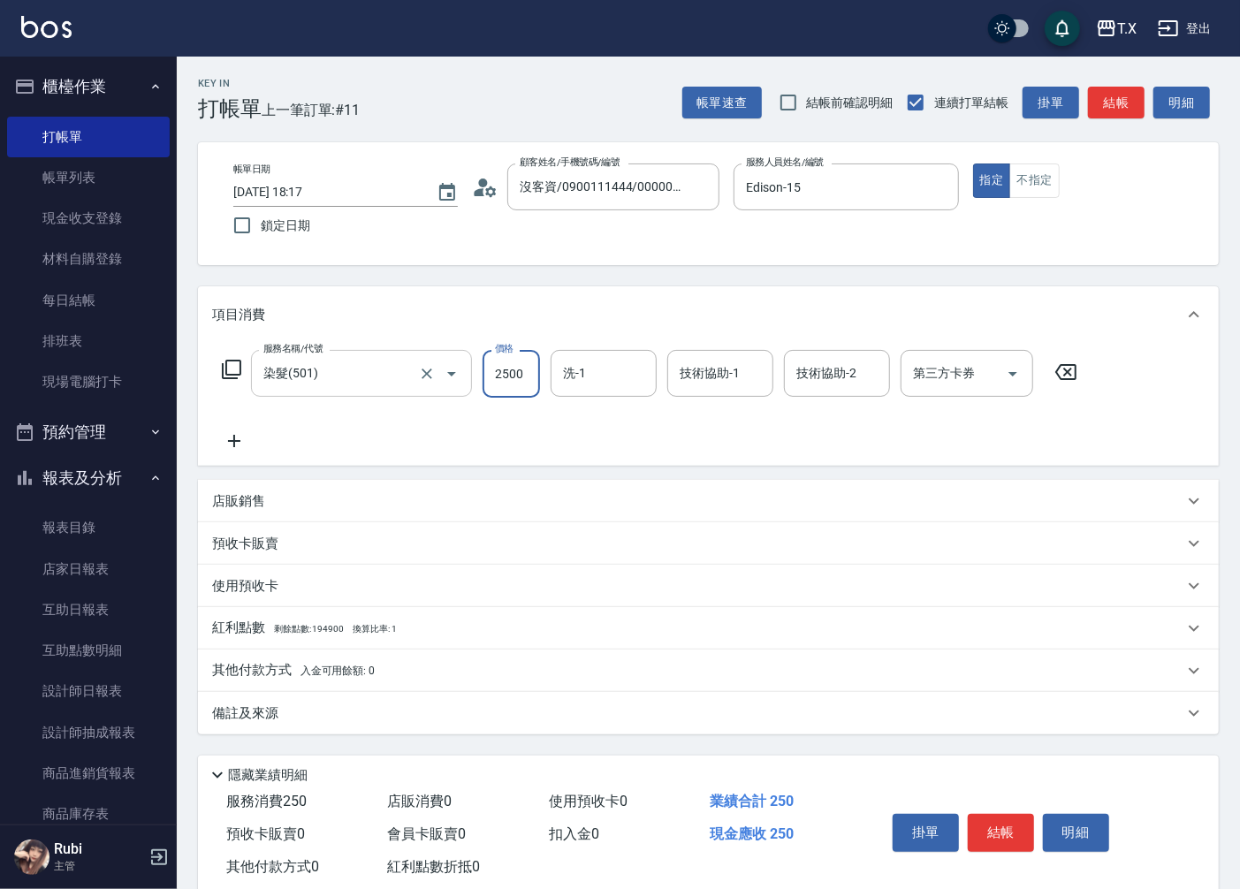
type input "250"
type input "2500"
click at [1014, 827] on button "結帳" at bounding box center [1001, 832] width 66 height 37
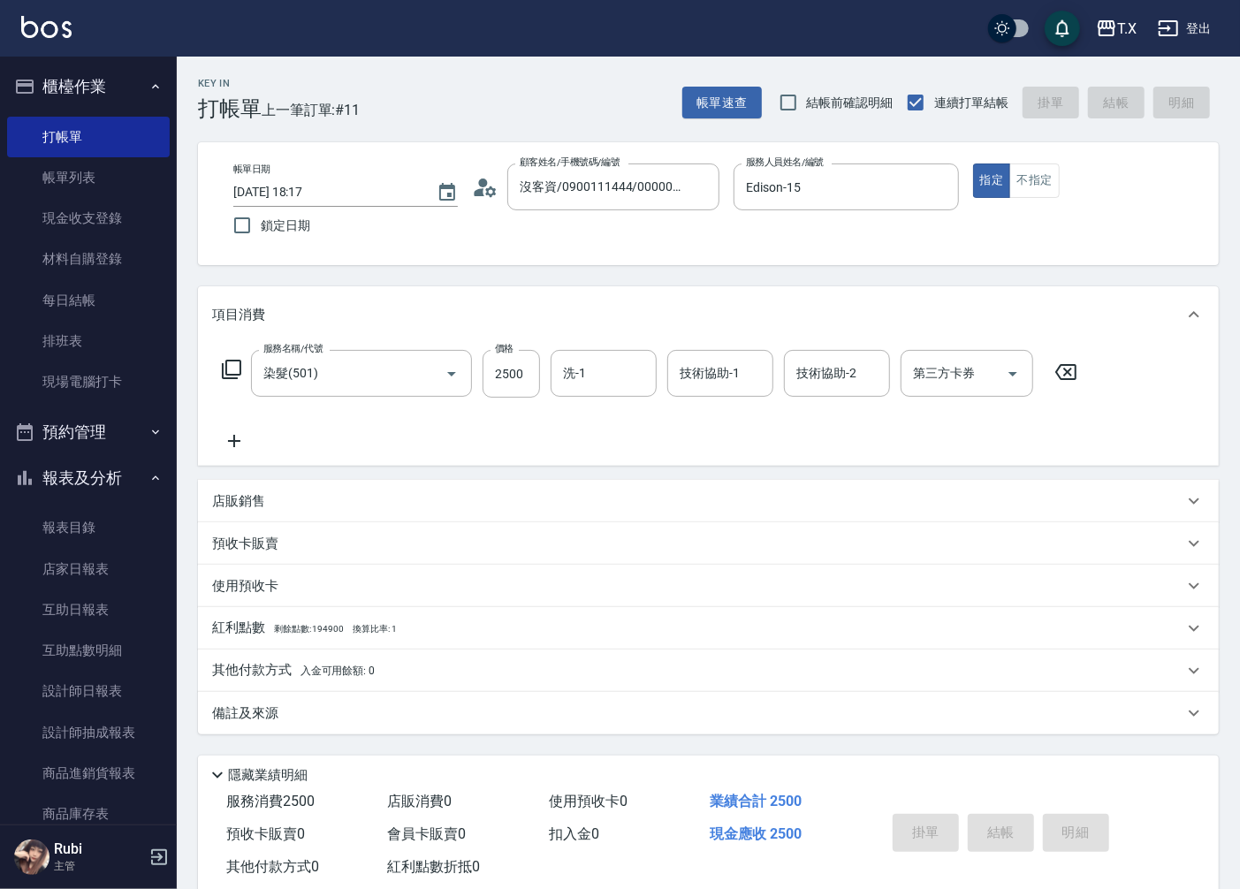
type input "0"
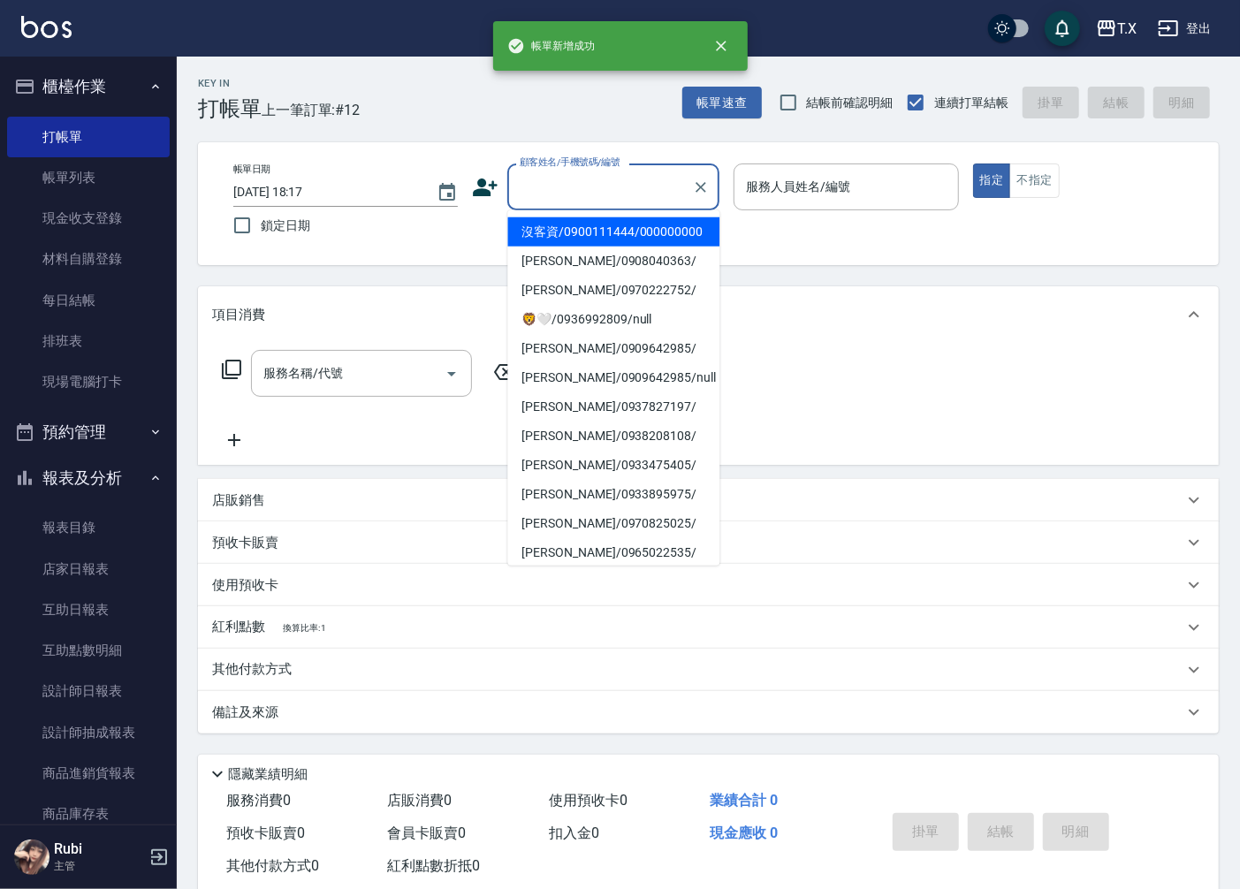
click at [625, 199] on input "顧客姓名/手機號碼/編號" at bounding box center [600, 186] width 170 height 31
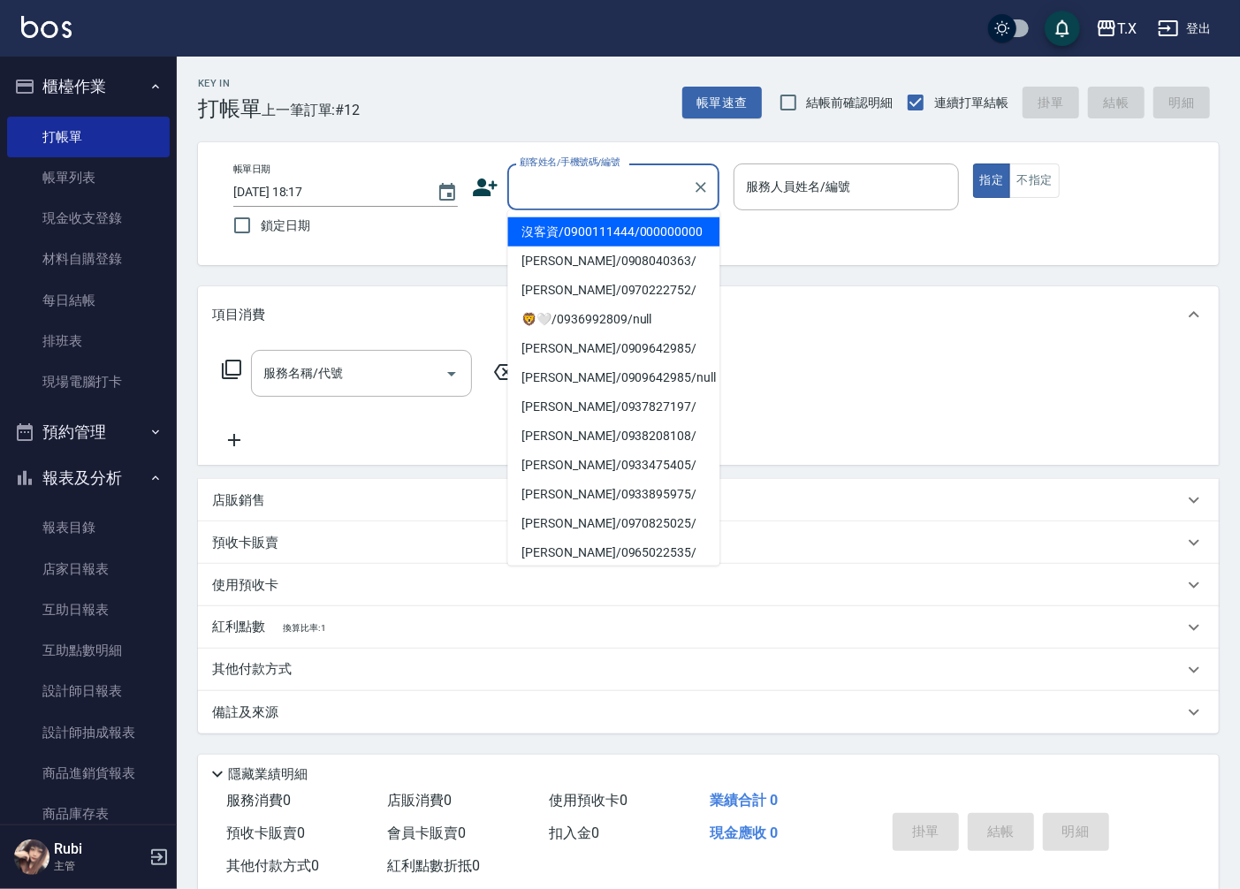
click at [614, 247] on li "沒客資/0900111444/000000000" at bounding box center [613, 231] width 212 height 29
type input "沒客資/0900111444/000000000"
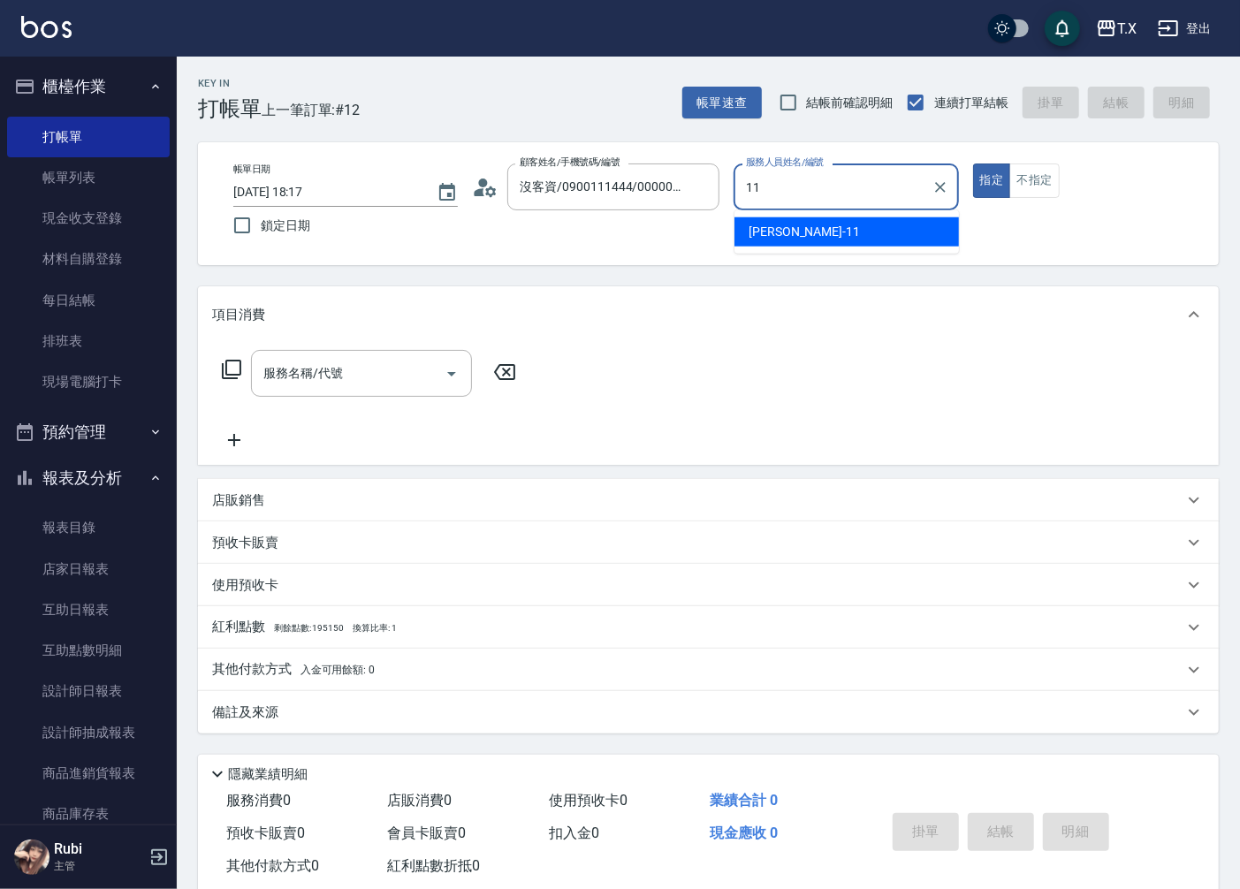
type input "[PERSON_NAME]-11"
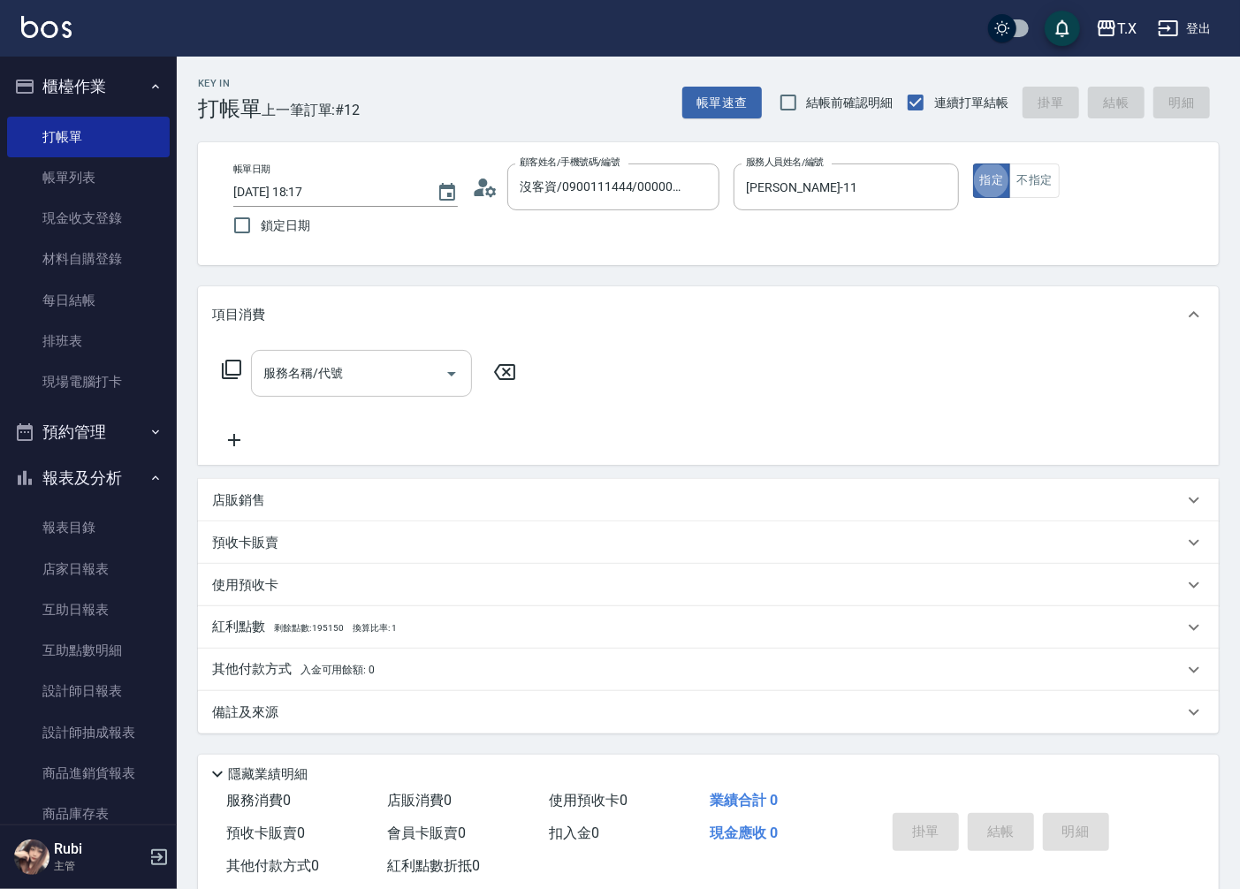
click at [348, 384] on input "服務名稱/代號" at bounding box center [348, 373] width 179 height 31
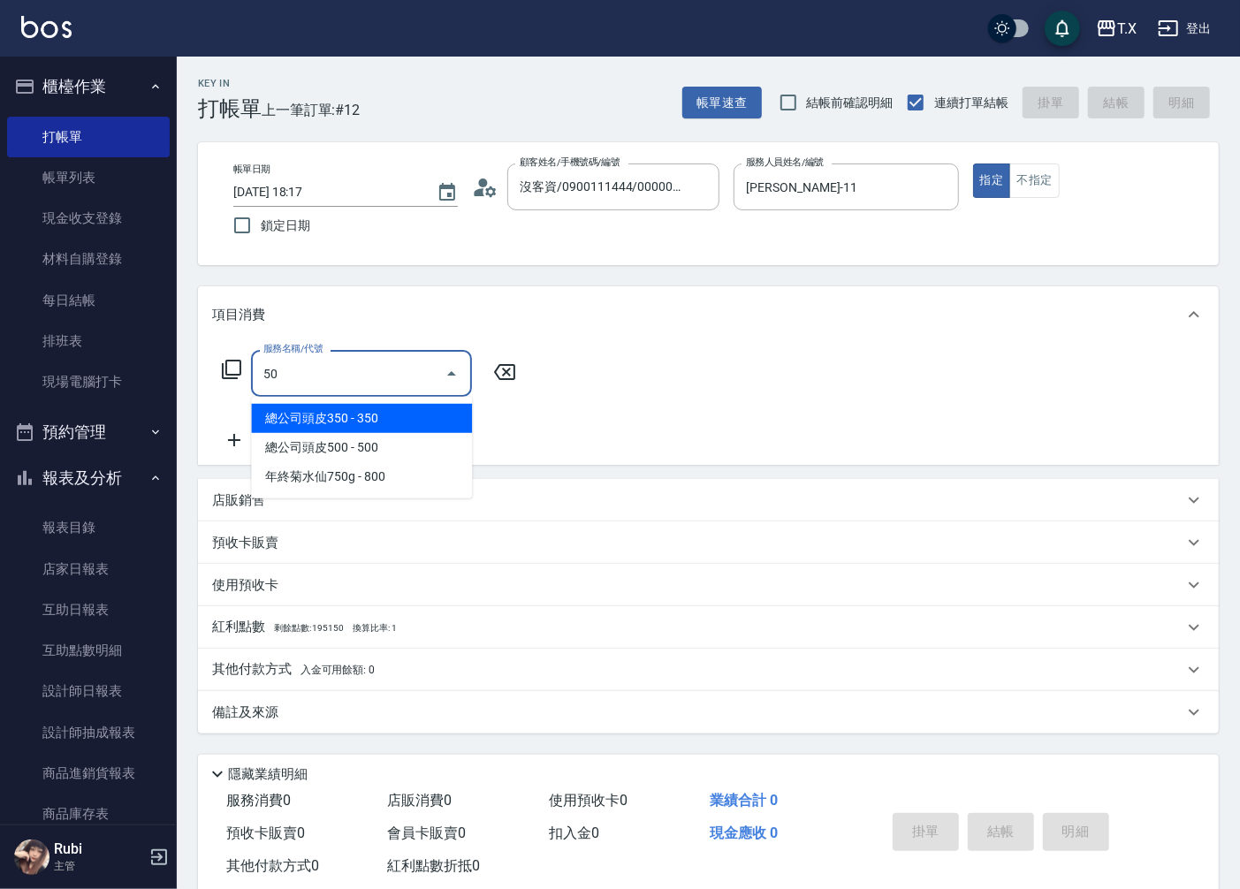
type input "501"
type input "100"
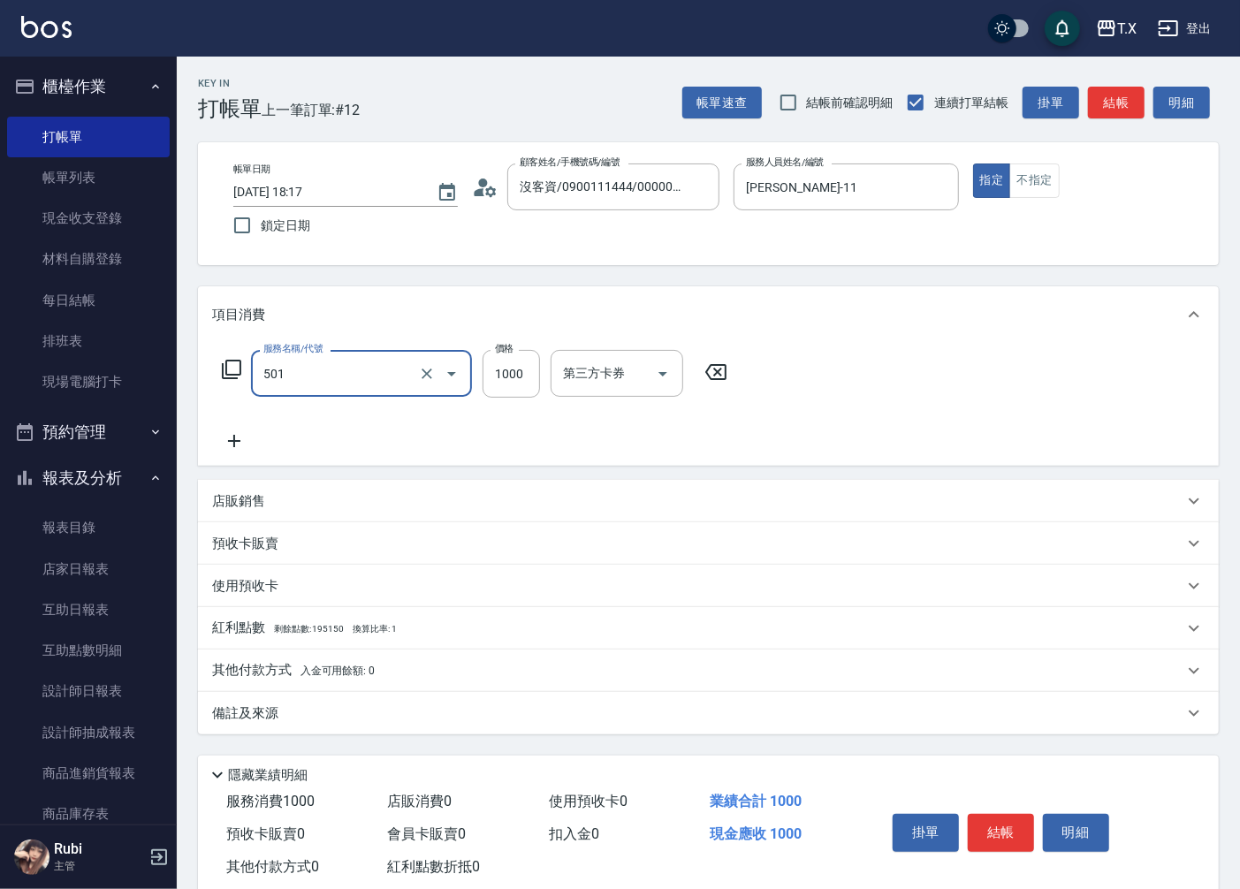
type input "染髮(501)"
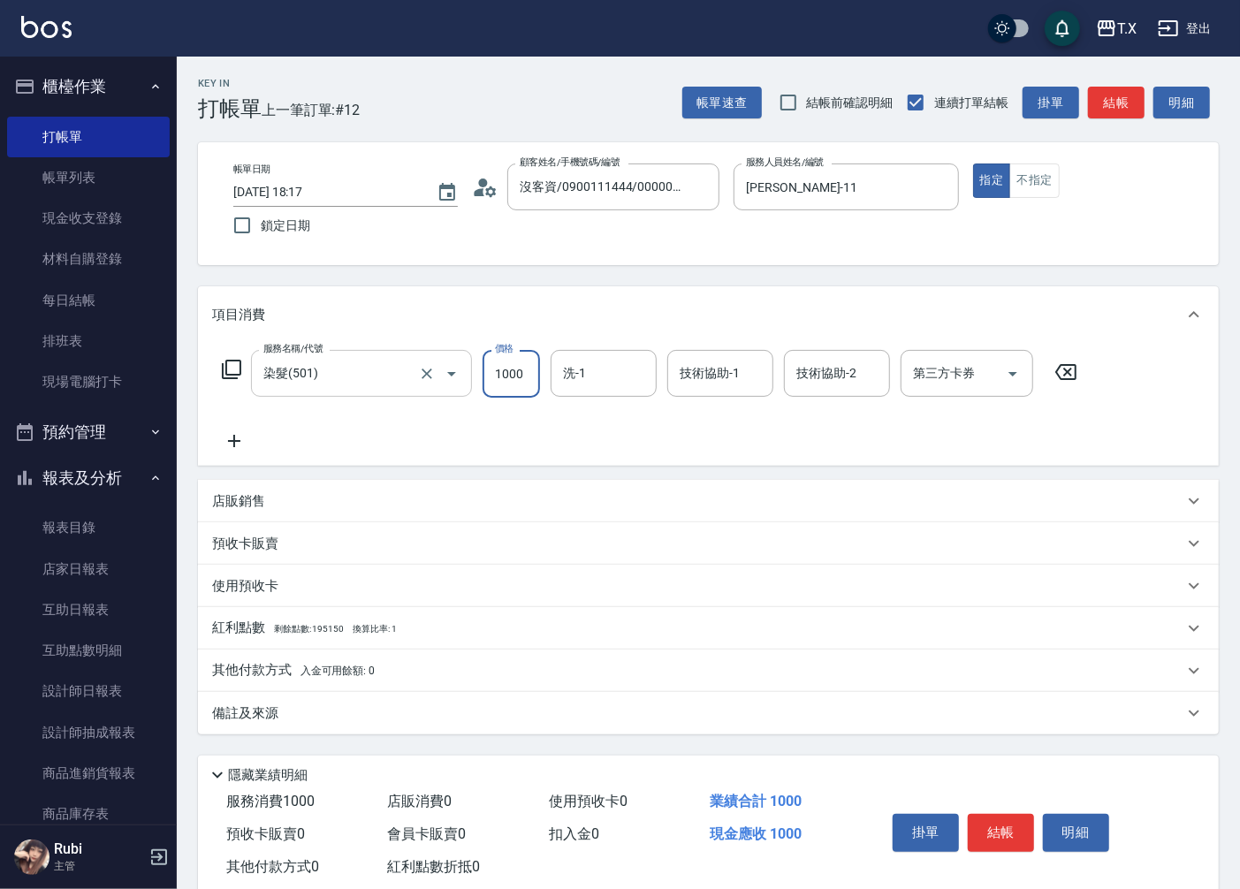
type input "1"
type input "0"
type input "15"
type input "10"
type input "158"
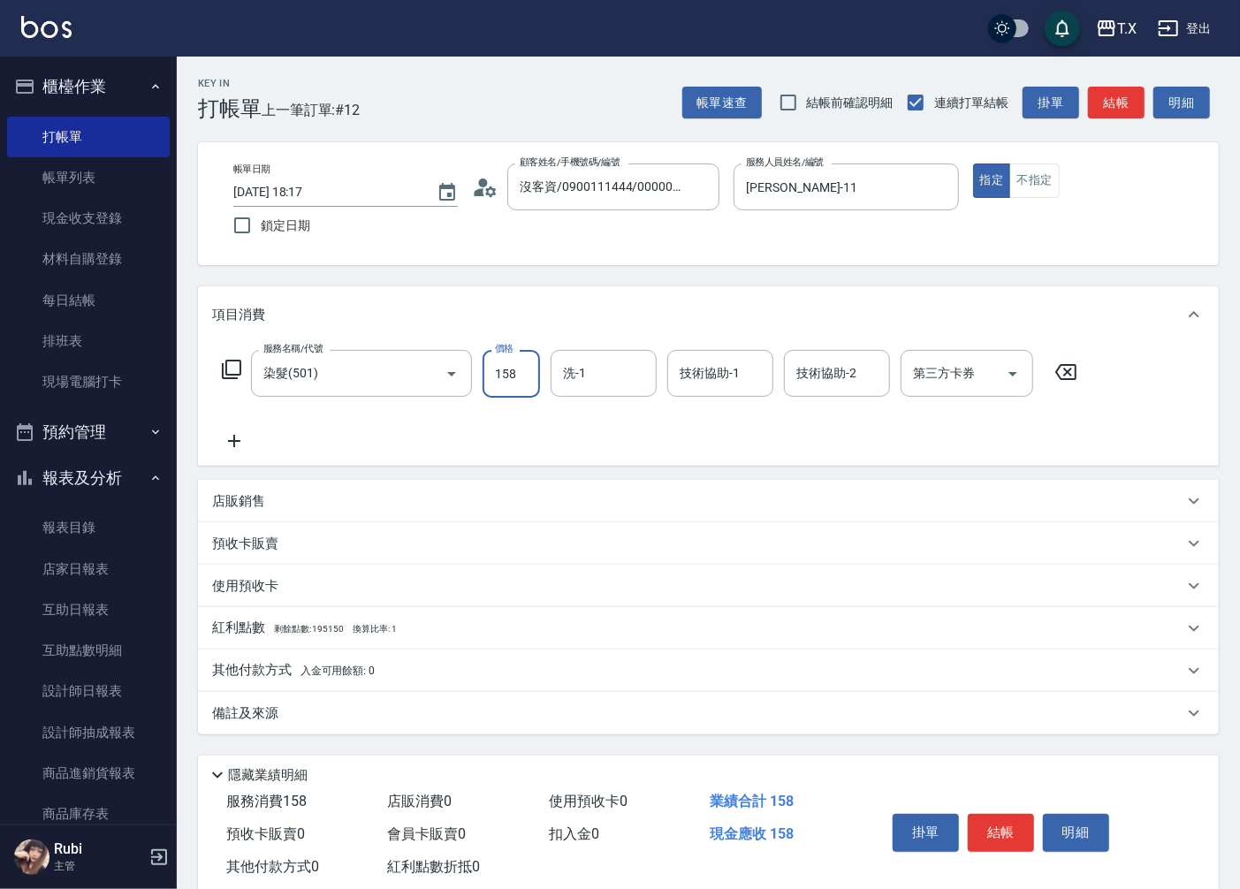
click at [232, 444] on icon at bounding box center [234, 440] width 44 height 21
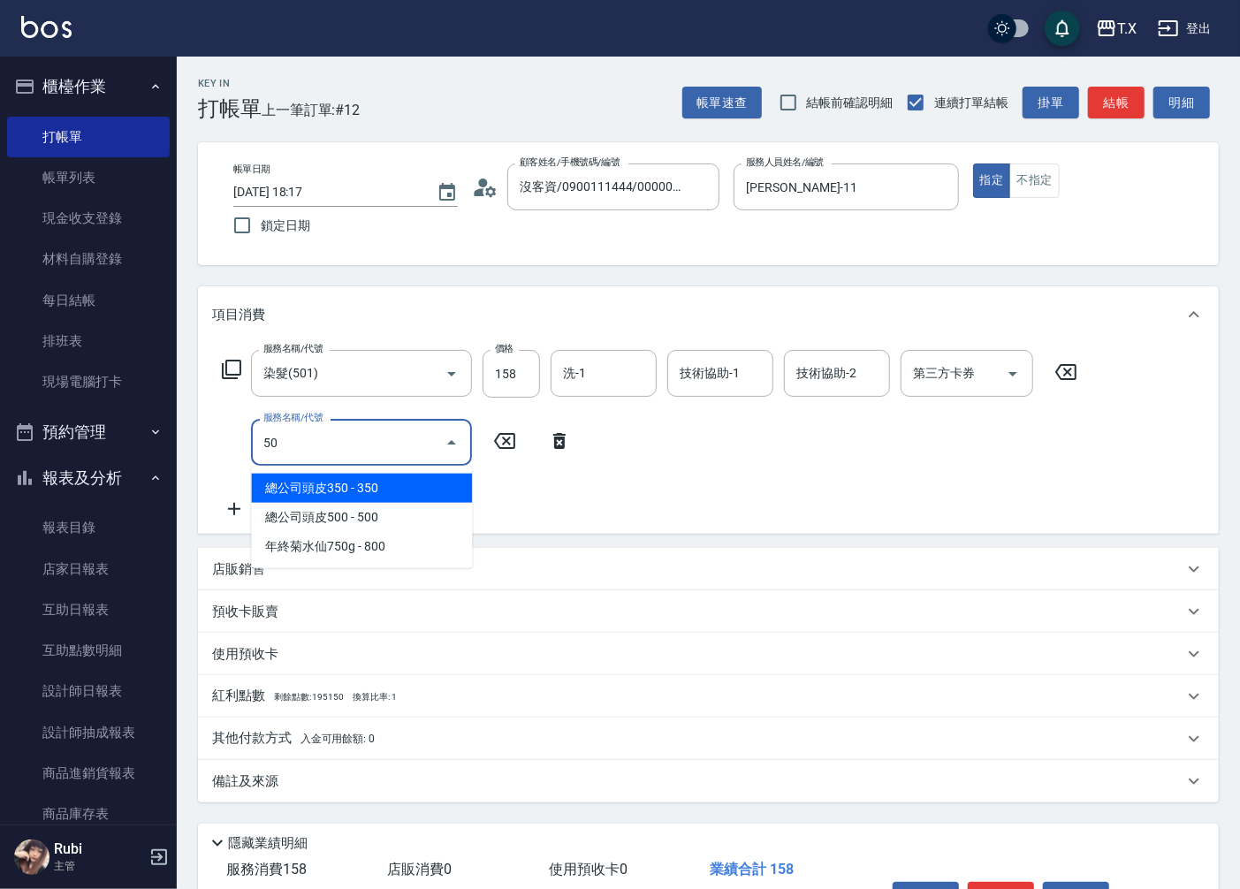
type input "5"
type input "601"
type input "40"
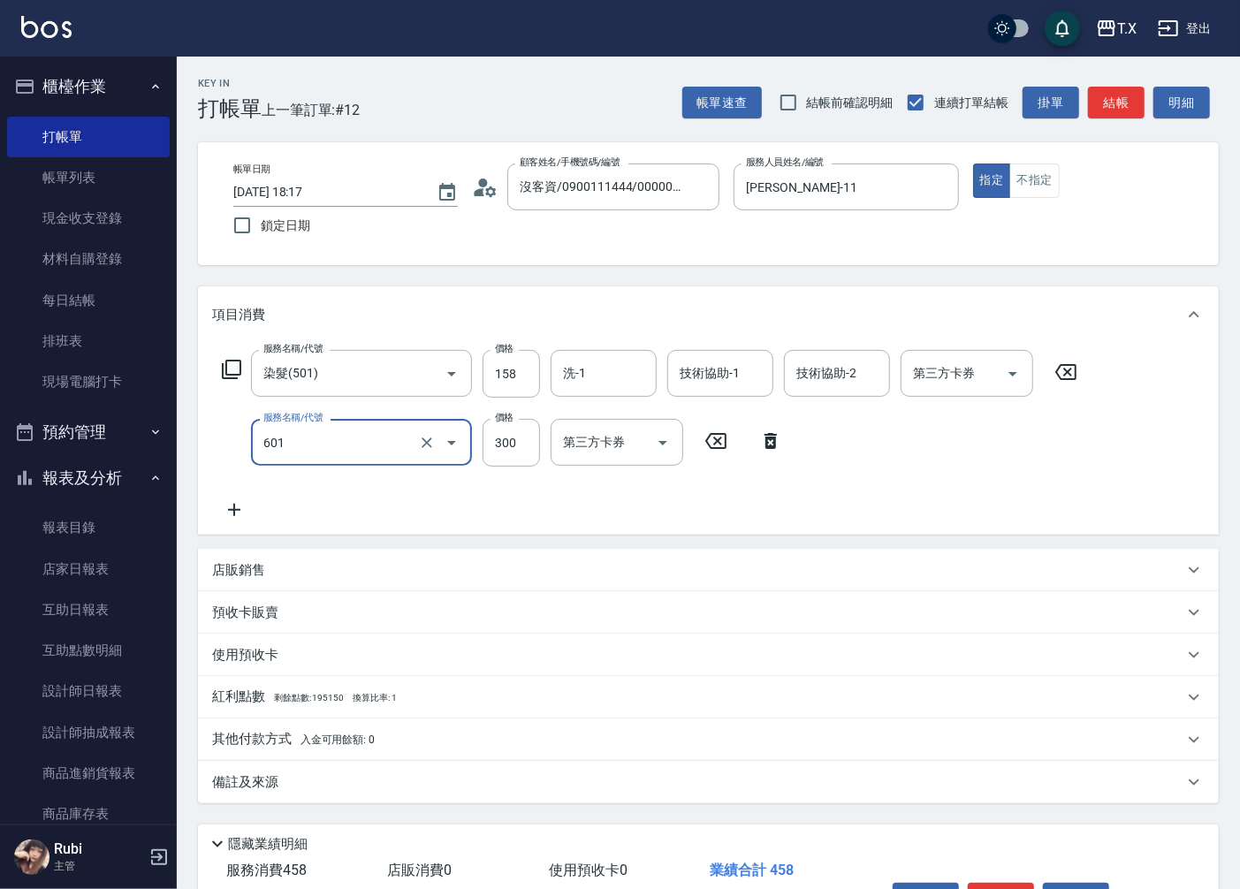
type input "自備護髮(601)"
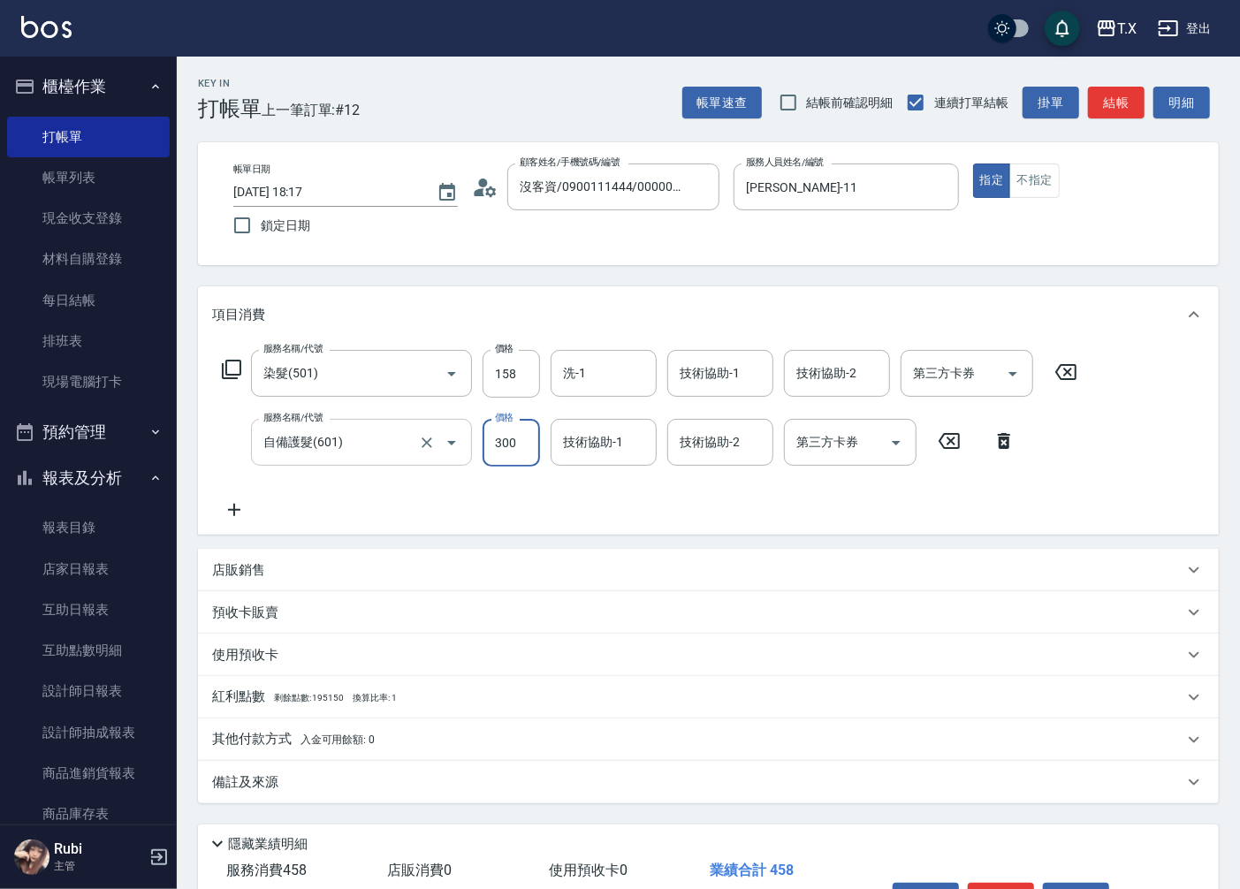
type input "1"
type input "10"
type input "100"
type input "20"
type input "1000"
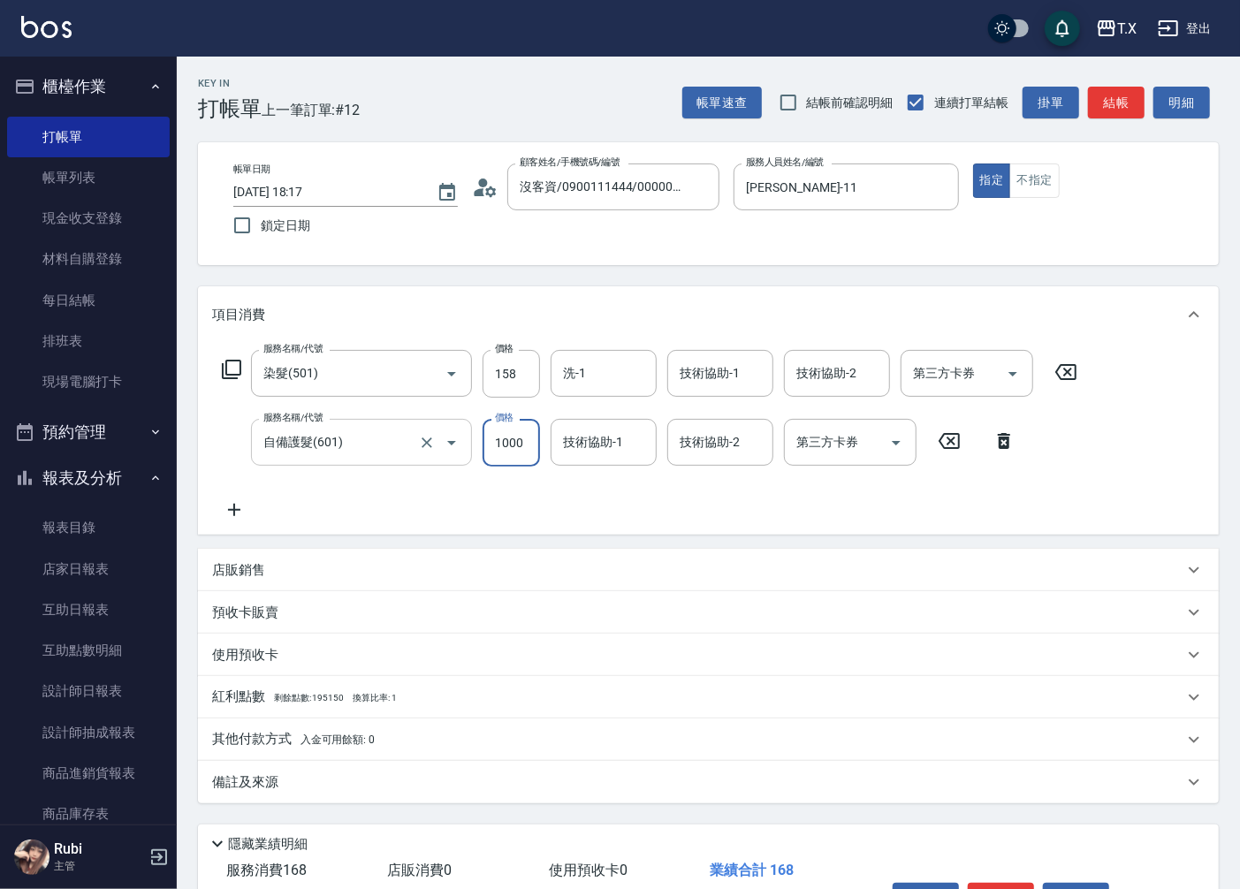
type input "110"
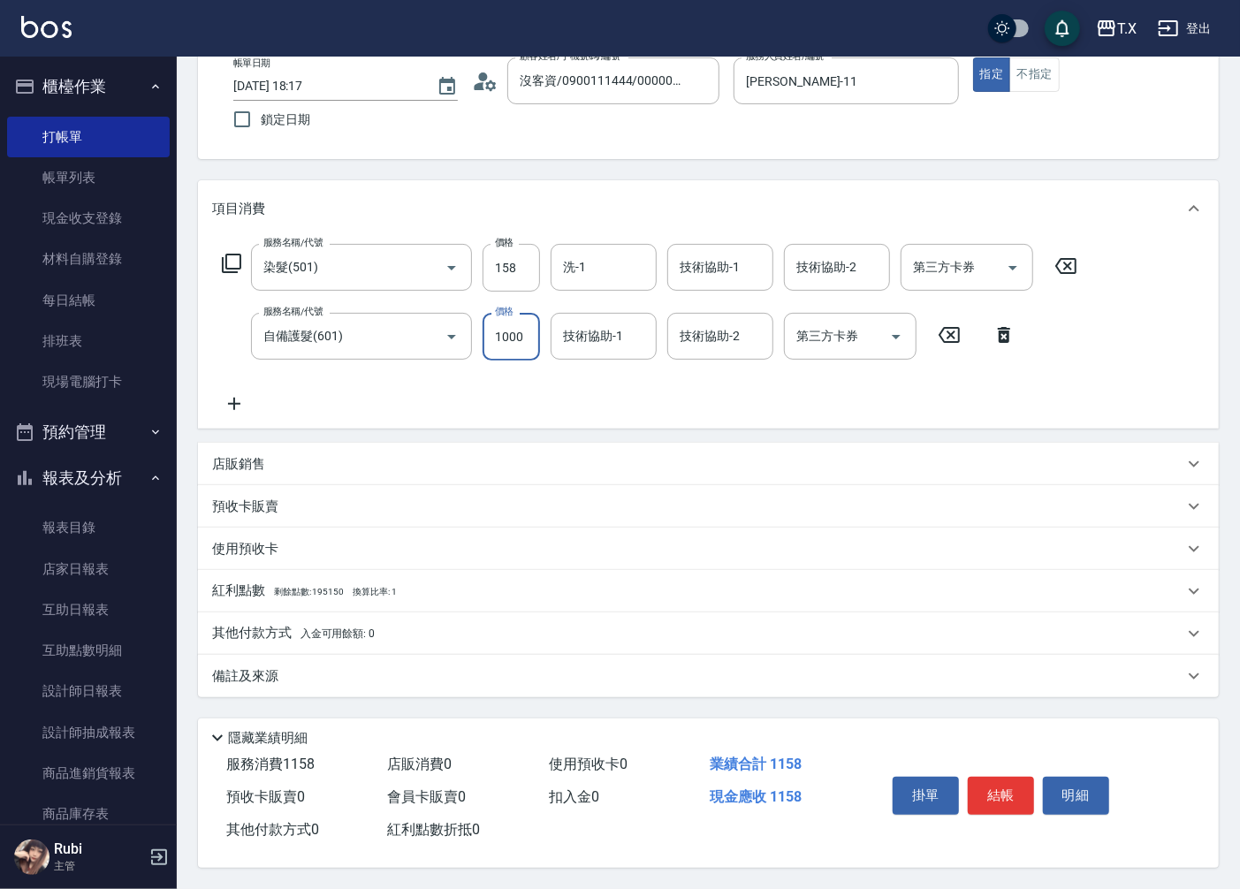
scroll to position [111, 0]
type input "1000"
click at [519, 267] on input "158" at bounding box center [511, 268] width 57 height 48
type input "1588"
type input "250"
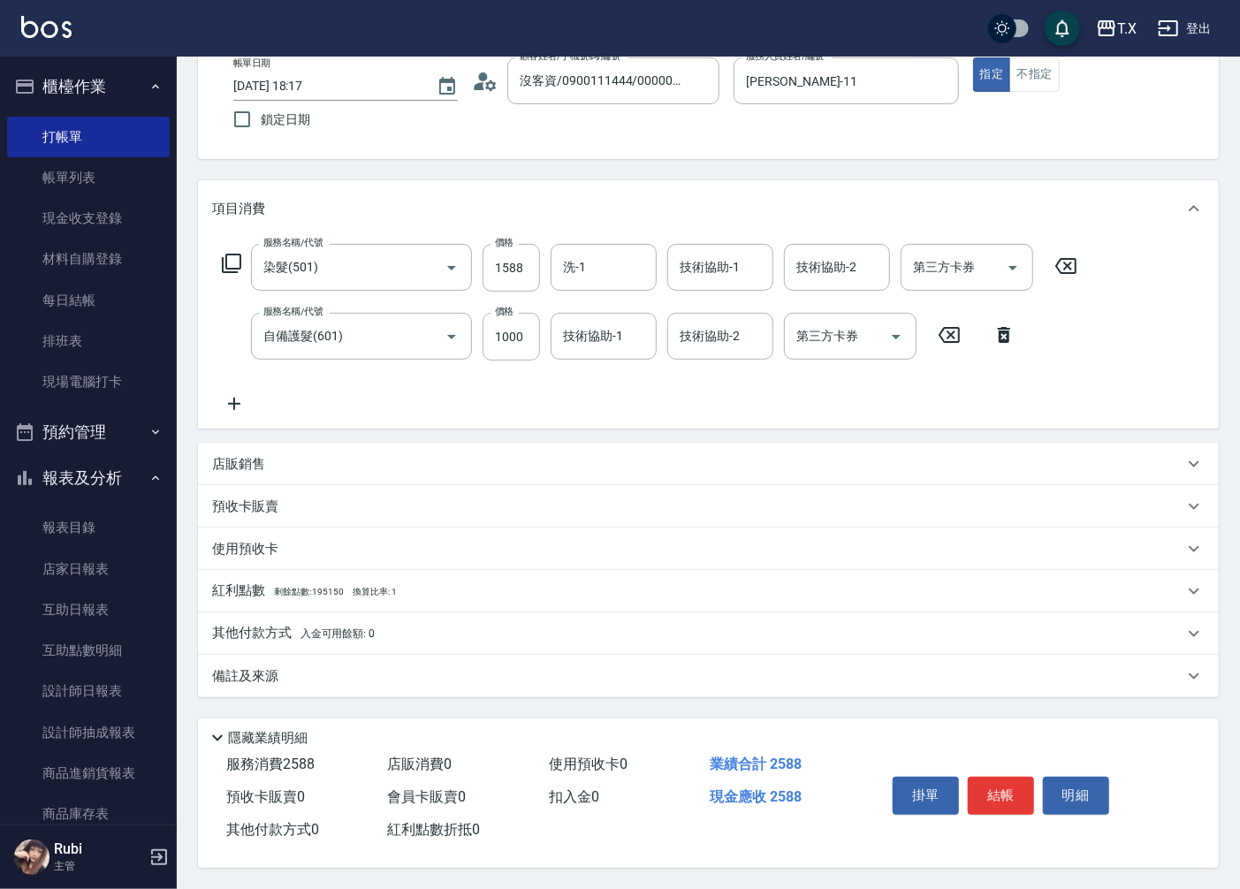
click at [534, 377] on div "服務名稱/代號 染髮(501) 服務名稱/代號 價格 1588 價格 洗-1 洗-1 技術協助-1 技術協助-1 技術協助-2 技術協助-2 第三方卡券 第三…" at bounding box center [650, 329] width 876 height 171
click at [1005, 792] on button "結帳" at bounding box center [1001, 795] width 66 height 37
type input "[DATE] 18:18"
type input "0"
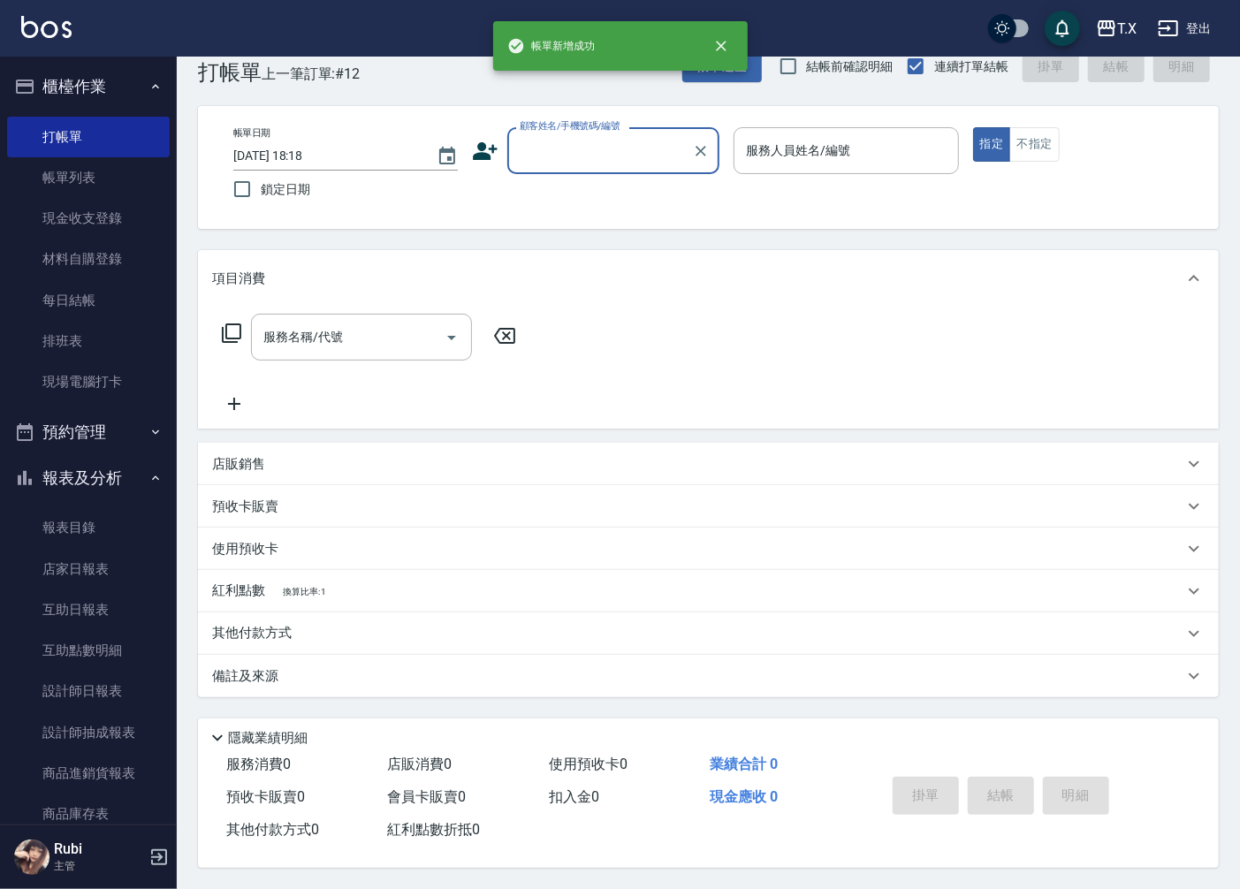
scroll to position [0, 0]
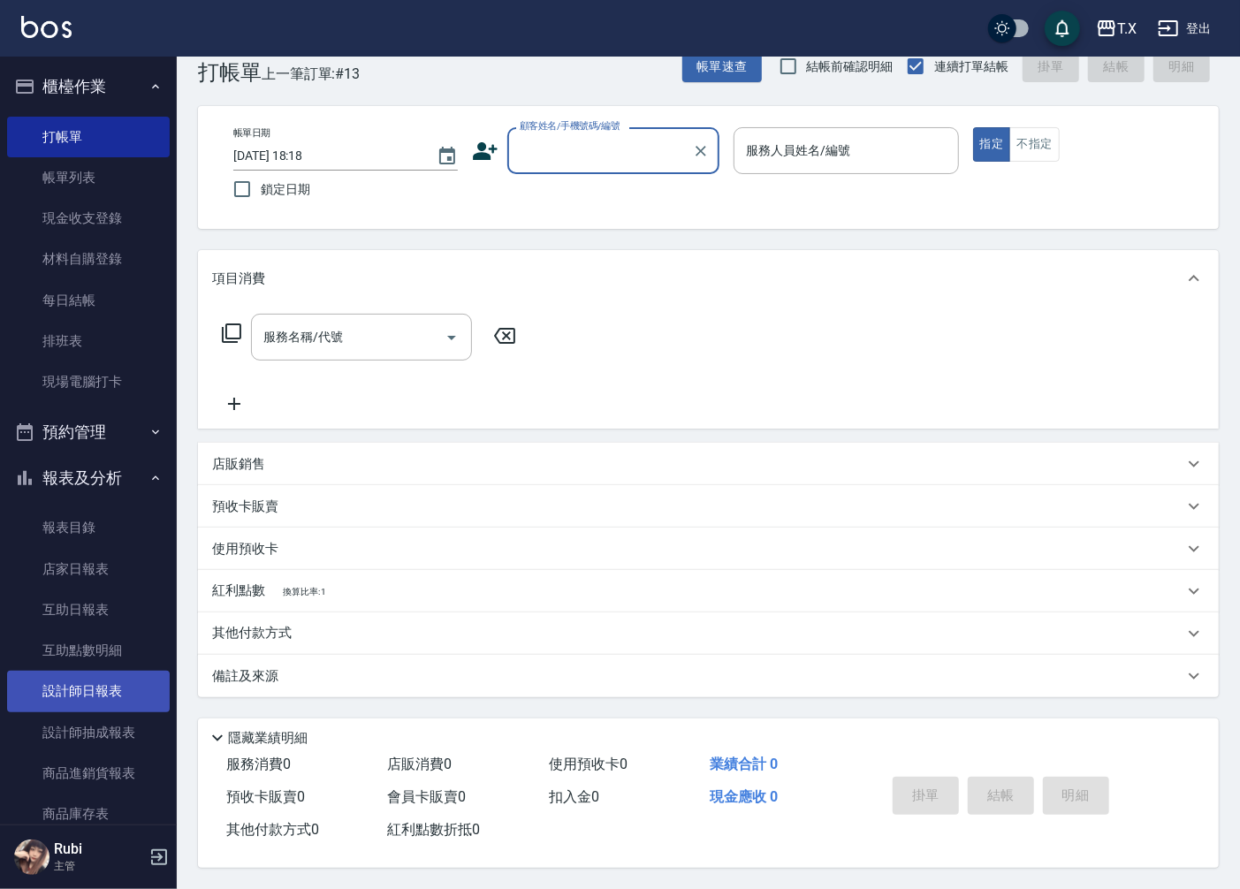
click at [97, 696] on link "設計師日報表" at bounding box center [88, 691] width 163 height 41
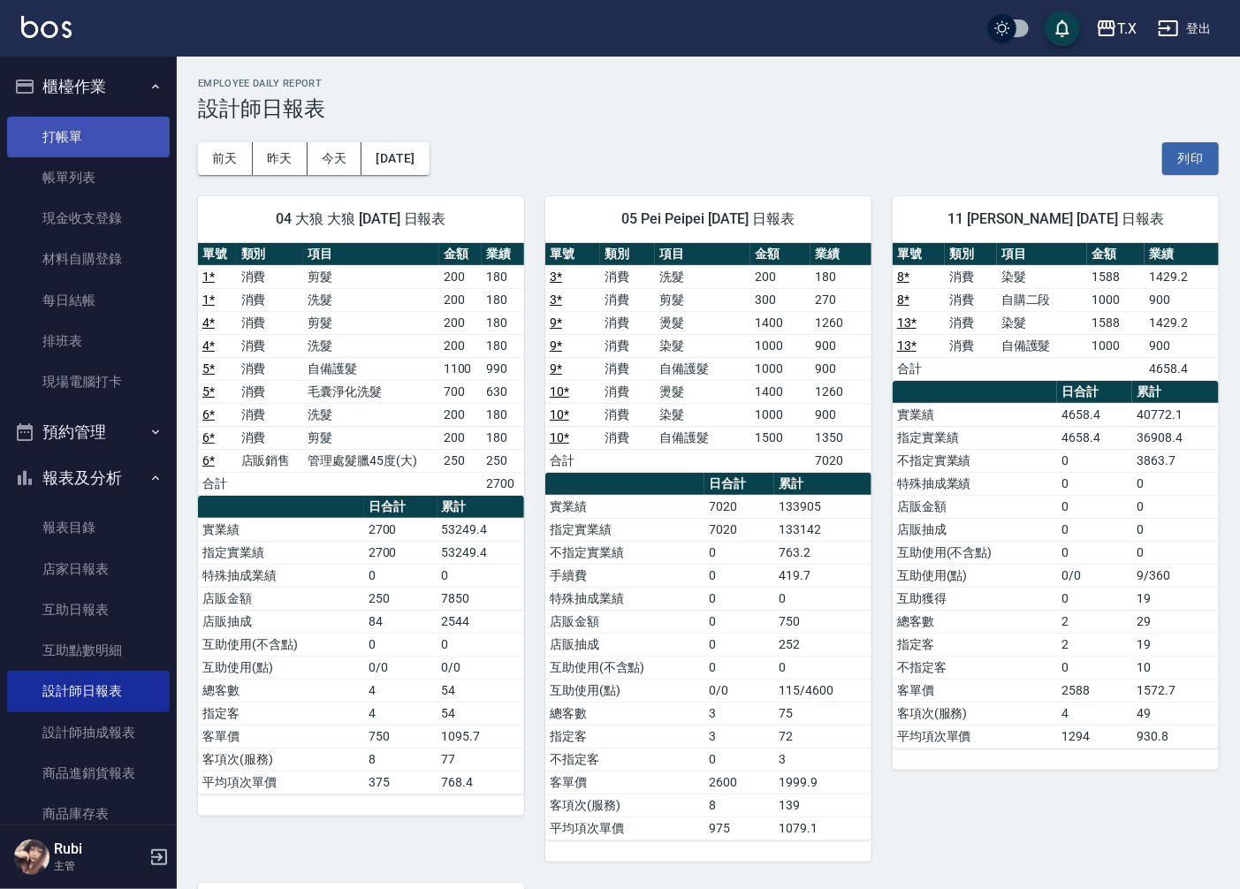
click at [93, 140] on link "打帳單" at bounding box center [88, 137] width 163 height 41
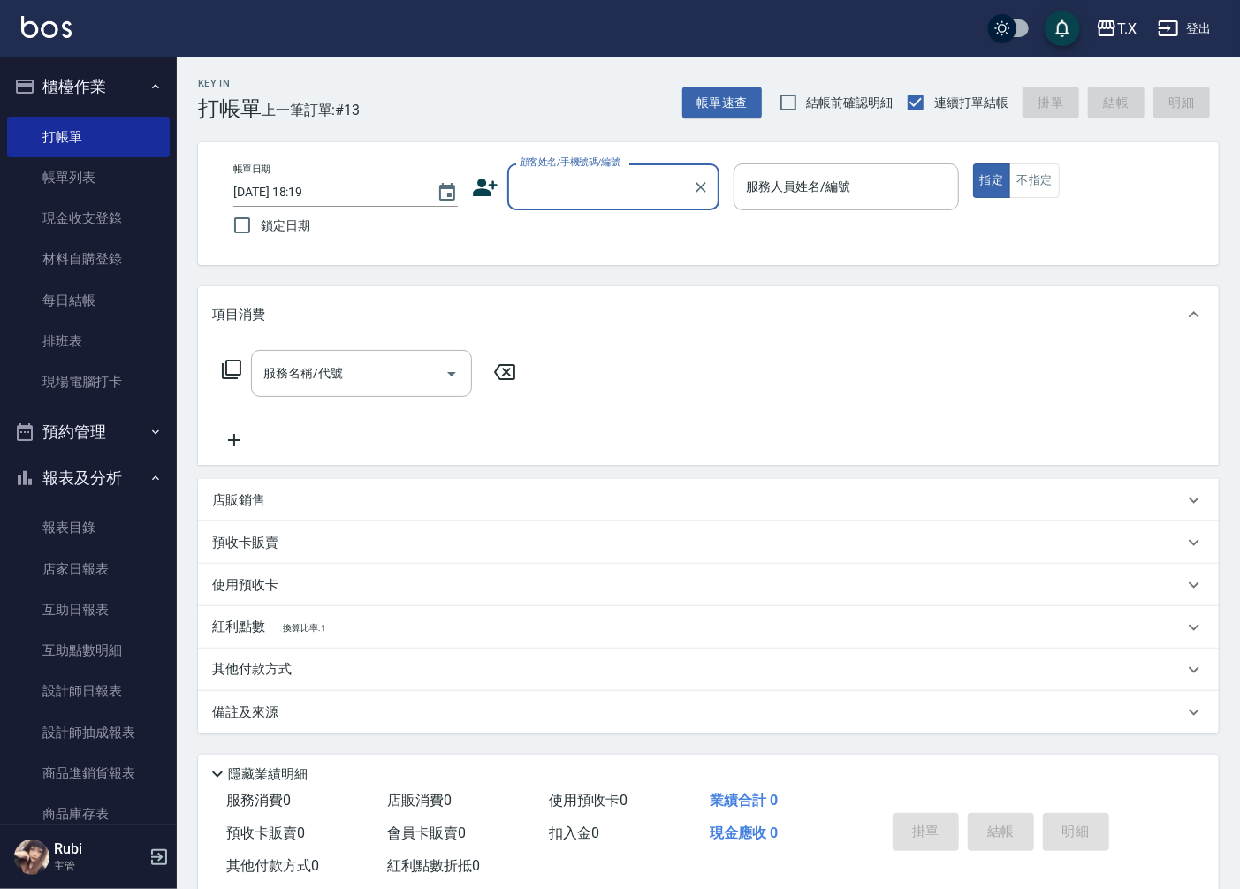
click at [57, 681] on link "設計師日報表" at bounding box center [88, 691] width 163 height 41
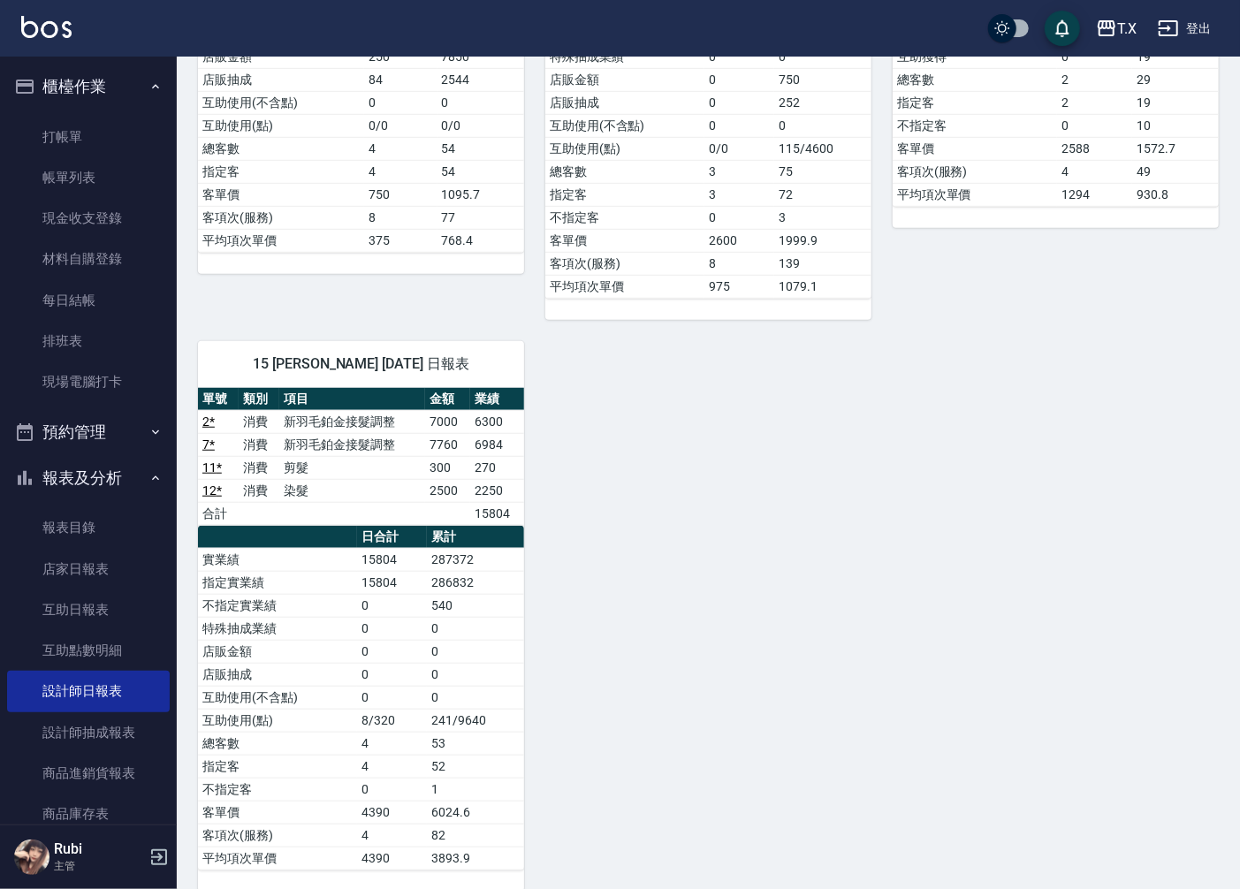
scroll to position [569, 0]
